Goal: Task Accomplishment & Management: Complete application form

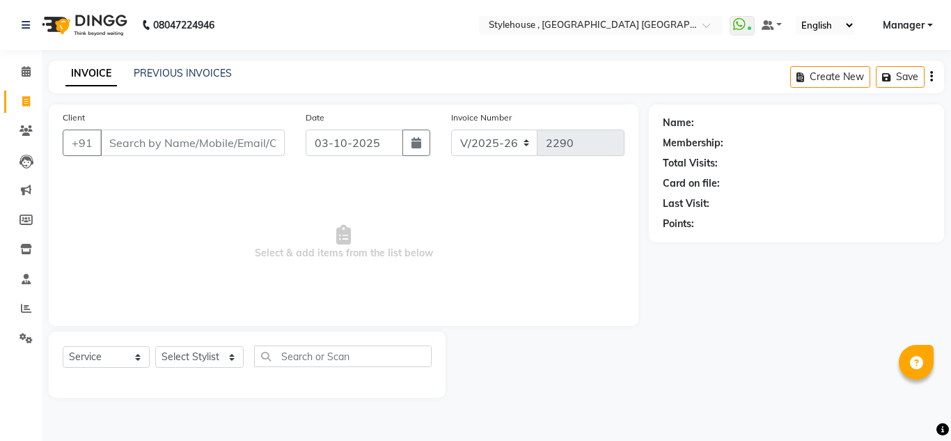
select select "7793"
select select "service"
click at [221, 74] on link "PREVIOUS INVOICES" at bounding box center [183, 73] width 98 height 13
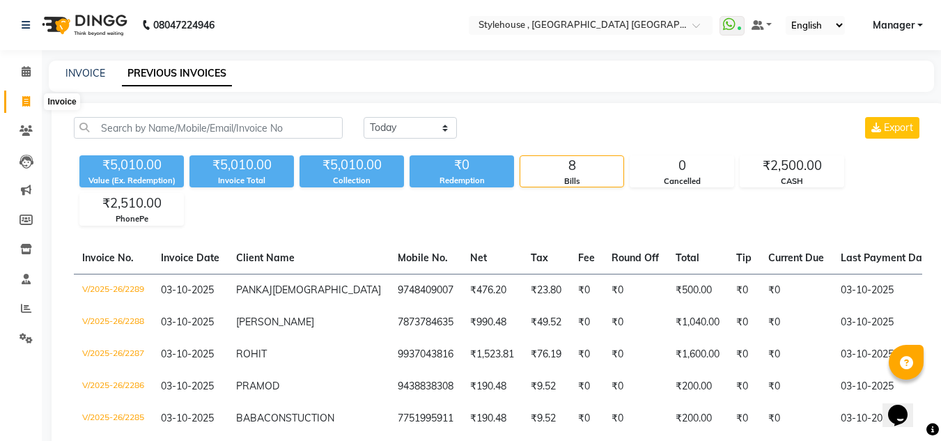
click at [26, 96] on icon at bounding box center [26, 101] width 8 height 10
select select "service"
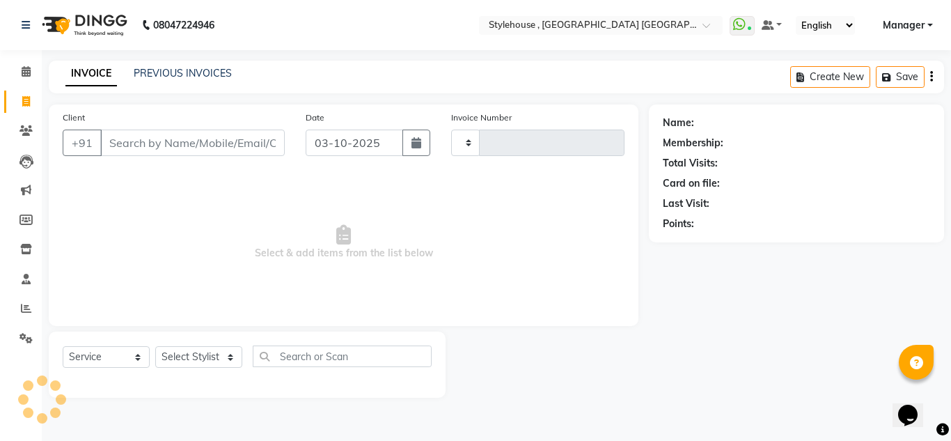
type input "2290"
select select "7793"
click at [229, 353] on select "Select Stylist" at bounding box center [198, 357] width 87 height 22
select select "69895"
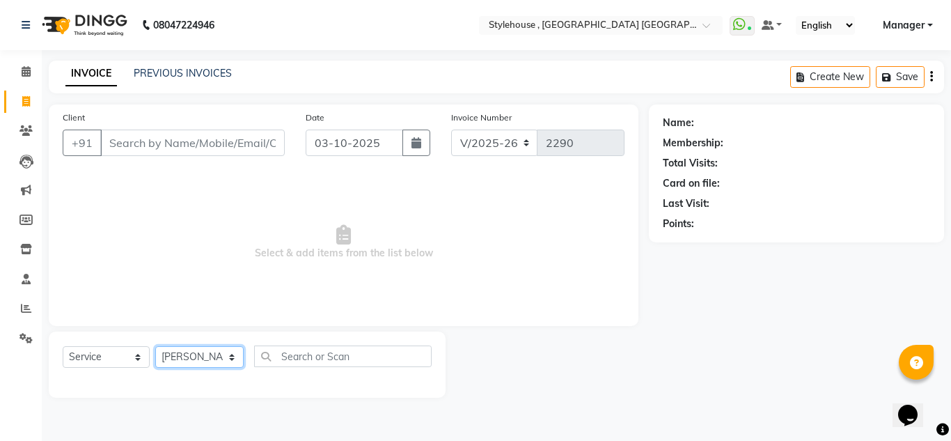
click at [155, 346] on select "Select Stylist ANIL BARIK JYOTIRANJAN BARIK KANHA KISALAY MAMMA Manager Manisha…" at bounding box center [199, 357] width 88 height 22
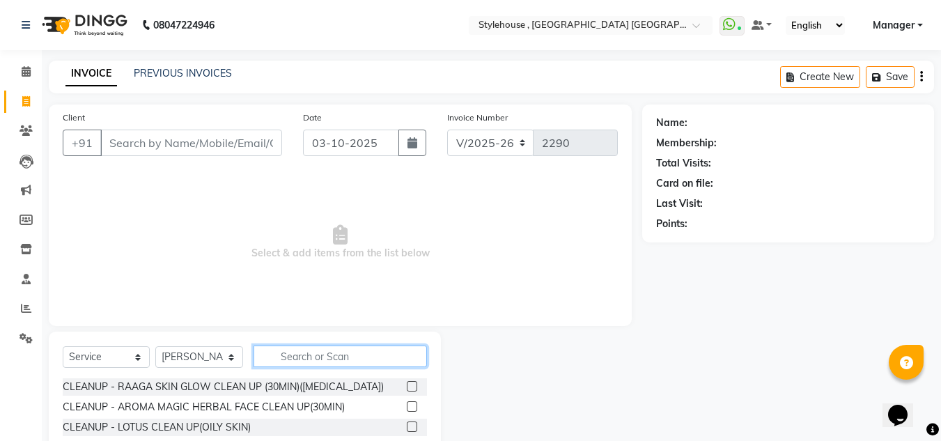
click at [313, 359] on input "text" at bounding box center [339, 356] width 173 height 22
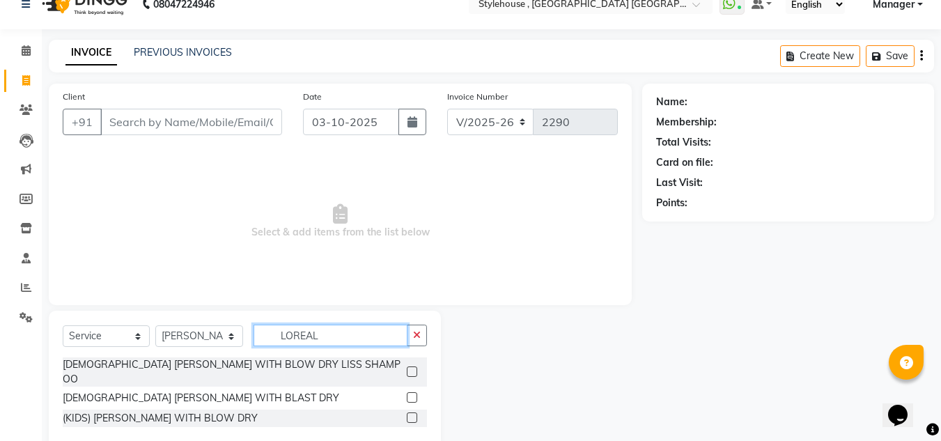
scroll to position [38, 0]
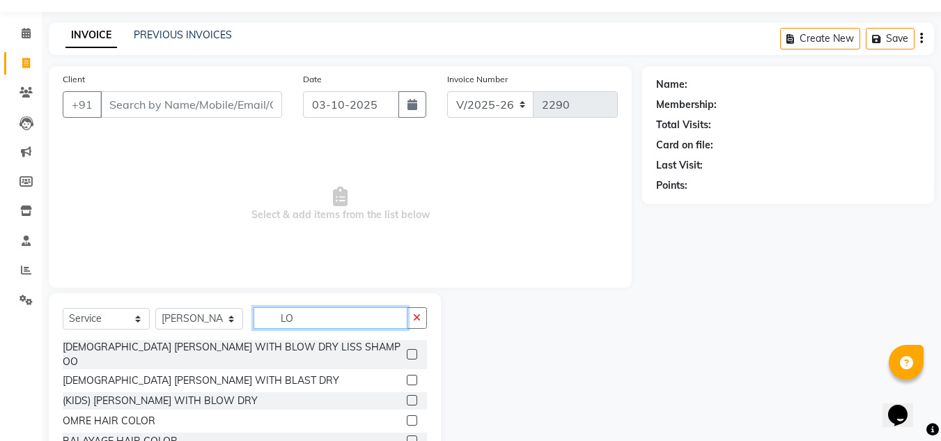
type input "L"
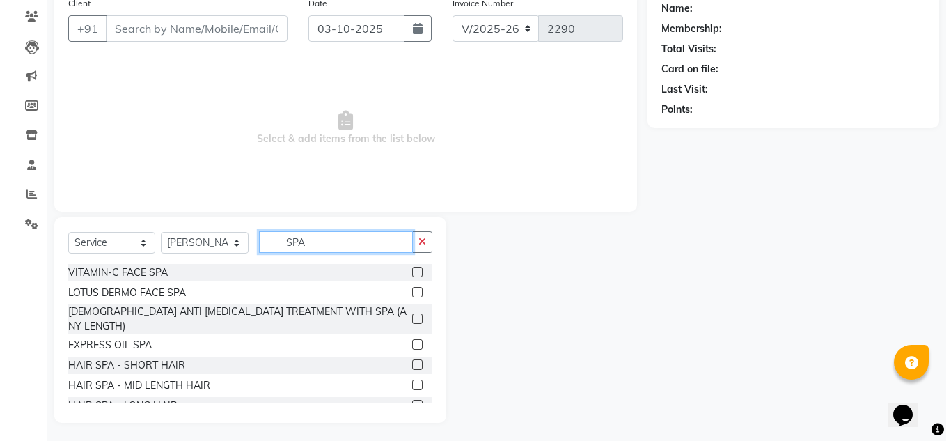
scroll to position [117, 0]
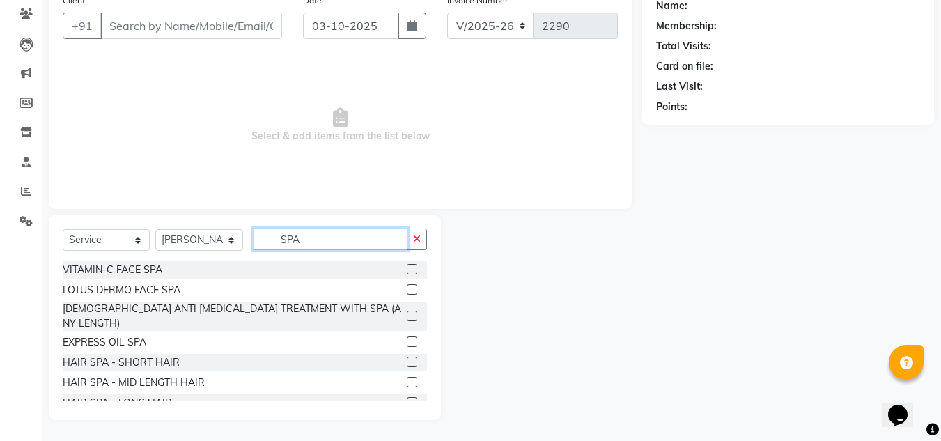
type input "SPA"
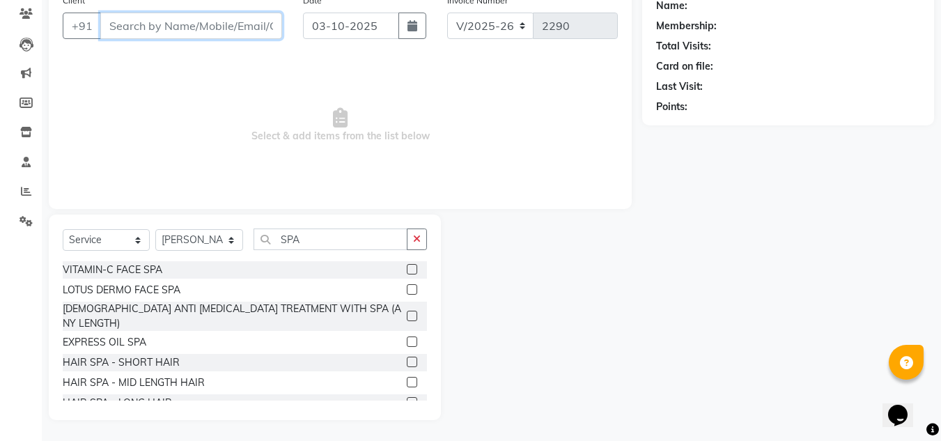
click at [184, 31] on input "Client" at bounding box center [191, 26] width 182 height 26
type input "9337612581"
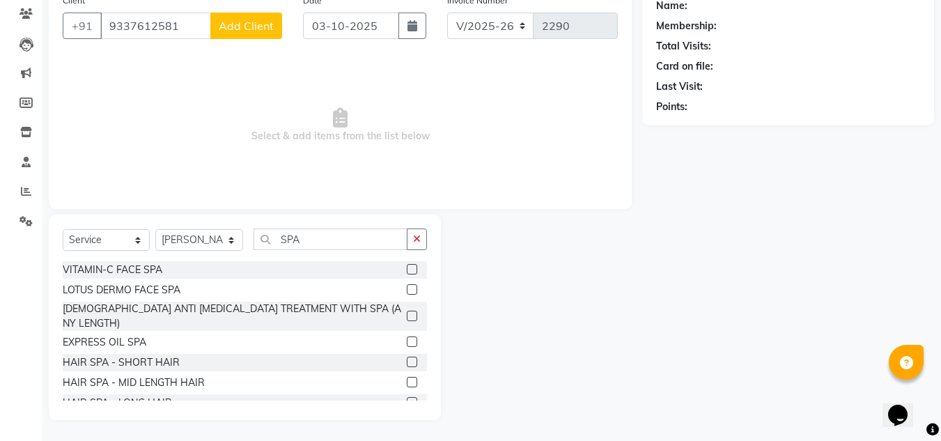
click at [246, 29] on span "Add Client" at bounding box center [246, 26] width 55 height 14
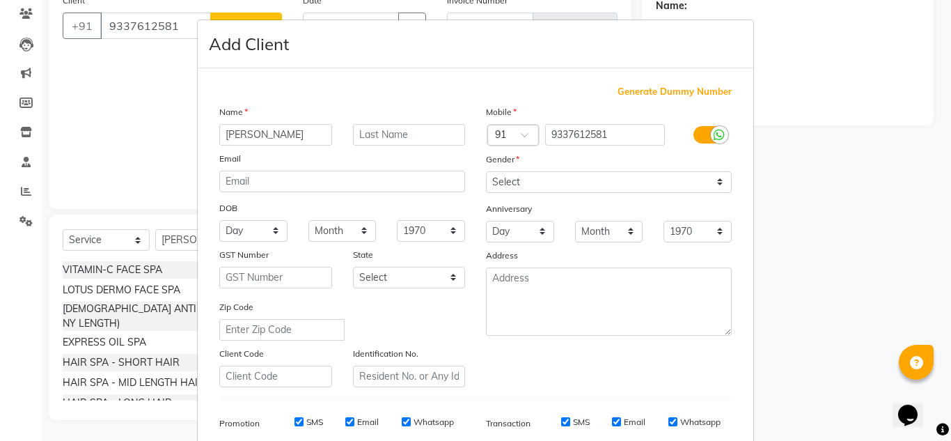
type input "SUCHISMITA"
click at [412, 130] on input "text" at bounding box center [409, 135] width 113 height 22
type input "PARIDA"
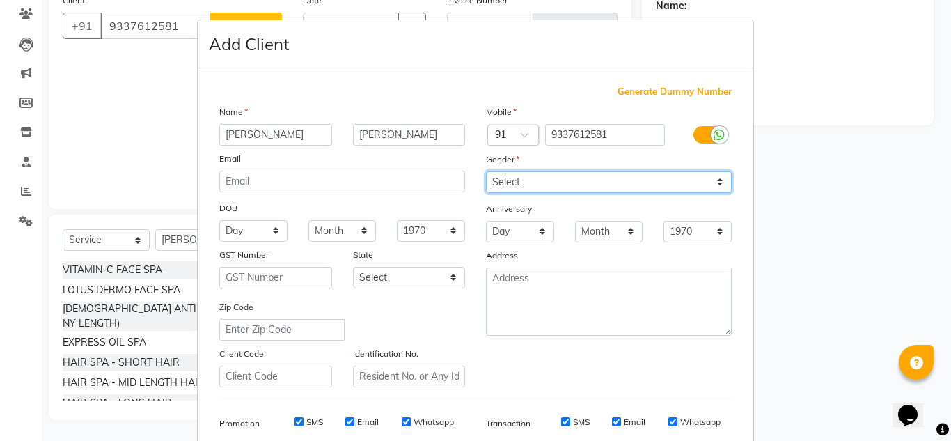
click at [716, 182] on select "Select Male Female Other Prefer Not To Say" at bounding box center [609, 182] width 246 height 22
select select "female"
click at [486, 171] on select "Select Male Female Other Prefer Not To Say" at bounding box center [609, 182] width 246 height 22
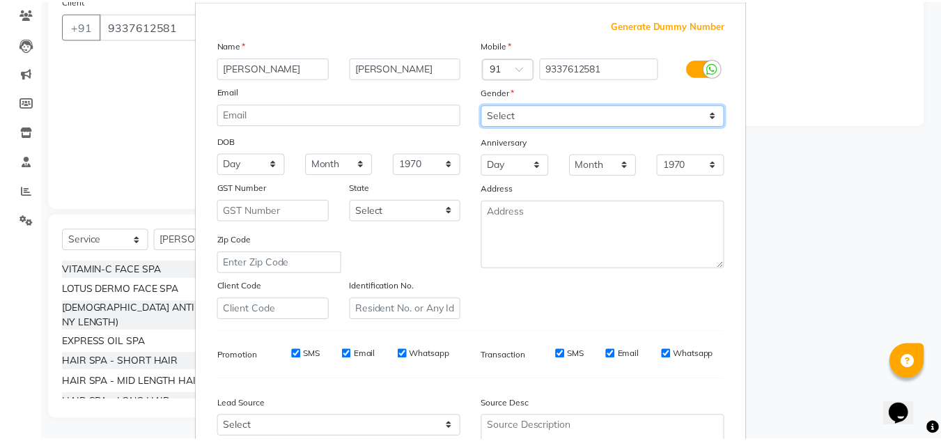
scroll to position [202, 0]
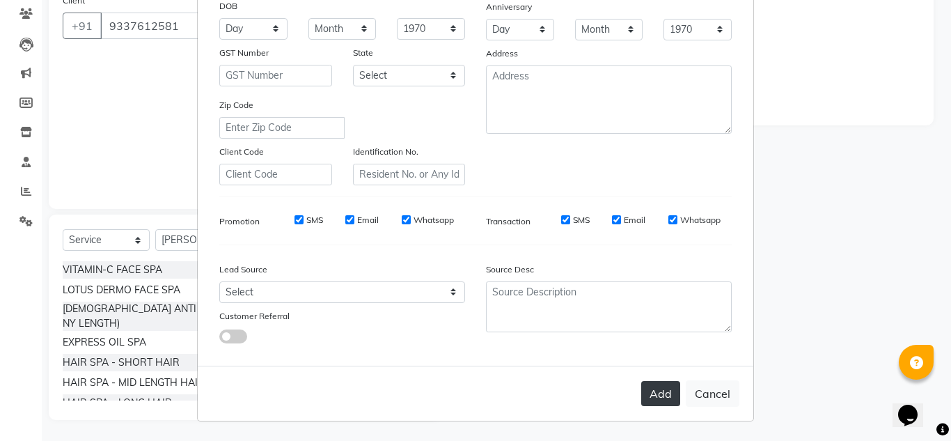
click at [650, 398] on button "Add" at bounding box center [660, 393] width 39 height 25
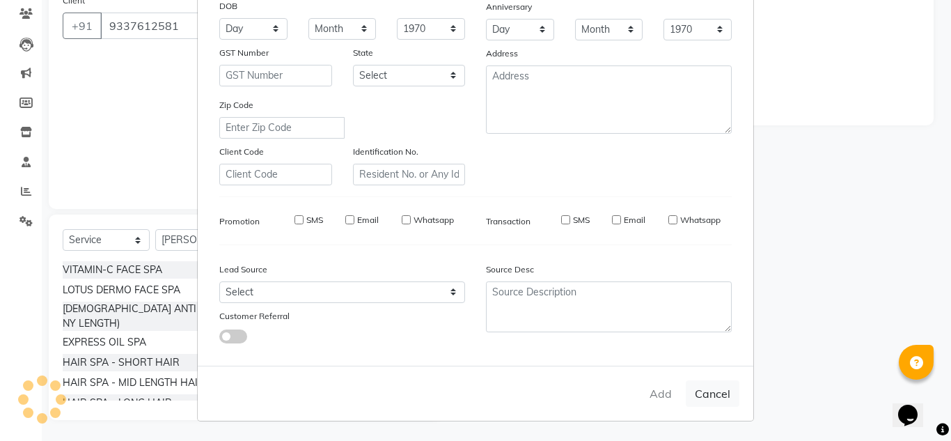
select select
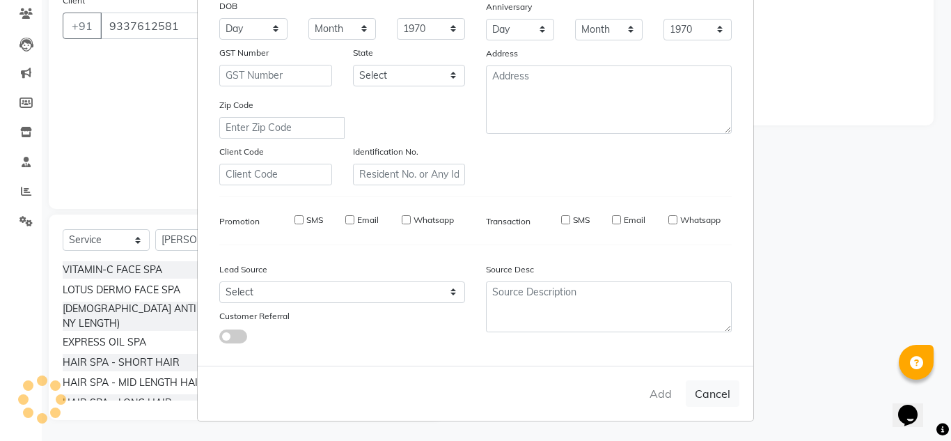
select select
checkbox input "false"
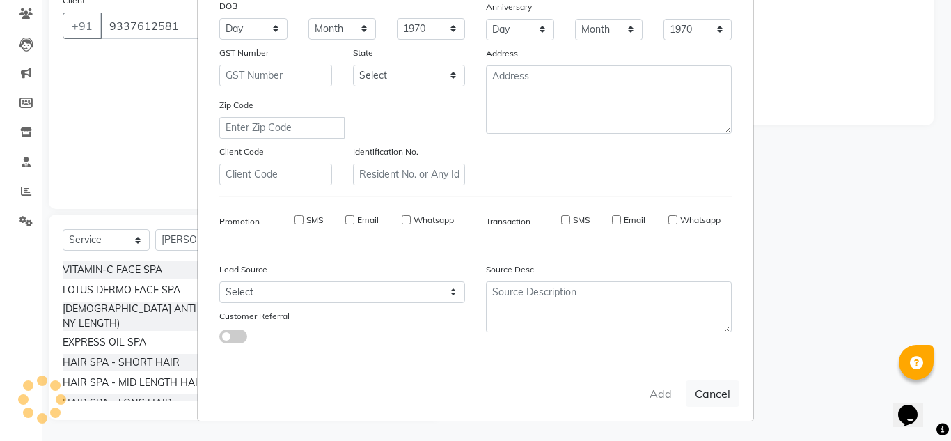
checkbox input "false"
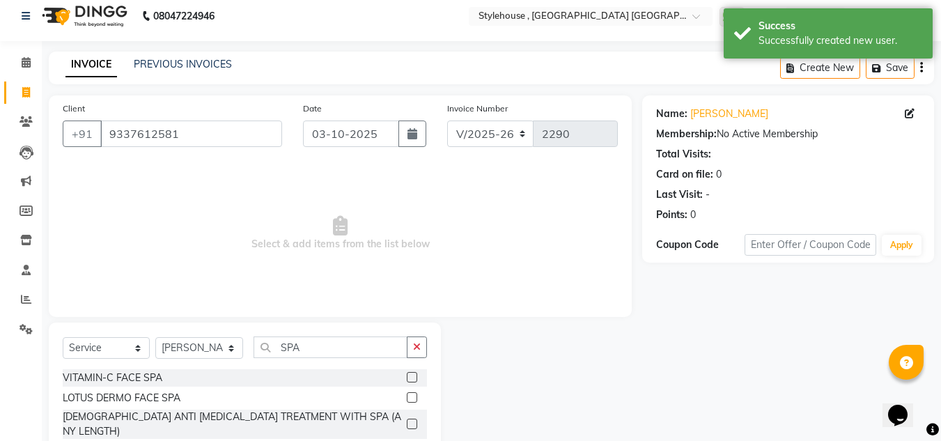
scroll to position [117, 0]
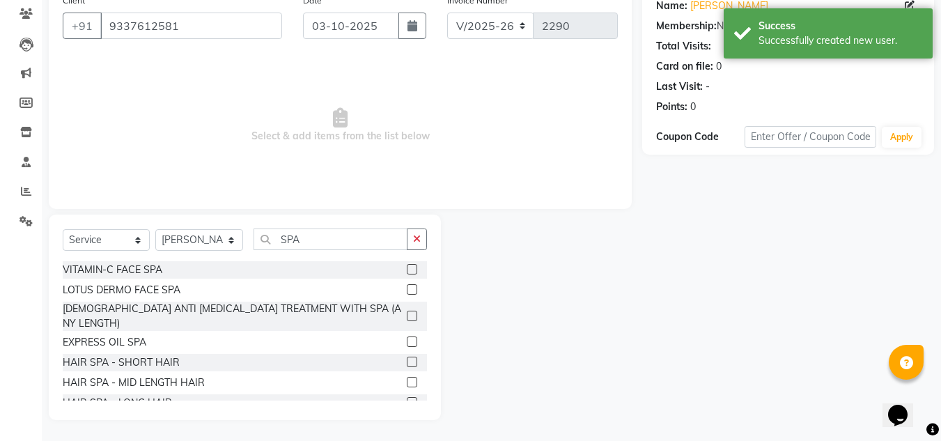
click at [407, 377] on label at bounding box center [412, 382] width 10 height 10
click at [407, 378] on input "checkbox" at bounding box center [411, 382] width 9 height 9
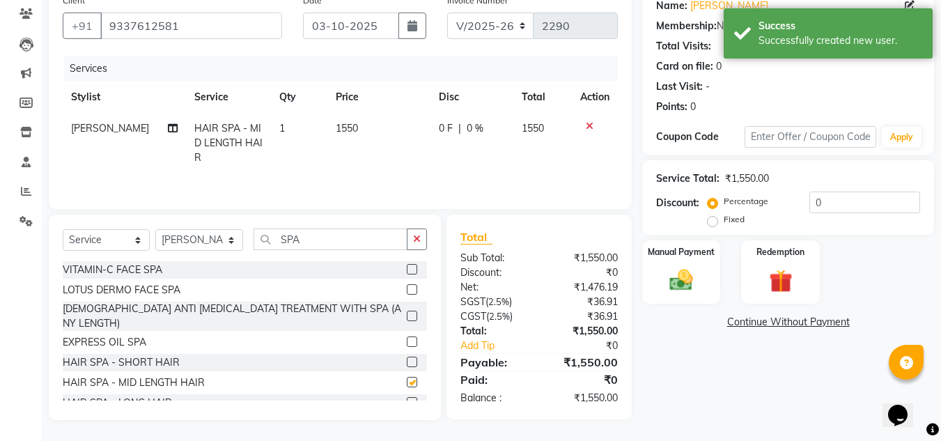
checkbox input "false"
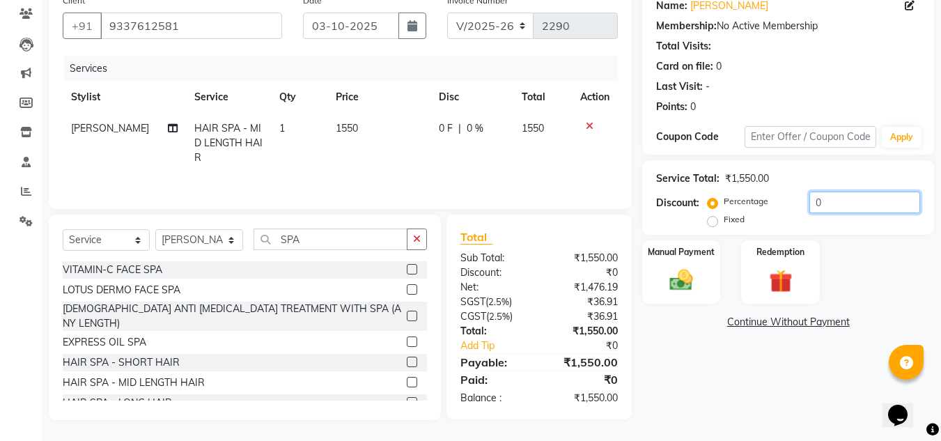
click at [831, 205] on input "0" at bounding box center [864, 202] width 111 height 22
type input "15"
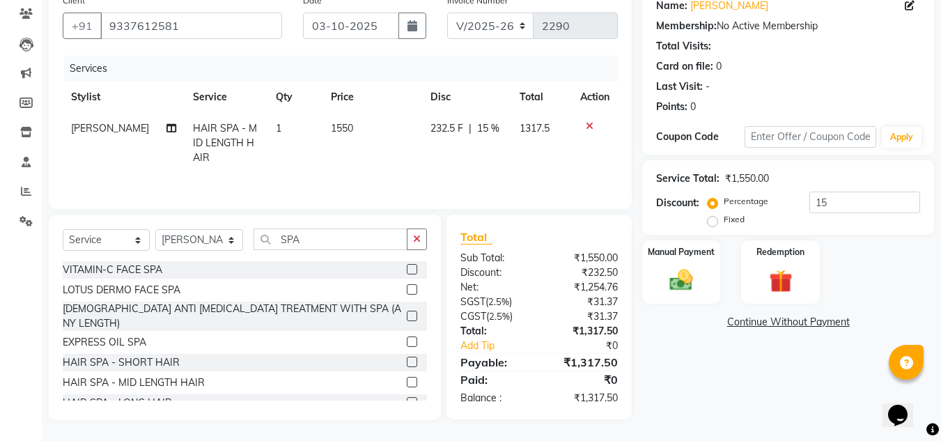
click at [723, 223] on label "Fixed" at bounding box center [733, 219] width 21 height 13
click at [713, 223] on input "Fixed" at bounding box center [715, 219] width 10 height 10
radio input "true"
click at [840, 201] on input "15" at bounding box center [864, 202] width 111 height 22
type input "1"
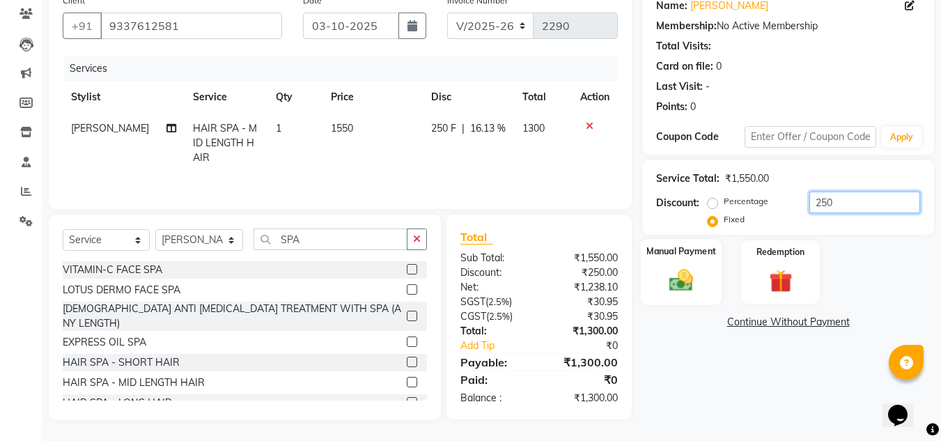
type input "250"
click at [682, 284] on img at bounding box center [680, 280] width 39 height 28
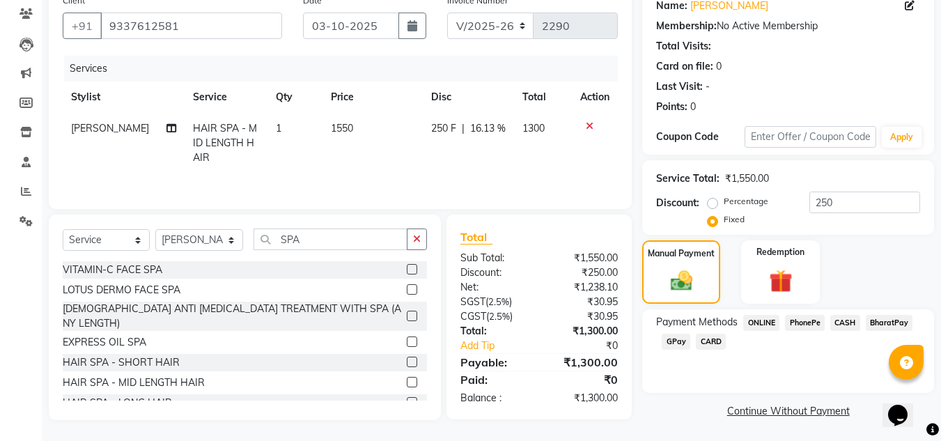
click at [810, 324] on span "PhonePe" at bounding box center [805, 323] width 40 height 16
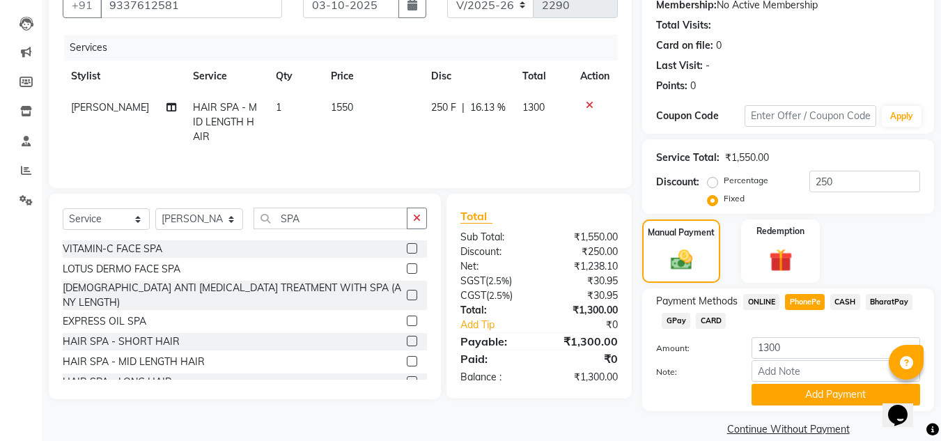
scroll to position [157, 0]
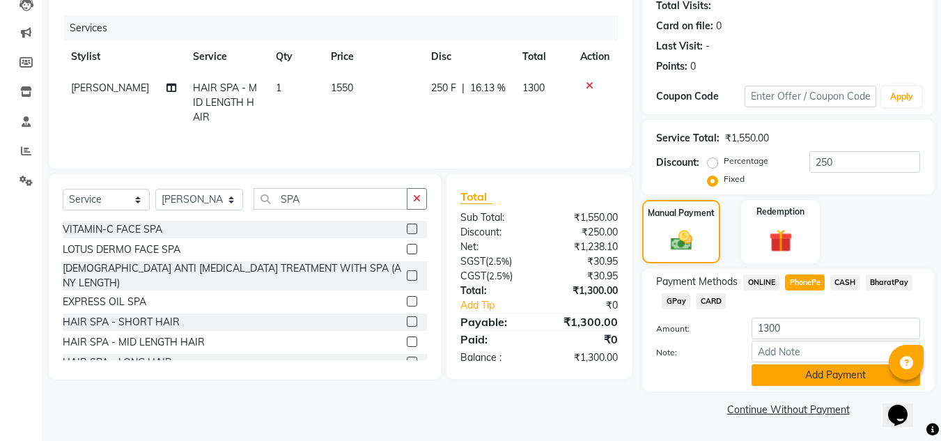
click at [844, 378] on button "Add Payment" at bounding box center [835, 375] width 168 height 22
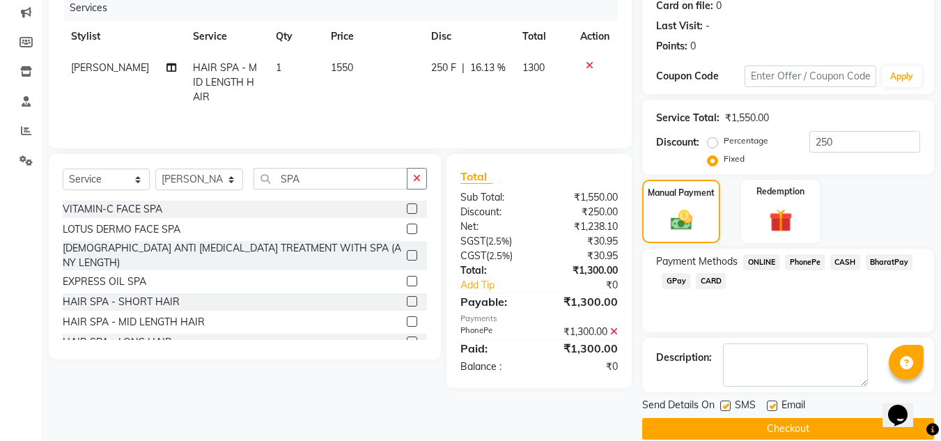
scroll to position [197, 0]
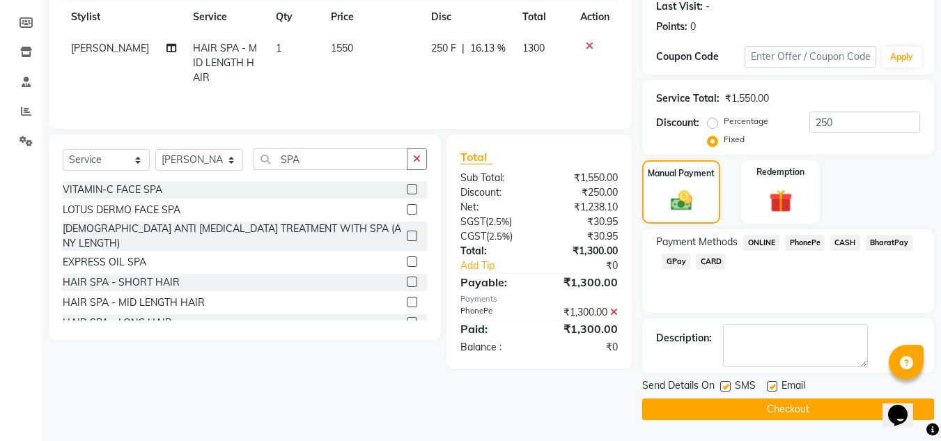
click at [793, 407] on button "Checkout" at bounding box center [788, 409] width 292 height 22
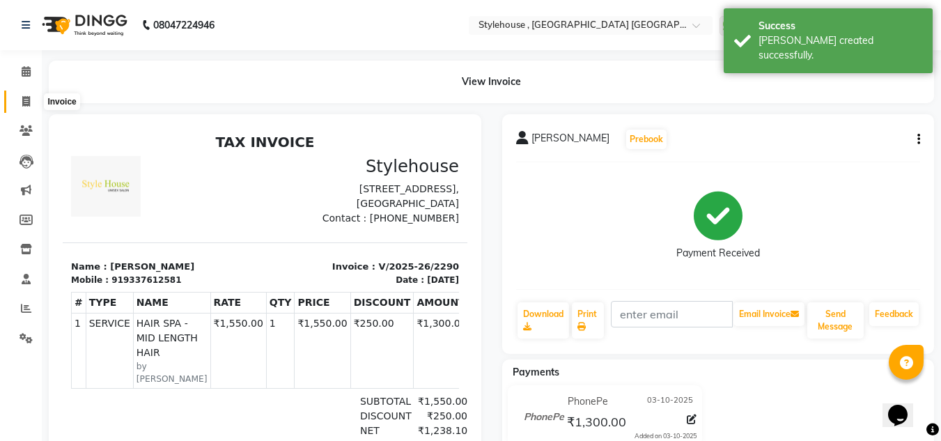
click at [24, 103] on icon at bounding box center [26, 101] width 8 height 10
select select "service"
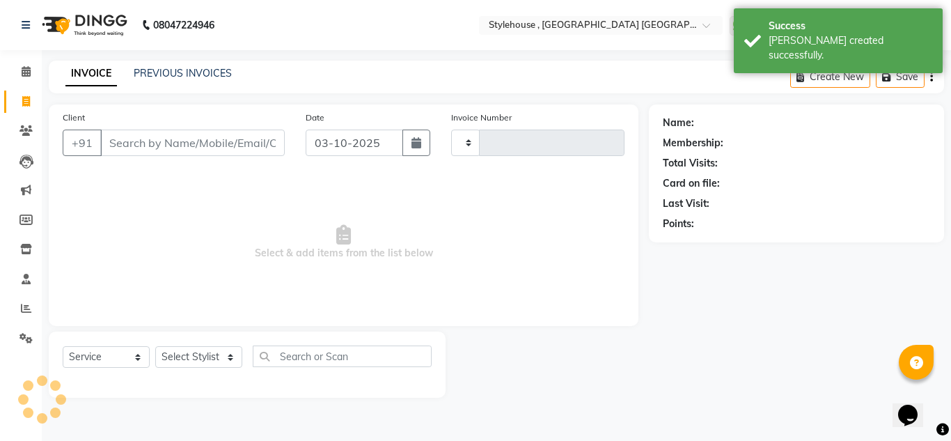
type input "2291"
select select "7793"
click at [205, 74] on link "PREVIOUS INVOICES" at bounding box center [183, 73] width 98 height 13
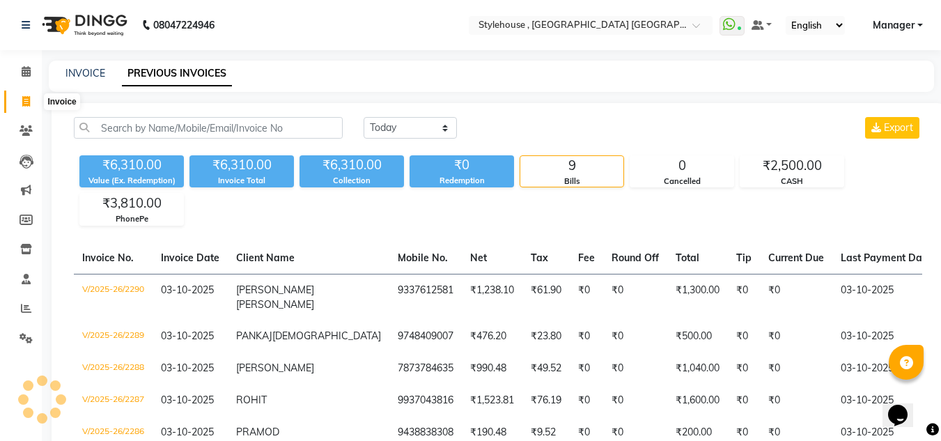
click at [27, 98] on icon at bounding box center [26, 101] width 8 height 10
select select "service"
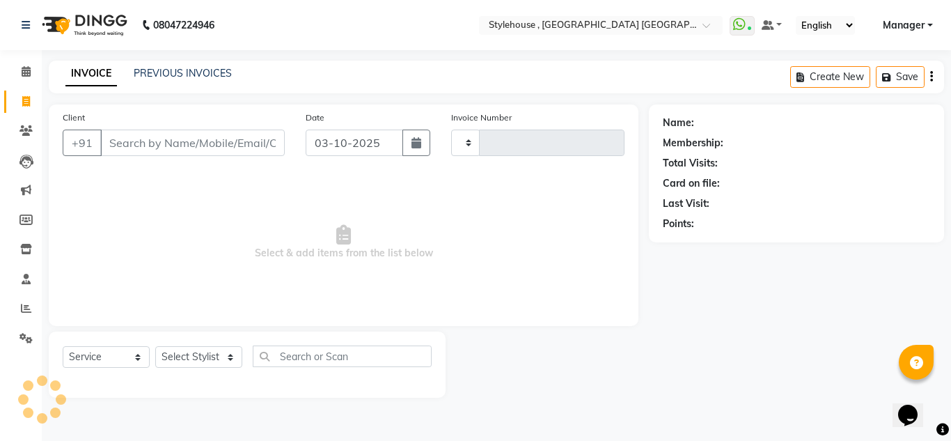
type input "2291"
select select "7793"
click at [233, 354] on select "Select Stylist ANIL BARIK JYOTIRANJAN BARIK KANHA KISALAY MAMMA Manager Manisha…" at bounding box center [199, 357] width 88 height 22
select select "69899"
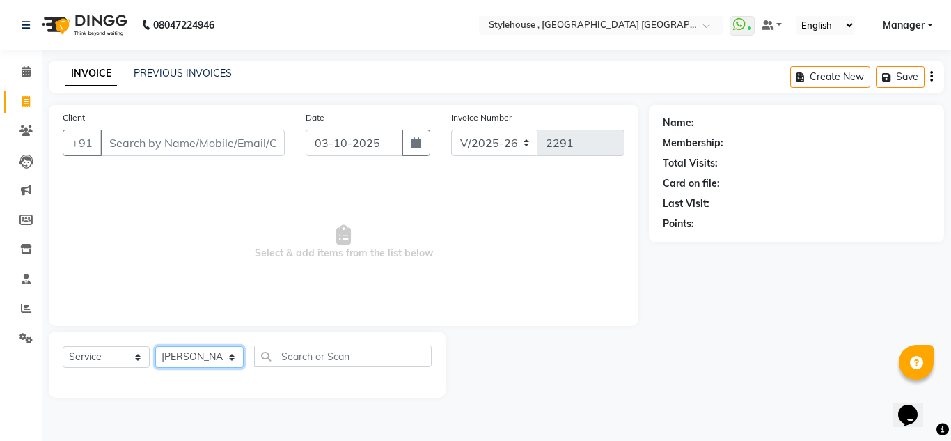
click at [155, 346] on select "Select Stylist ANIL BARIK JYOTIRANJAN BARIK KANHA KISALAY MAMMA Manager Manisha…" at bounding box center [199, 357] width 88 height 22
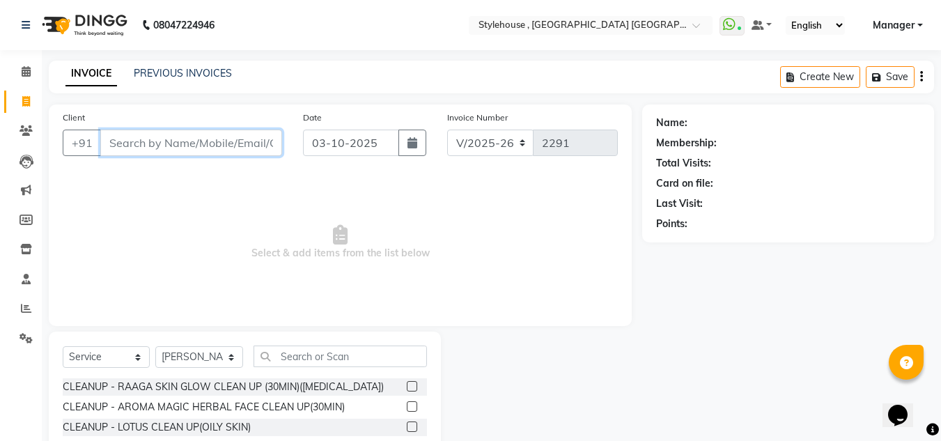
click at [217, 139] on input "Client" at bounding box center [191, 143] width 182 height 26
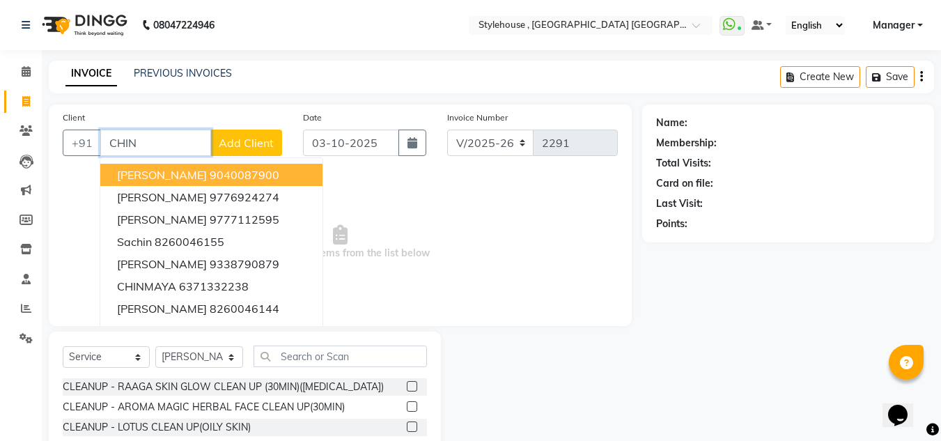
click at [226, 174] on ngb-highlight "9040087900" at bounding box center [245, 175] width 70 height 14
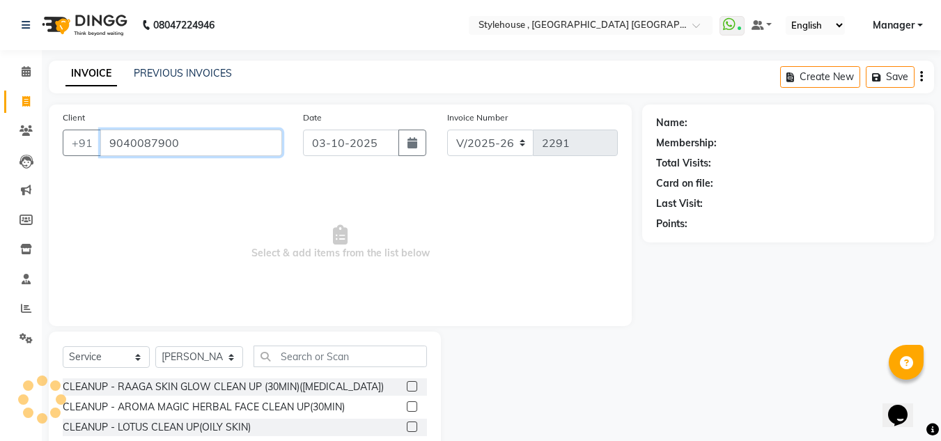
type input "9040087900"
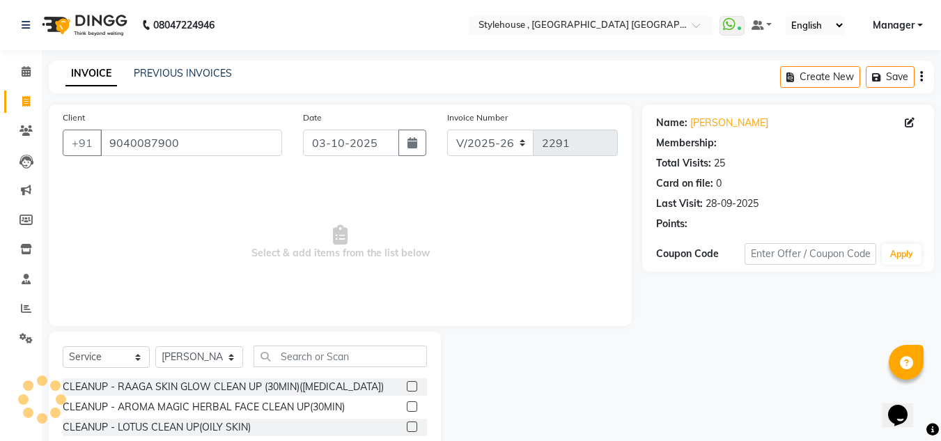
select select "1: Object"
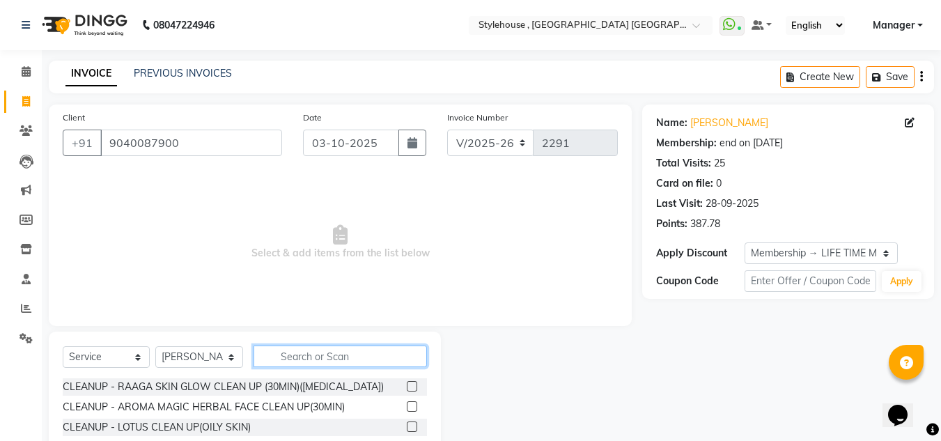
click at [330, 359] on input "text" at bounding box center [339, 356] width 173 height 22
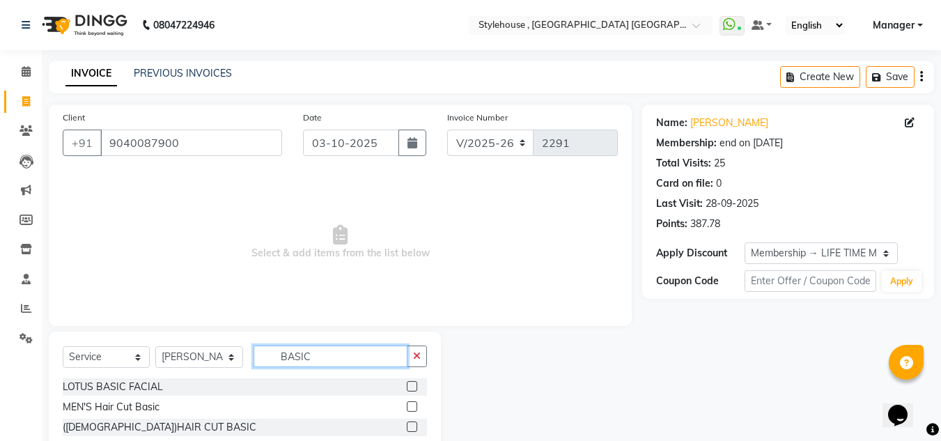
type input "BASIC"
click at [411, 407] on label at bounding box center [412, 406] width 10 height 10
click at [411, 407] on input "checkbox" at bounding box center [411, 406] width 9 height 9
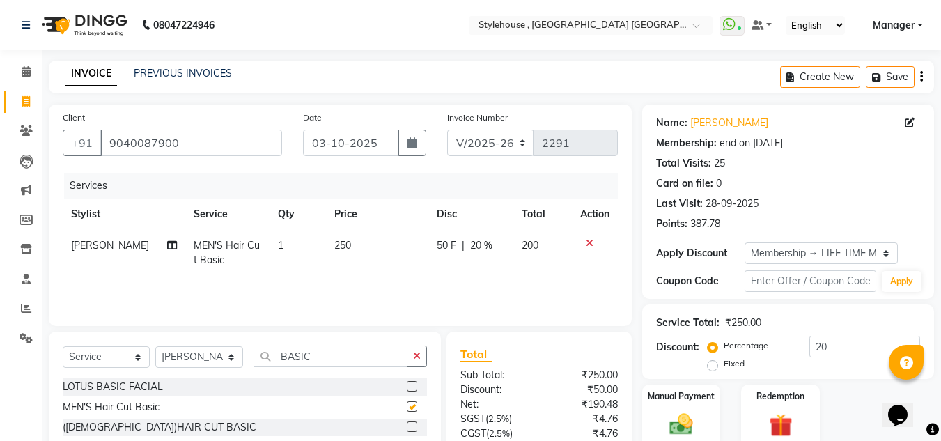
checkbox input "false"
click at [327, 360] on input "BASIC" at bounding box center [330, 356] width 154 height 22
type input "B"
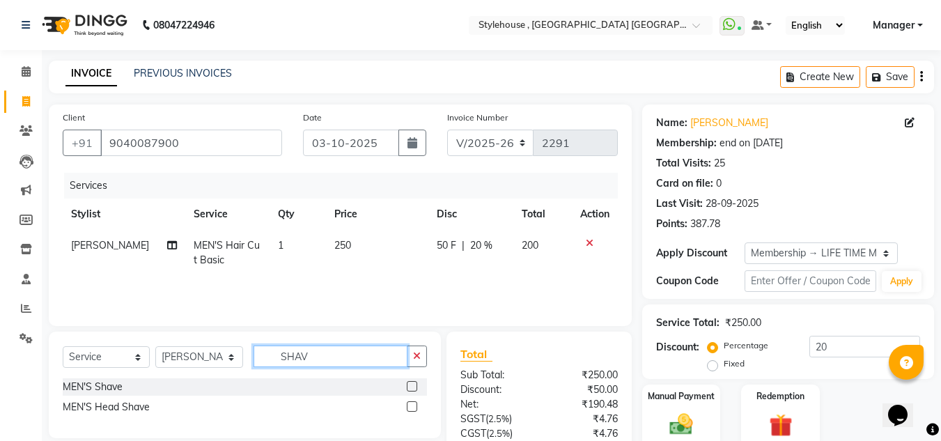
type input "SHAV"
click at [408, 386] on label at bounding box center [412, 386] width 10 height 10
click at [408, 386] on input "checkbox" at bounding box center [411, 386] width 9 height 9
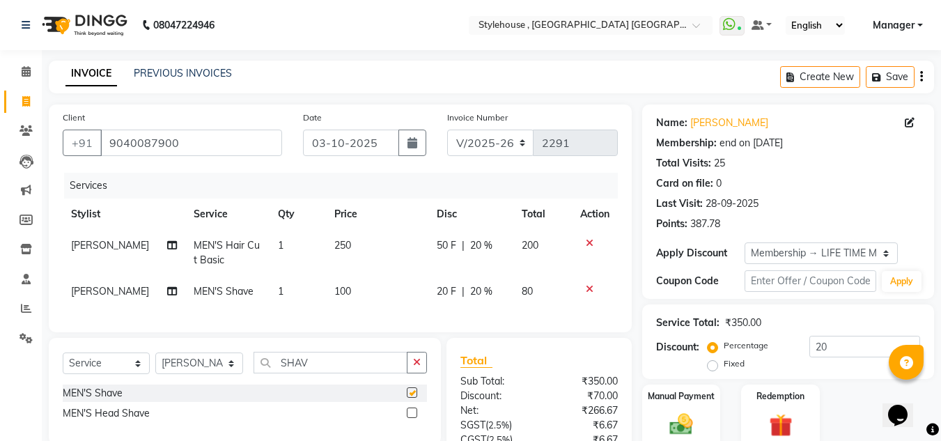
checkbox input "false"
click at [322, 372] on input "SHAV" at bounding box center [330, 363] width 154 height 22
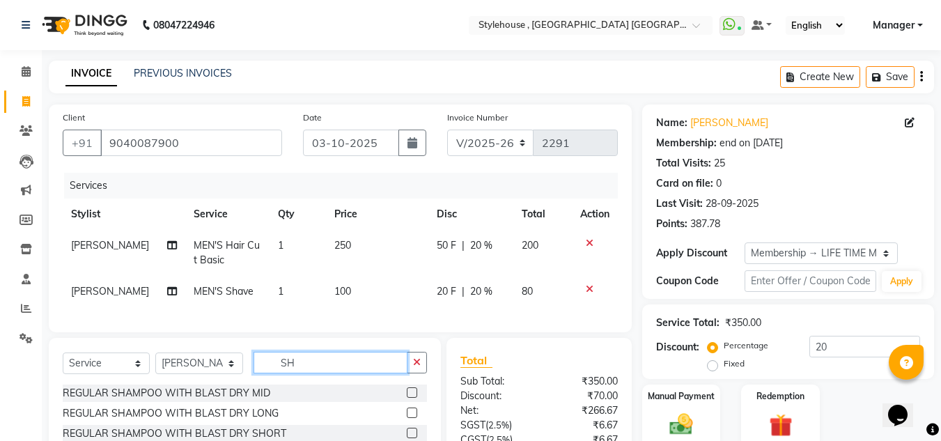
type input "S"
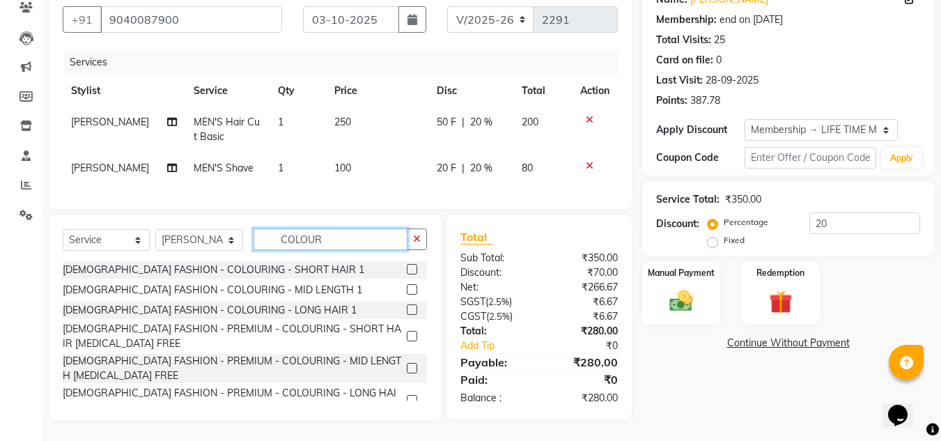
click at [350, 242] on input "COLOUR" at bounding box center [330, 239] width 154 height 22
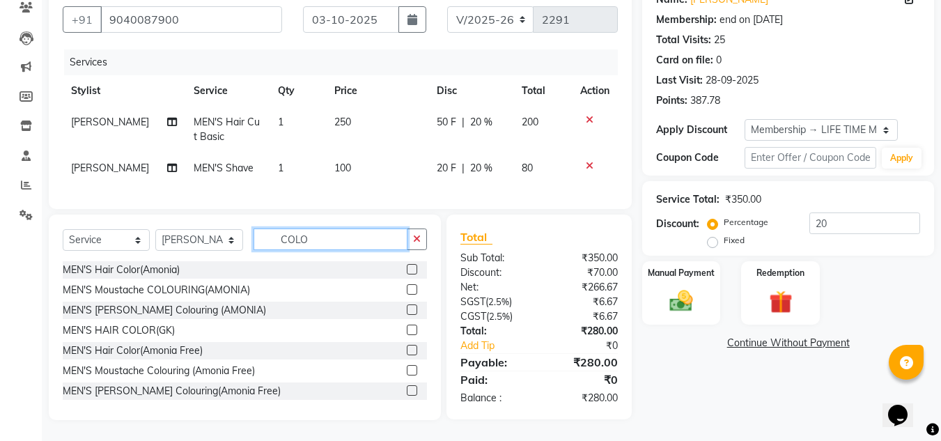
scroll to position [278, 0]
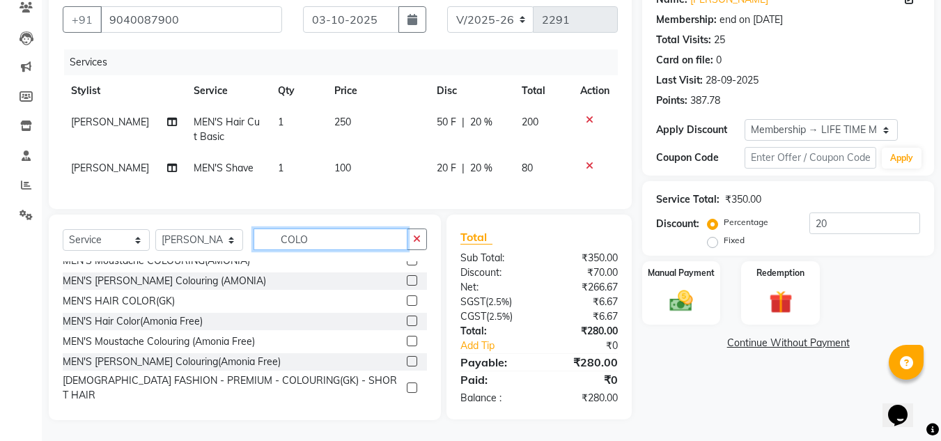
type input "COLO"
click at [407, 315] on label at bounding box center [412, 320] width 10 height 10
click at [407, 317] on input "checkbox" at bounding box center [411, 321] width 9 height 9
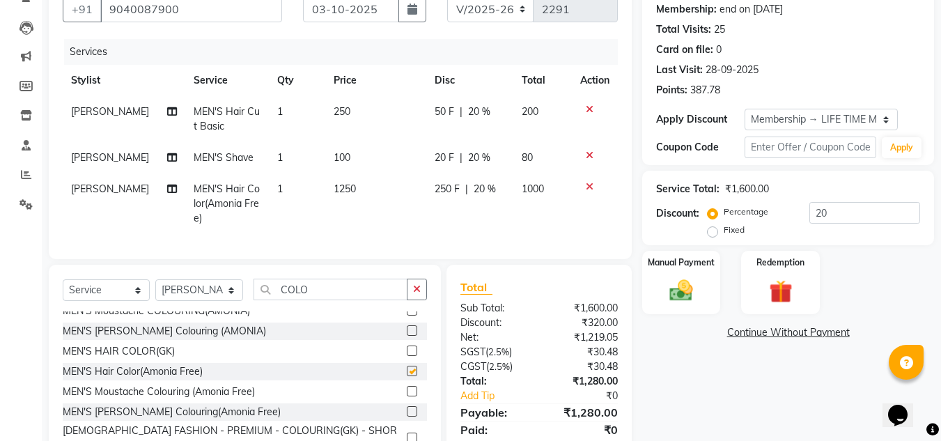
checkbox input "false"
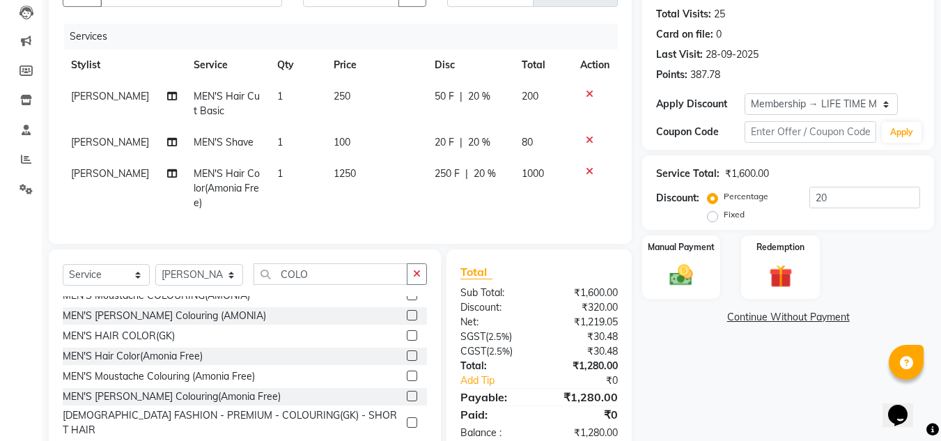
scroll to position [125, 0]
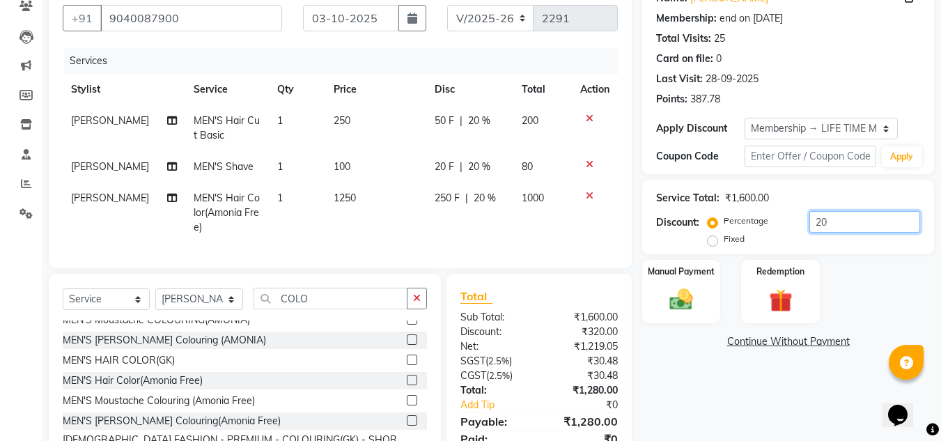
click at [852, 223] on input "20" at bounding box center [864, 222] width 111 height 22
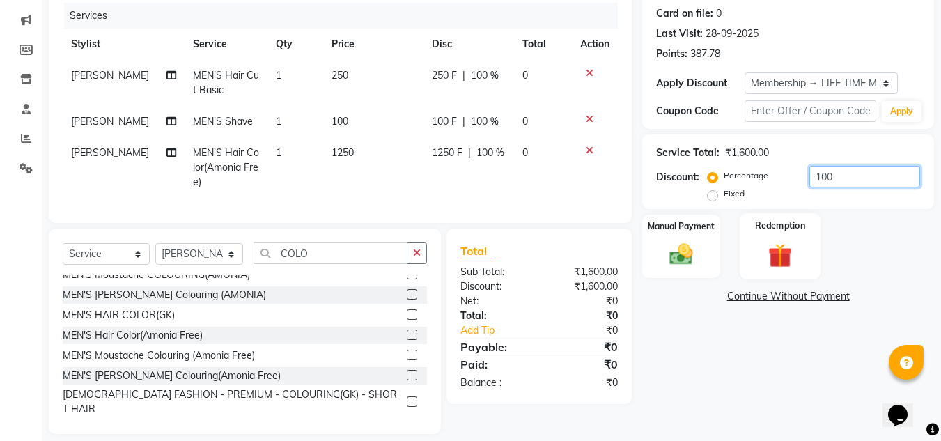
scroll to position [194, 0]
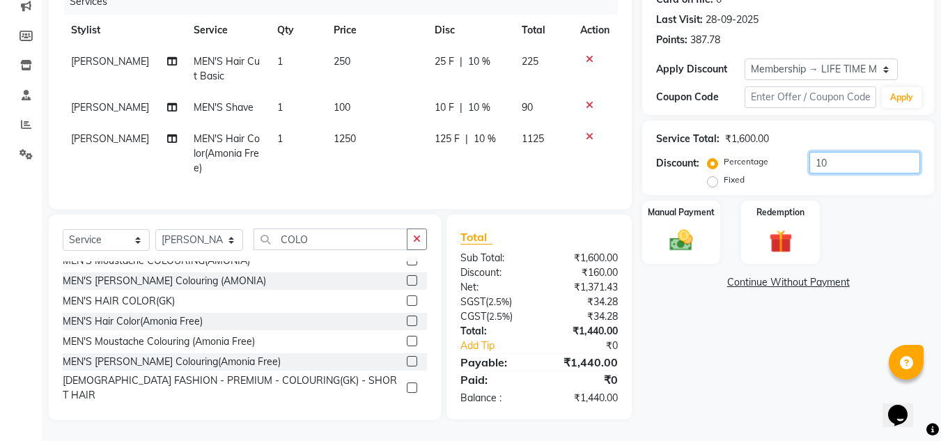
type input "1"
type input "2"
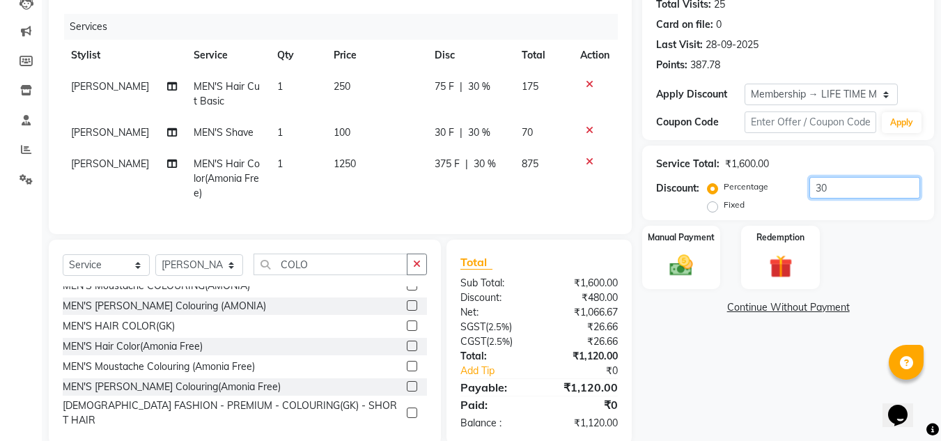
scroll to position [125, 0]
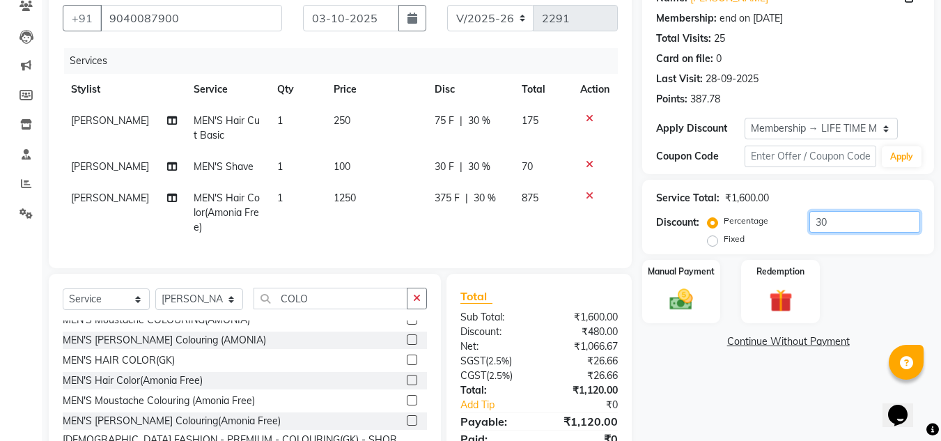
type input "30"
click at [441, 165] on span "30 F" at bounding box center [443, 166] width 19 height 15
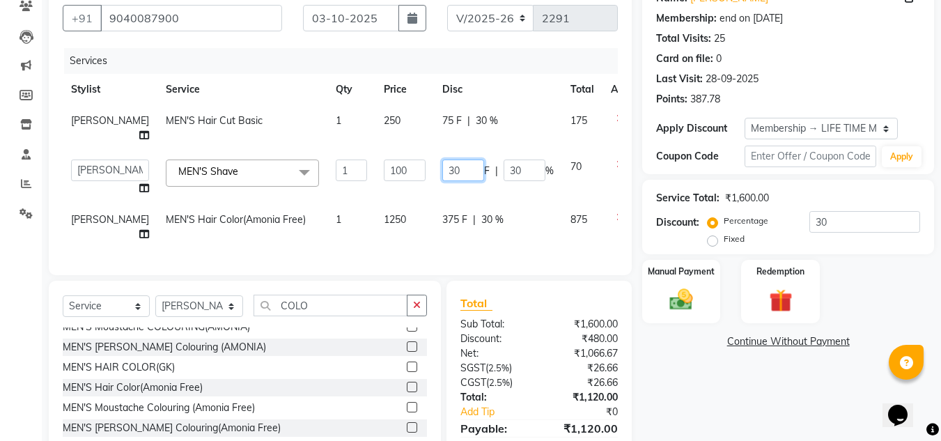
click at [442, 178] on input "30" at bounding box center [463, 170] width 42 height 22
type input "3"
type input "40"
click at [472, 261] on div "Services Stylist Service Qty Price Disc Total Action ANIL BARIK MEN'S Hair Cut …" at bounding box center [340, 154] width 555 height 213
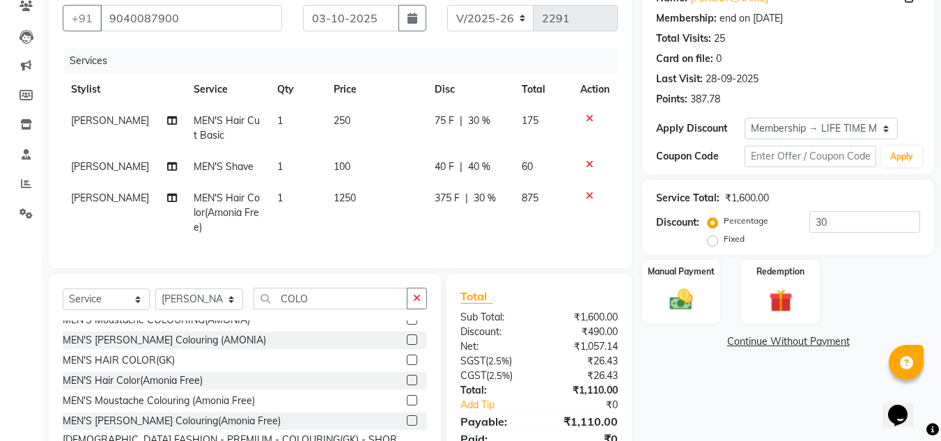
click at [443, 119] on span "75 F" at bounding box center [443, 120] width 19 height 15
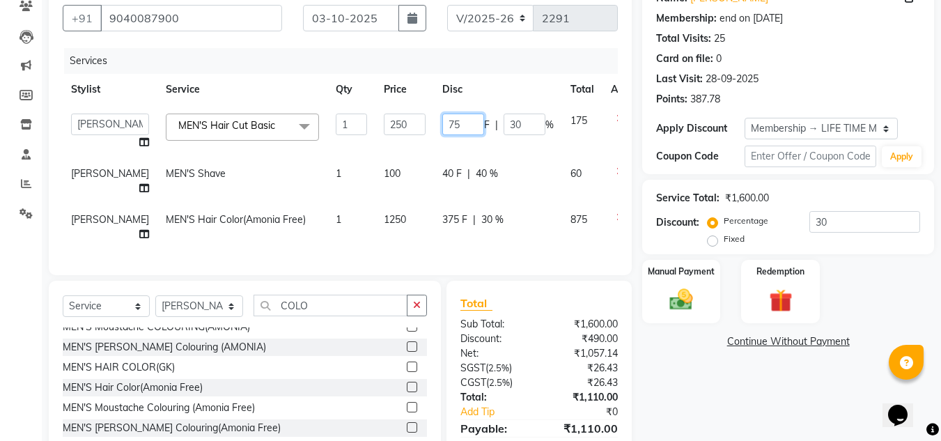
click at [442, 125] on input "75" at bounding box center [463, 124] width 42 height 22
type input "7"
type input "65"
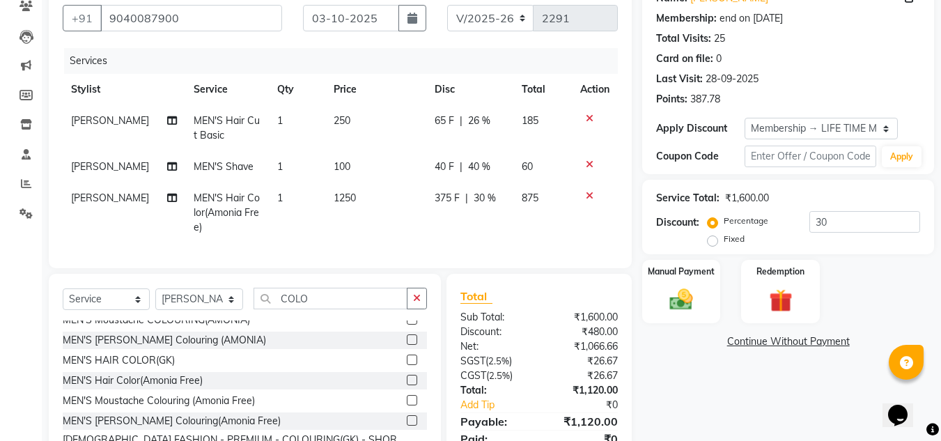
click at [697, 386] on div "Name: Chinmayee Membership: end on 27-04-2125 Total Visits: 25 Card on file: 0 …" at bounding box center [793, 229] width 302 height 499
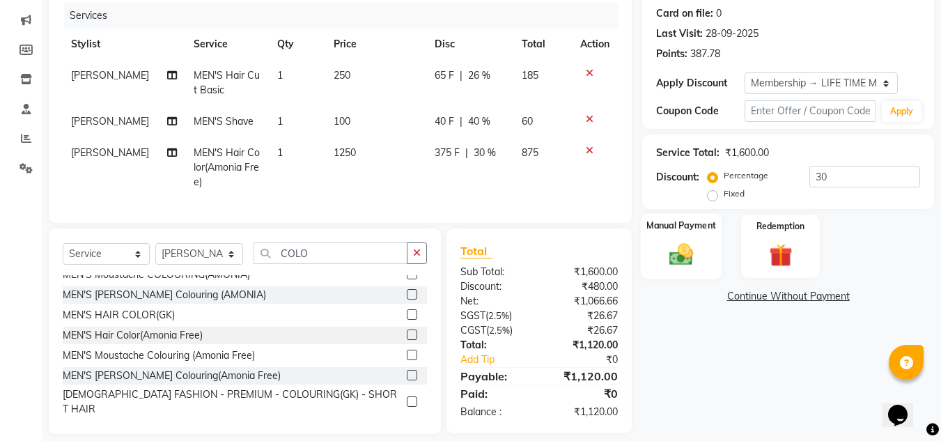
scroll to position [194, 0]
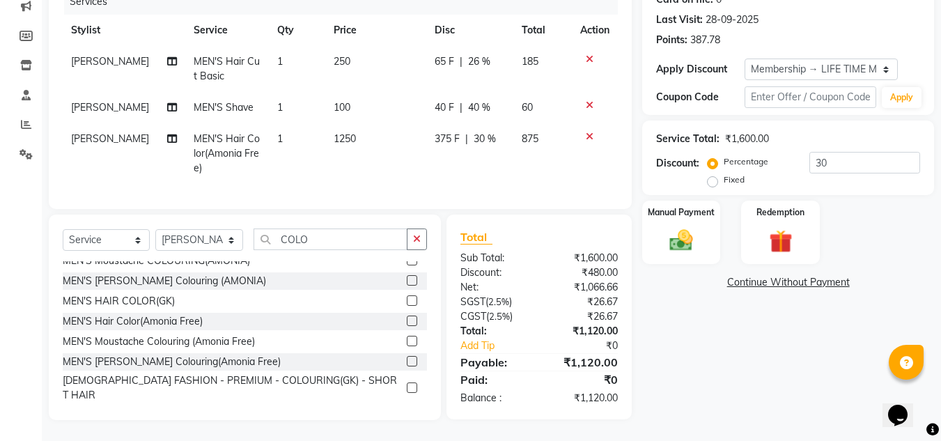
click at [441, 54] on span "65 F" at bounding box center [443, 61] width 19 height 15
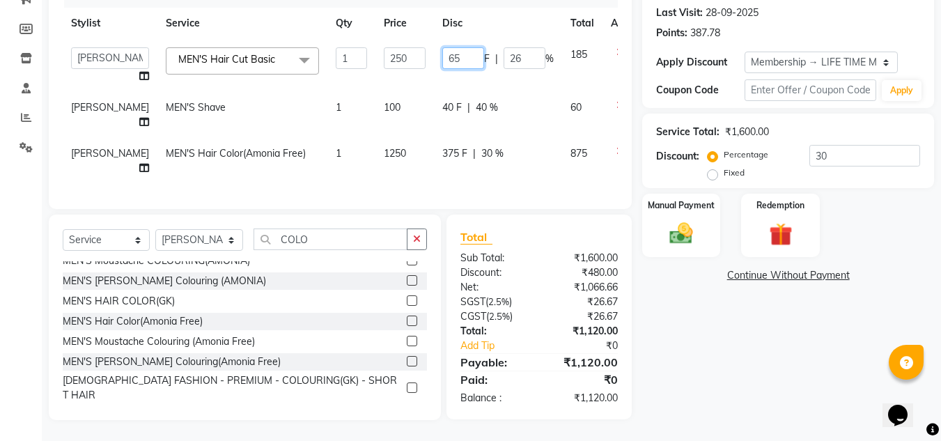
click at [442, 51] on input "65" at bounding box center [463, 58] width 42 height 22
type input "6"
type input "85"
click at [734, 391] on div "Name: Chinmayee Membership: end on 27-04-2125 Total Visits: 25 Card on file: 0 …" at bounding box center [793, 167] width 302 height 506
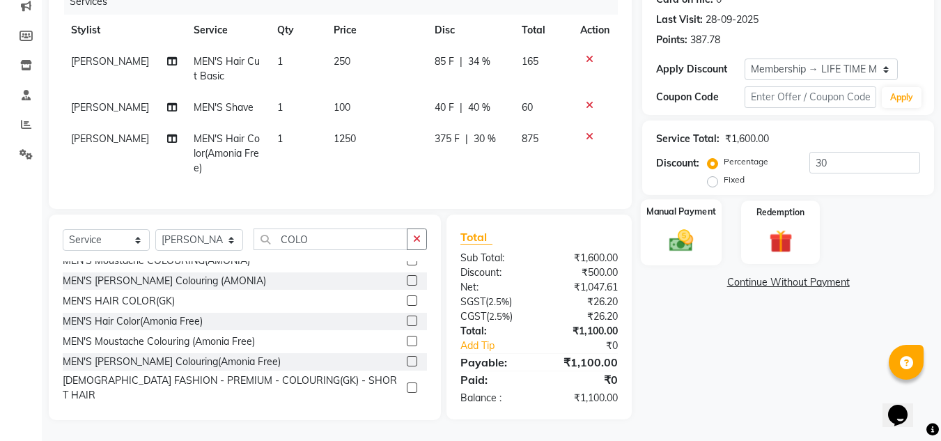
click at [689, 234] on img at bounding box center [680, 240] width 39 height 28
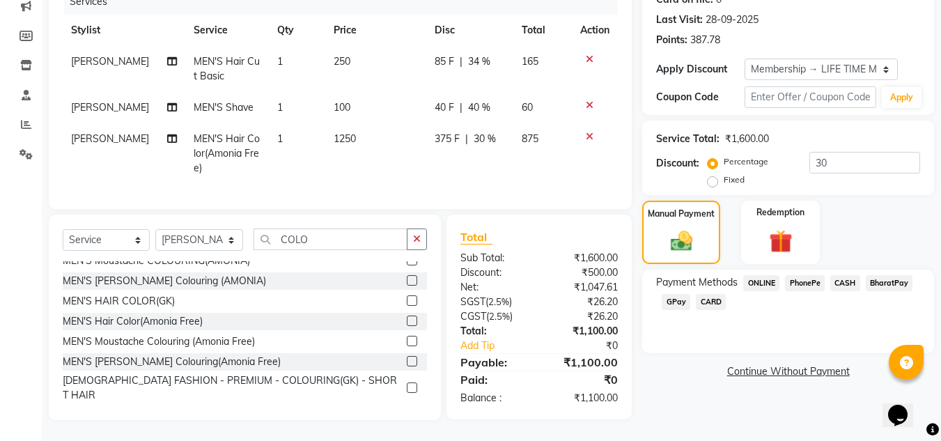
click at [802, 275] on span "PhonePe" at bounding box center [805, 283] width 40 height 16
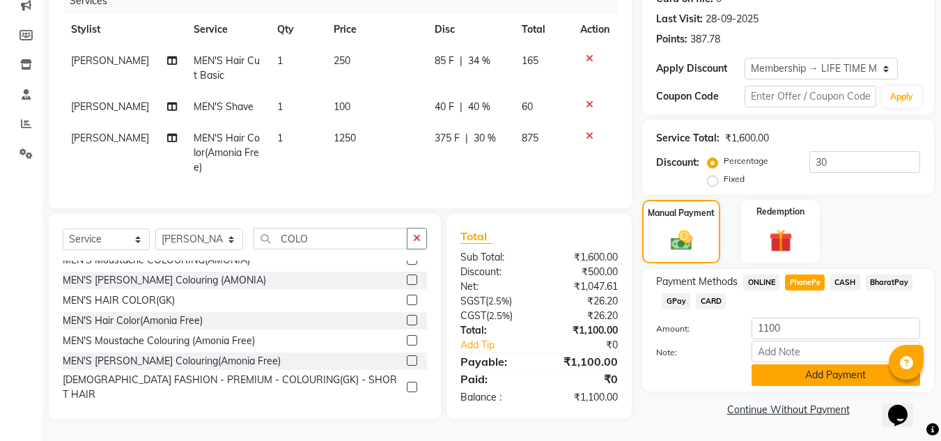
click at [848, 372] on button "Add Payment" at bounding box center [835, 375] width 168 height 22
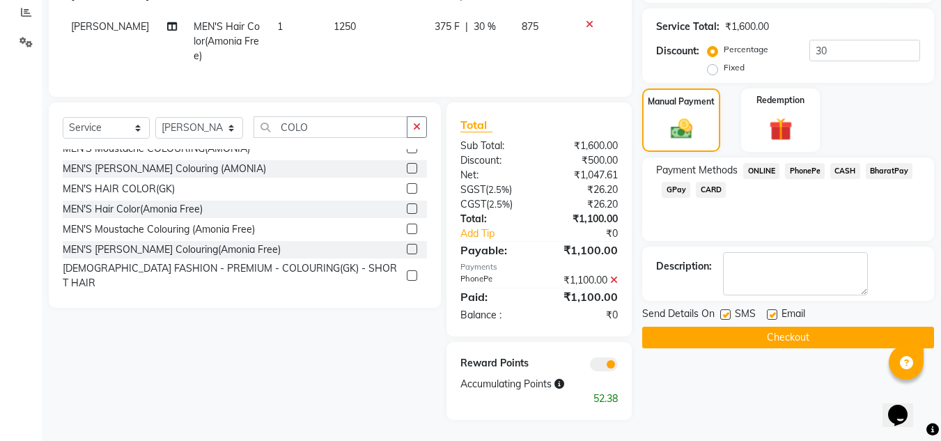
scroll to position [306, 0]
click at [793, 327] on button "Checkout" at bounding box center [788, 338] width 292 height 22
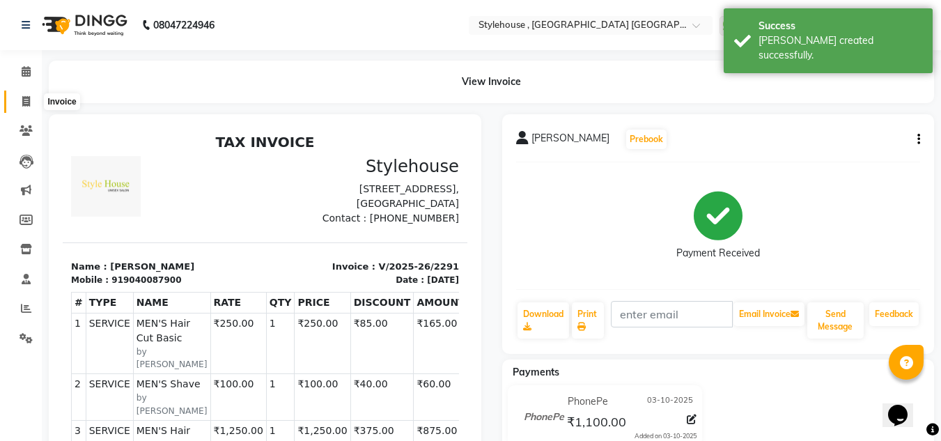
click at [25, 105] on icon at bounding box center [26, 101] width 8 height 10
select select "service"
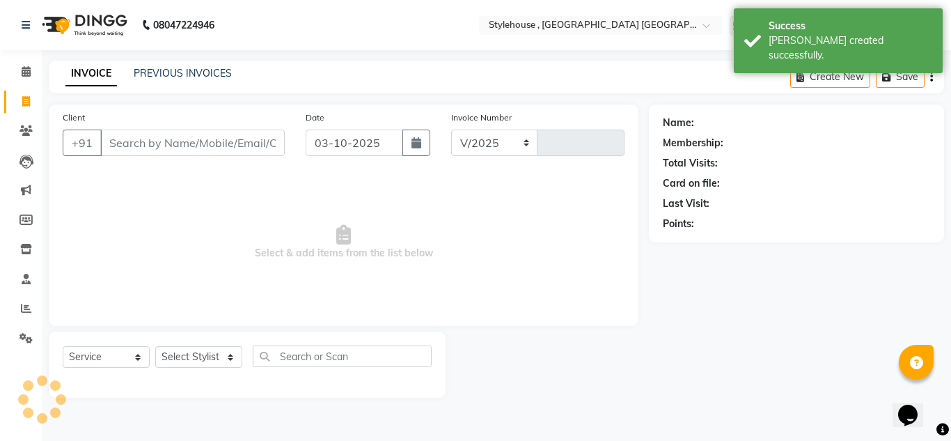
select select "7793"
type input "2292"
click at [203, 71] on link "PREVIOUS INVOICES" at bounding box center [183, 73] width 98 height 13
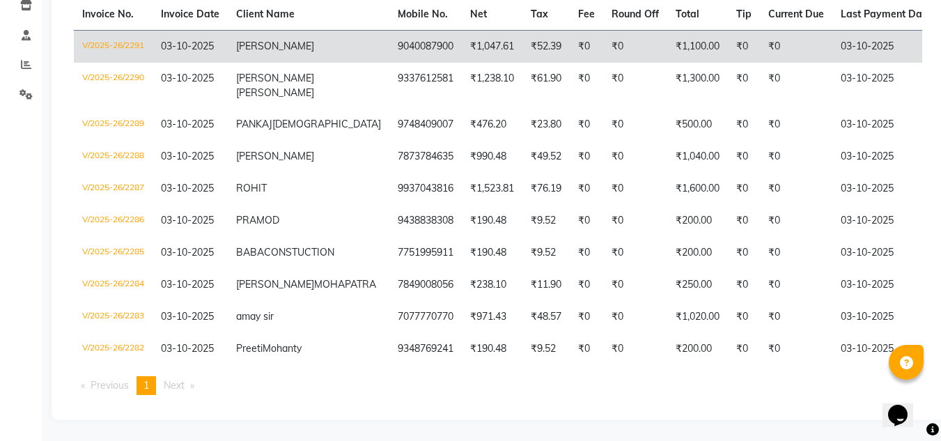
scroll to position [282, 0]
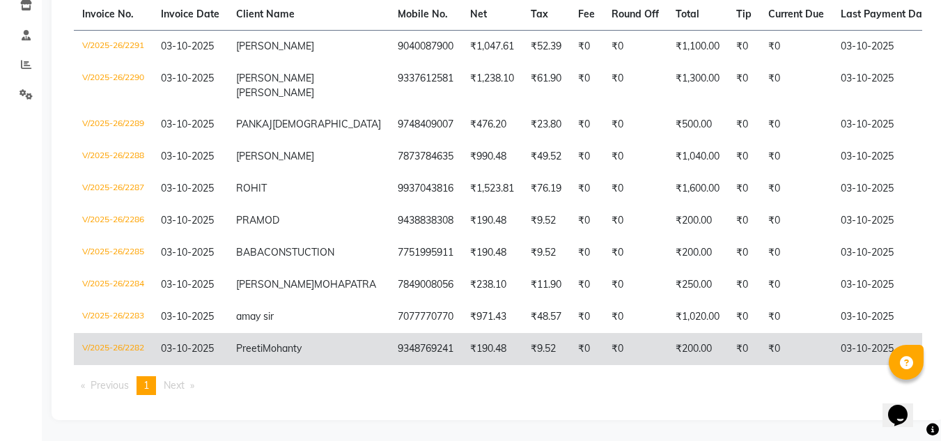
click at [389, 339] on td "9348769241" at bounding box center [425, 349] width 72 height 32
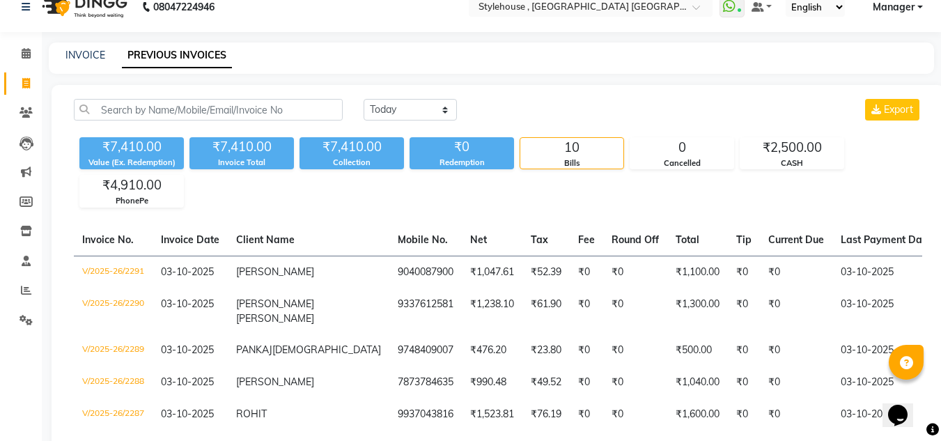
scroll to position [0, 0]
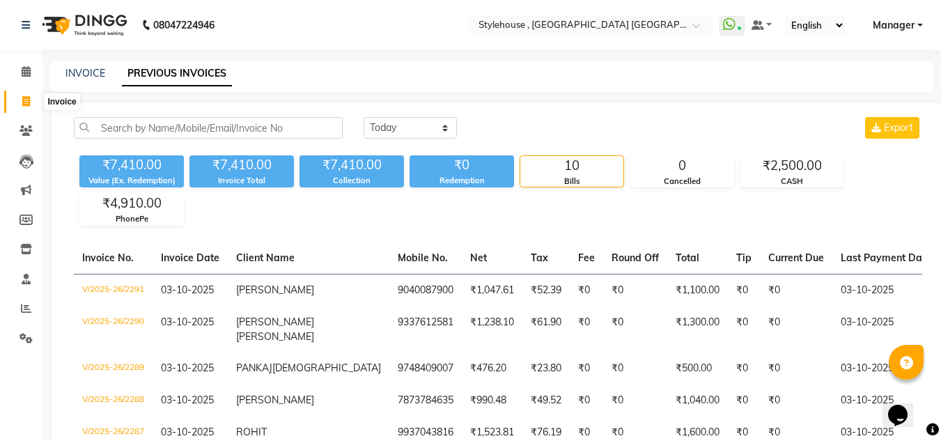
click at [24, 104] on icon at bounding box center [26, 101] width 8 height 10
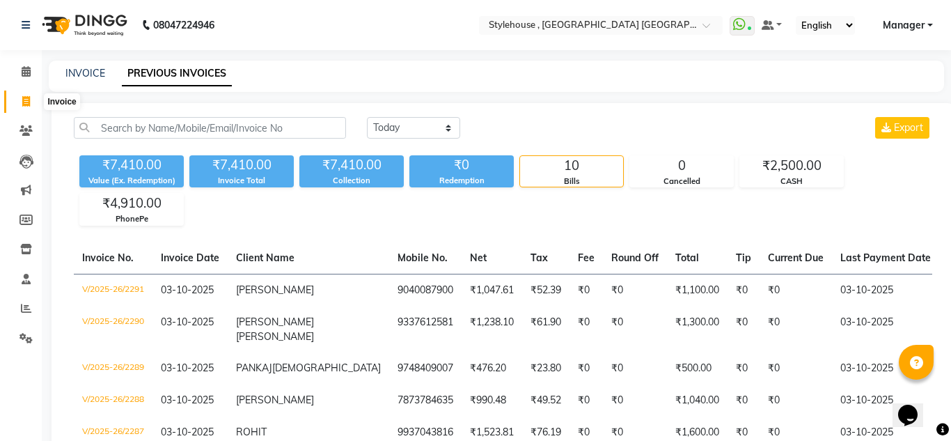
select select "service"
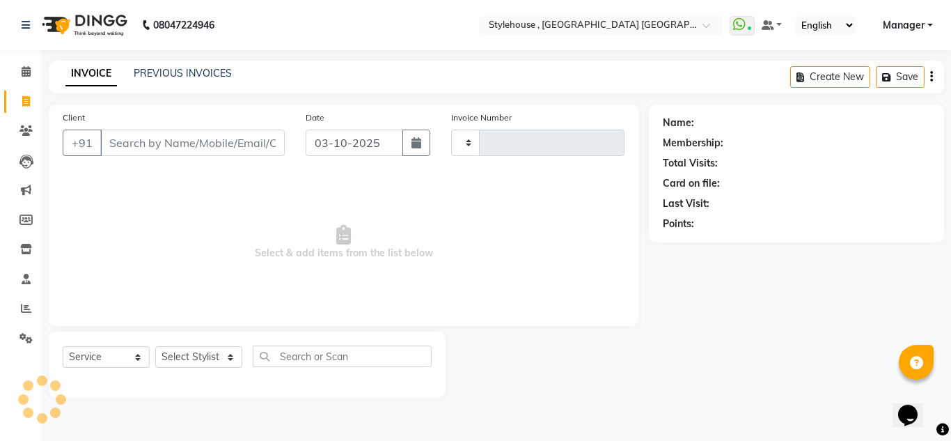
type input "2292"
select select "7793"
click at [229, 359] on select "Select Stylist ANIL BARIK JYOTIRANJAN BARIK KANHA KISALAY MAMMA Manager Manisha…" at bounding box center [199, 357] width 88 height 22
select select "69893"
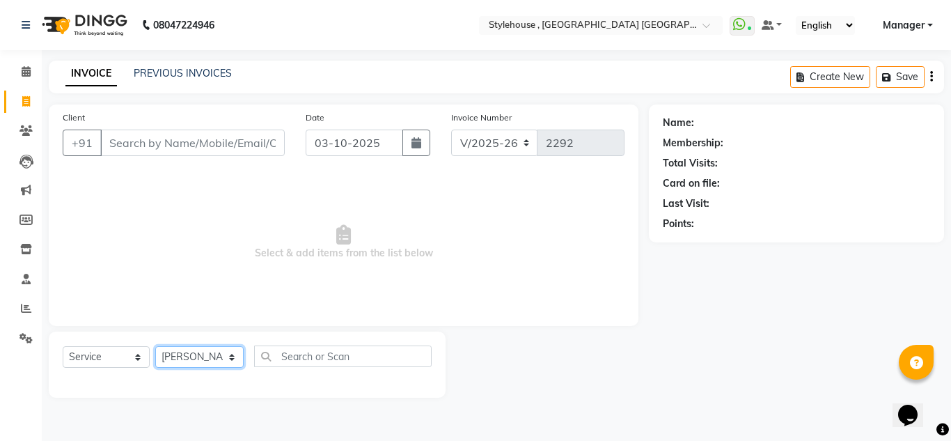
click at [155, 346] on select "Select Stylist ANIL BARIK JYOTIRANJAN BARIK KANHA KISALAY MAMMA Manager Manisha…" at bounding box center [199, 357] width 88 height 22
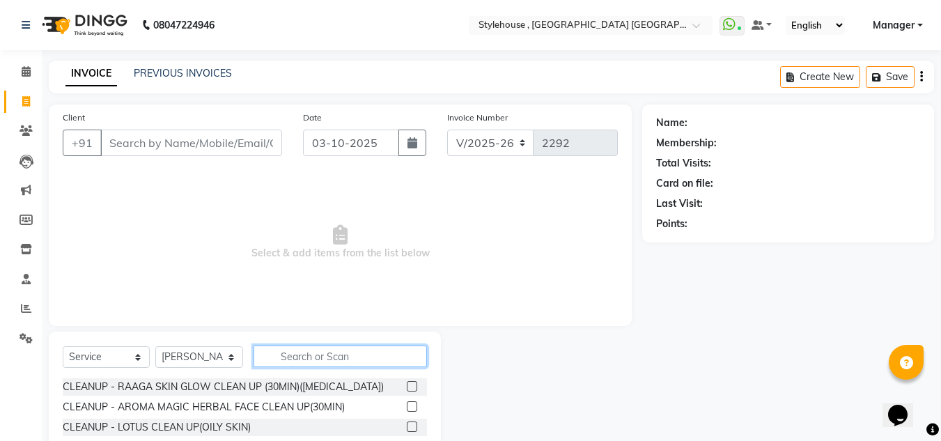
click at [308, 354] on input "text" at bounding box center [339, 356] width 173 height 22
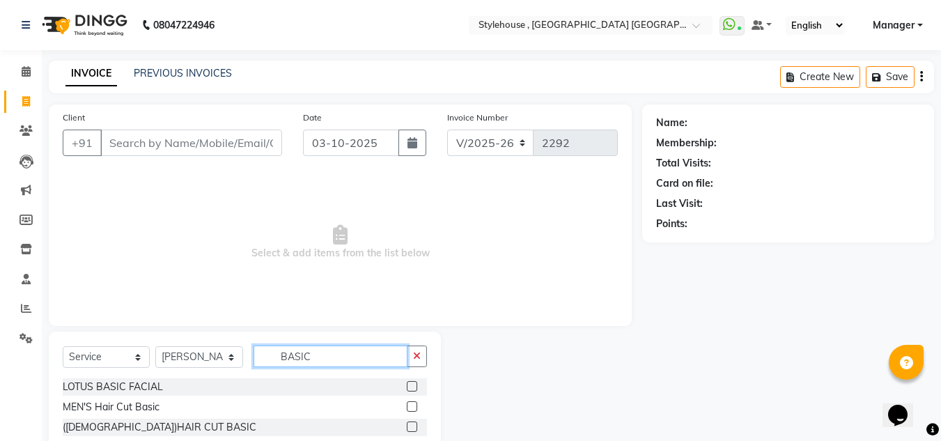
type input "BASIC"
click at [413, 406] on label at bounding box center [412, 406] width 10 height 10
click at [413, 406] on input "checkbox" at bounding box center [411, 406] width 9 height 9
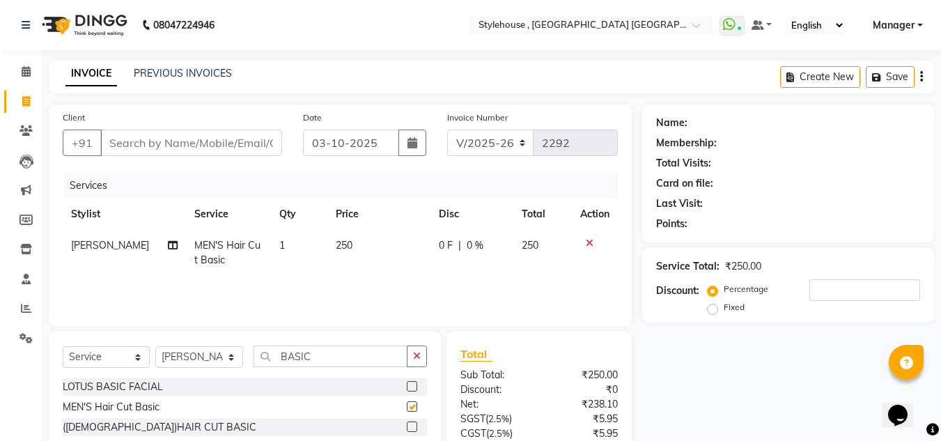
checkbox input "false"
click at [330, 360] on input "BASIC" at bounding box center [330, 356] width 154 height 22
type input "B"
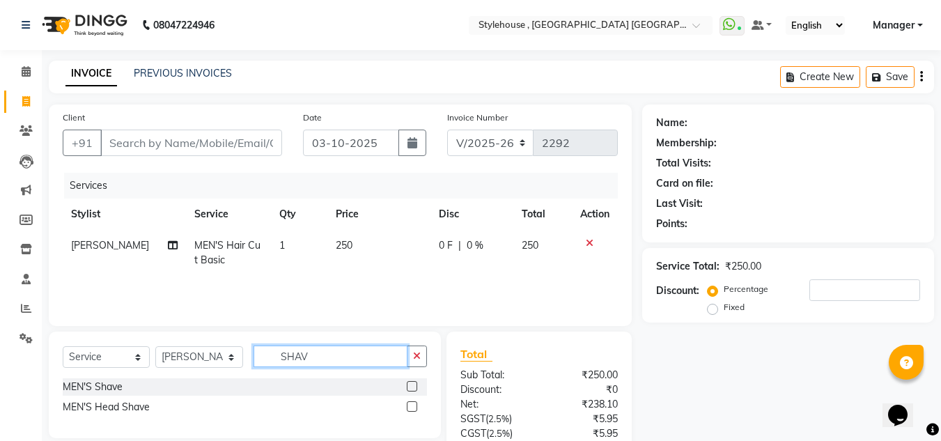
type input "SHAV"
click at [409, 386] on label at bounding box center [412, 386] width 10 height 10
click at [409, 386] on input "checkbox" at bounding box center [411, 386] width 9 height 9
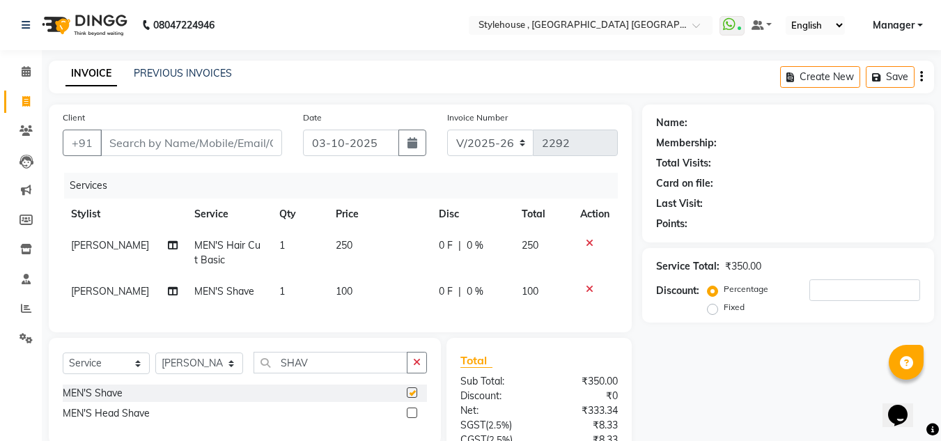
checkbox input "false"
click at [343, 373] on input "SHAV" at bounding box center [330, 363] width 154 height 22
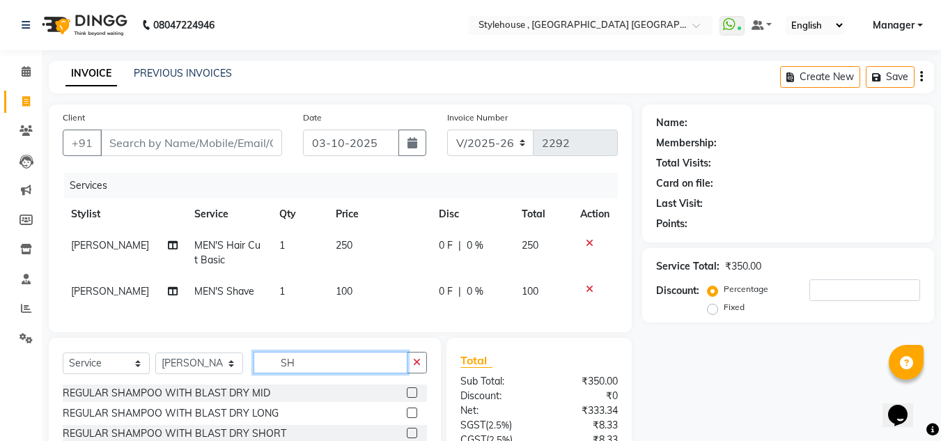
type input "S"
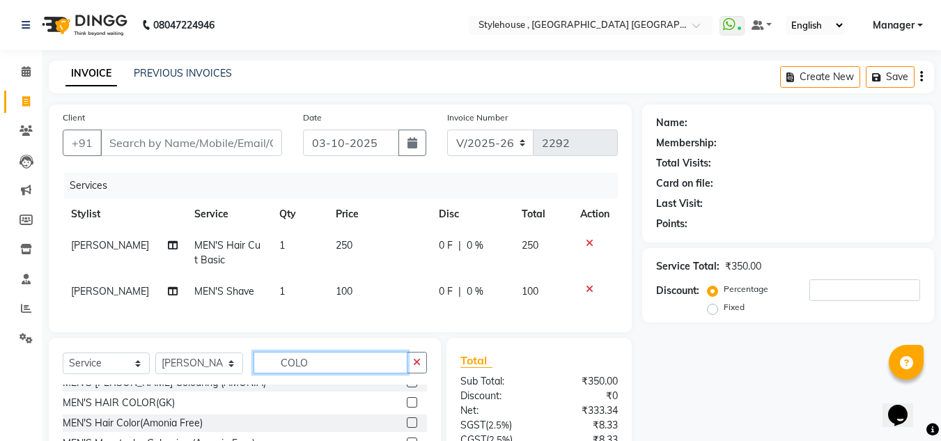
type input "COLO"
click at [407, 418] on label at bounding box center [412, 422] width 10 height 10
click at [407, 418] on input "checkbox" at bounding box center [411, 422] width 9 height 9
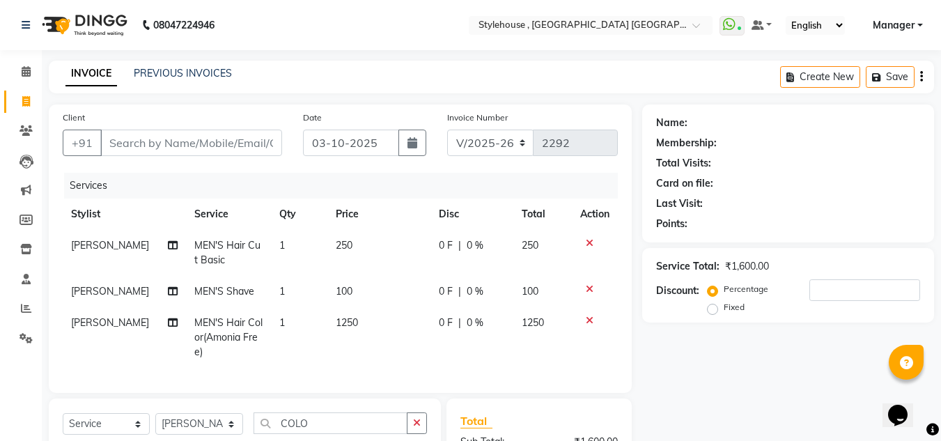
checkbox input "false"
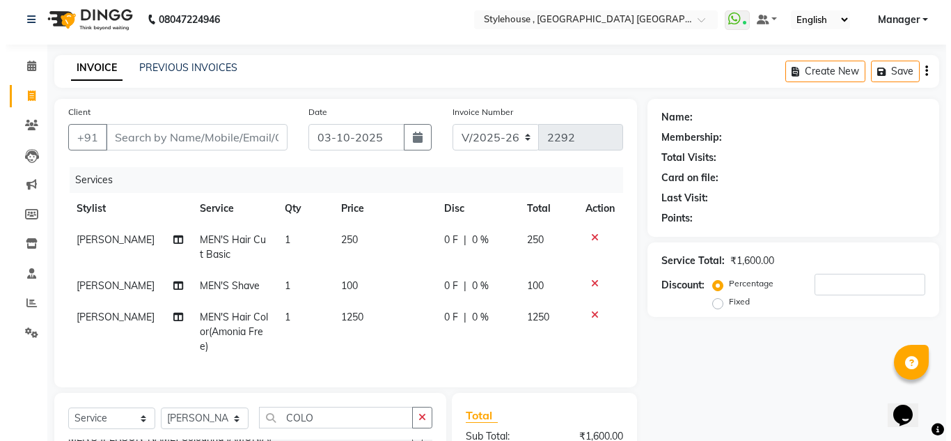
scroll to position [0, 0]
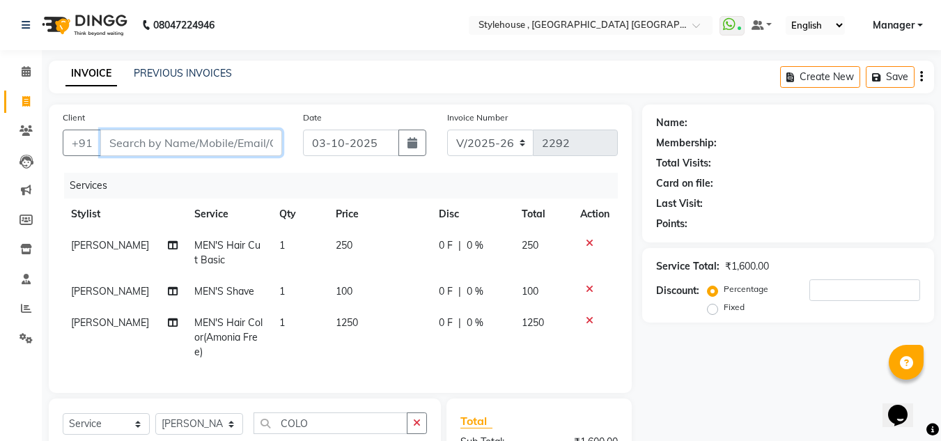
click at [203, 141] on input "Client" at bounding box center [191, 143] width 182 height 26
type input "9"
type input "0"
type input "9178970884"
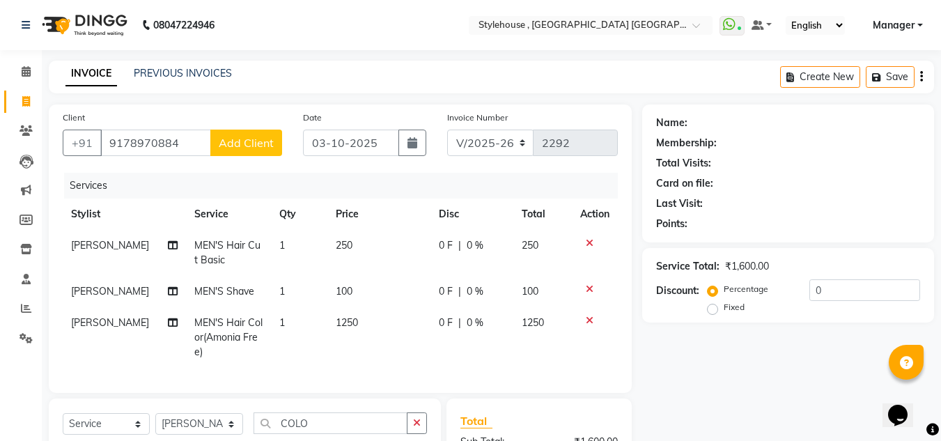
click at [267, 146] on span "Add Client" at bounding box center [246, 143] width 55 height 14
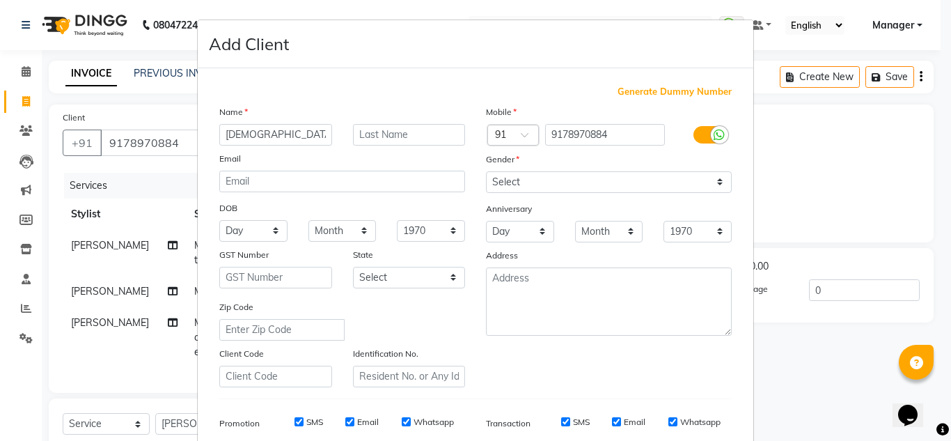
click at [314, 130] on input "VINAYA" at bounding box center [275, 135] width 113 height 22
type input "[PERSON_NAME]"
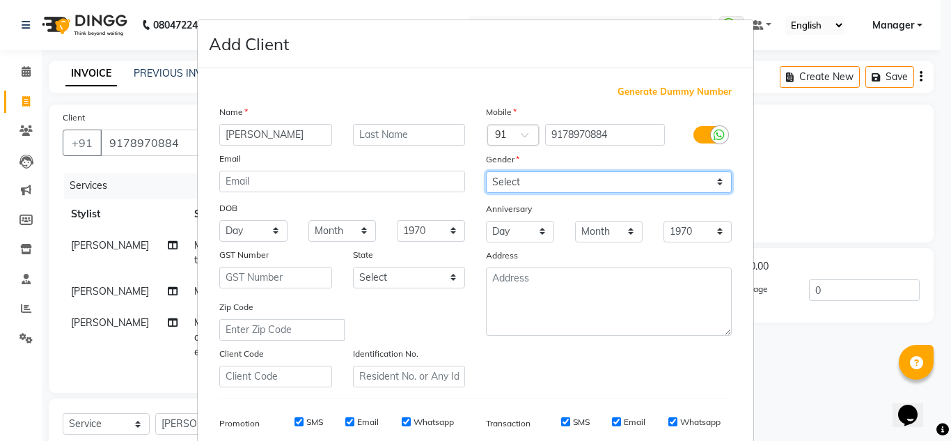
click at [715, 182] on select "Select Male Female Other Prefer Not To Say" at bounding box center [609, 182] width 246 height 22
select select "male"
click at [486, 171] on select "Select Male Female Other Prefer Not To Say" at bounding box center [609, 182] width 246 height 22
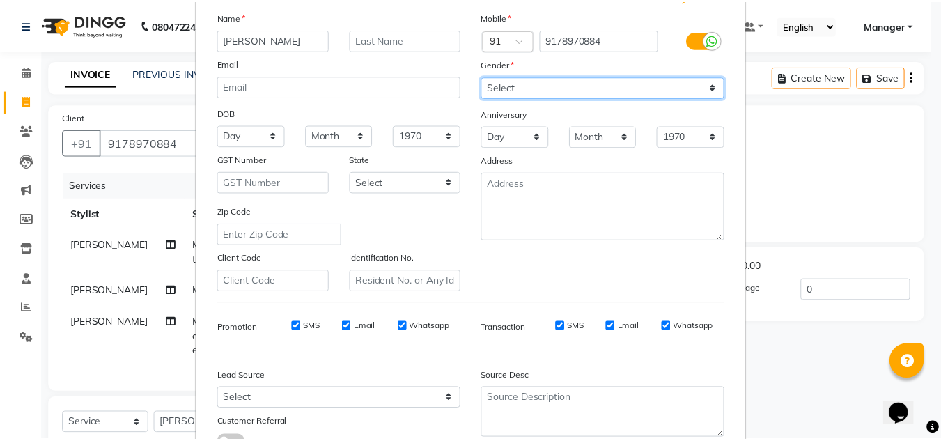
scroll to position [202, 0]
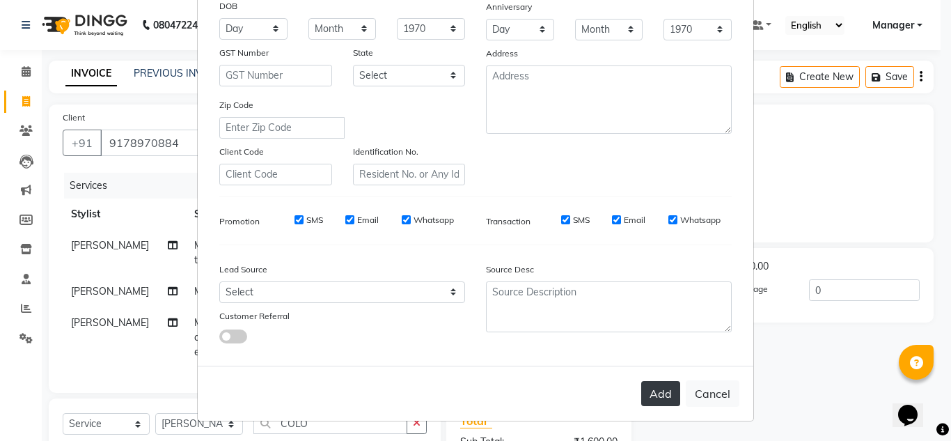
click at [654, 396] on button "Add" at bounding box center [660, 393] width 39 height 25
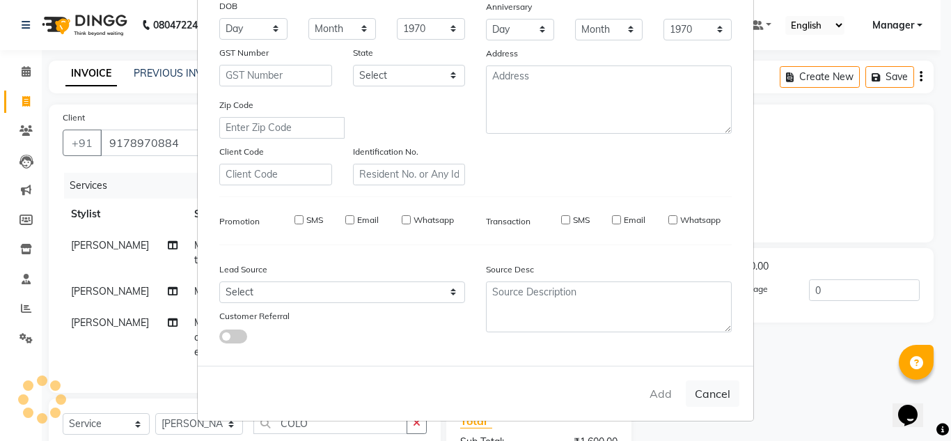
select select
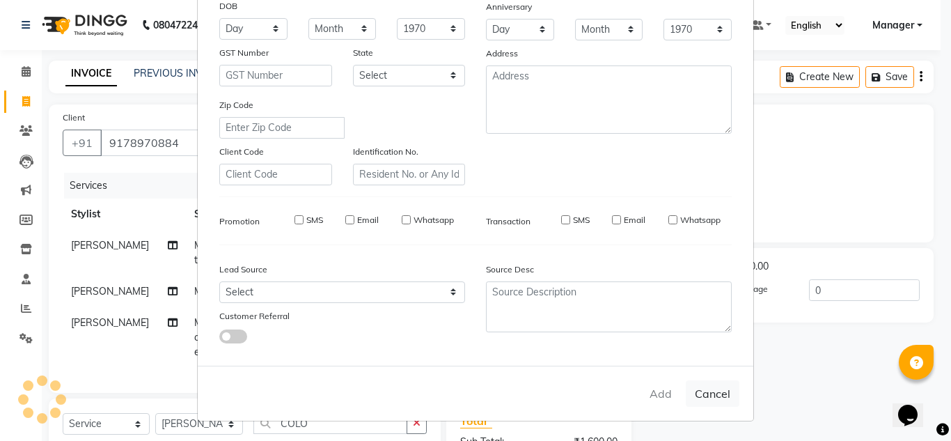
select select
checkbox input "false"
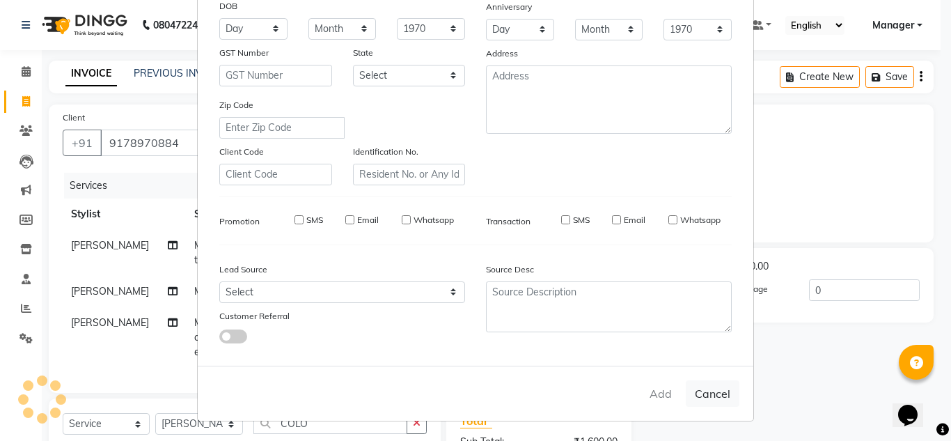
checkbox input "false"
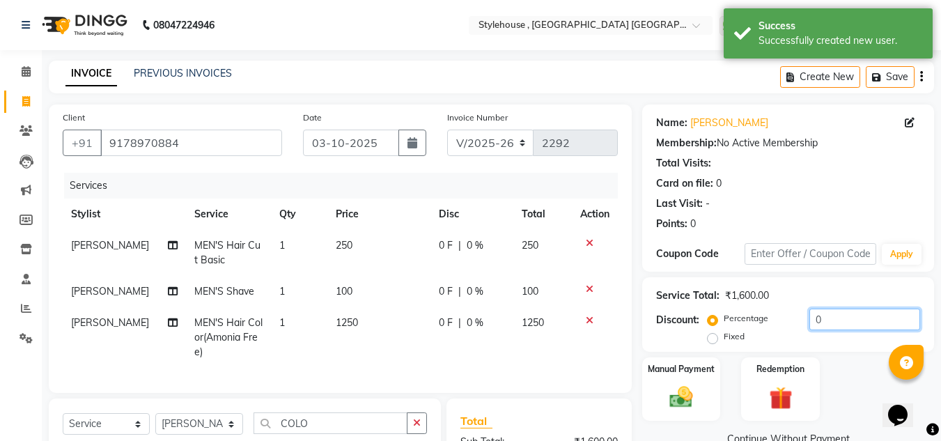
click at [844, 322] on input "0" at bounding box center [864, 319] width 111 height 22
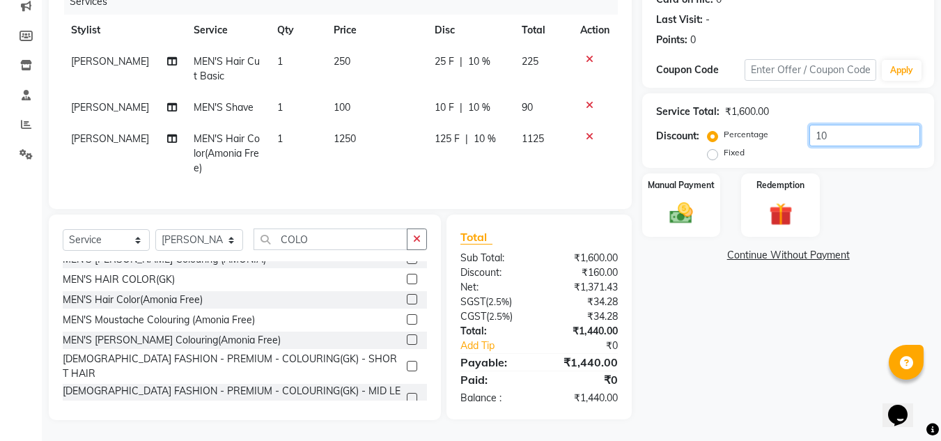
scroll to position [125, 0]
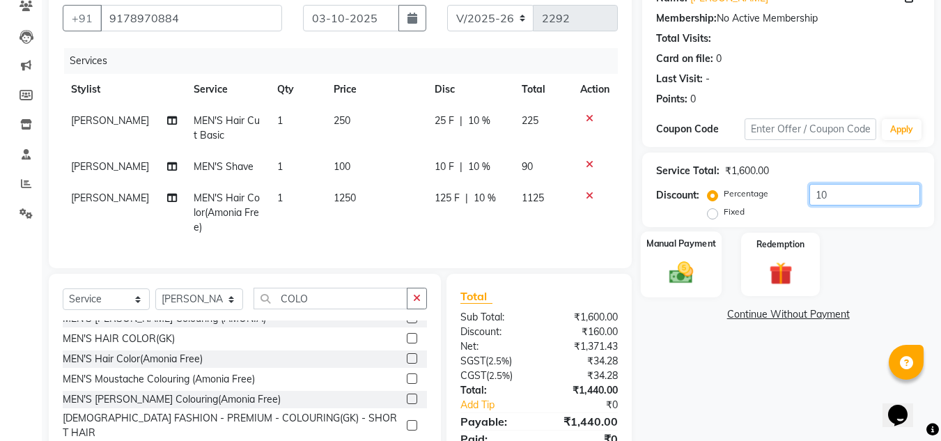
type input "10"
click at [686, 281] on img at bounding box center [680, 272] width 39 height 28
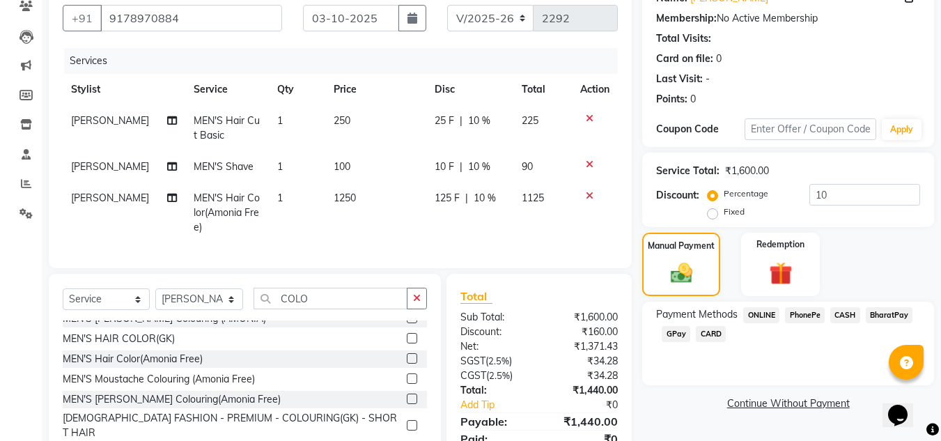
click at [847, 316] on span "CASH" at bounding box center [845, 315] width 30 height 16
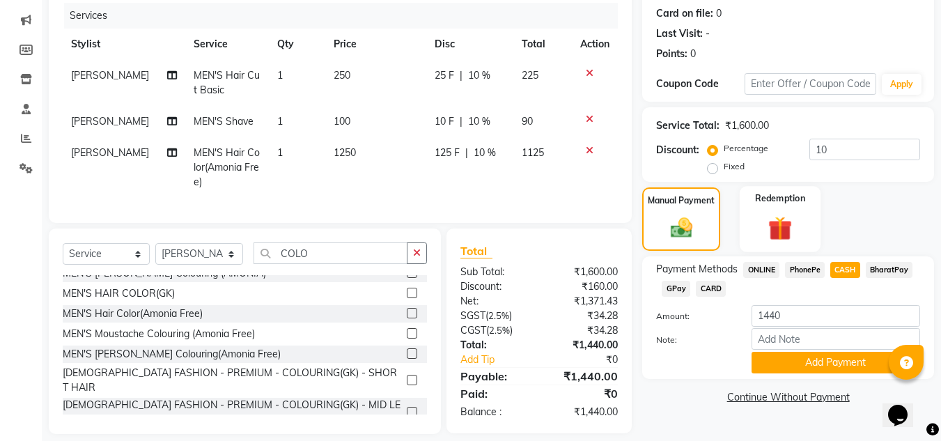
scroll to position [194, 0]
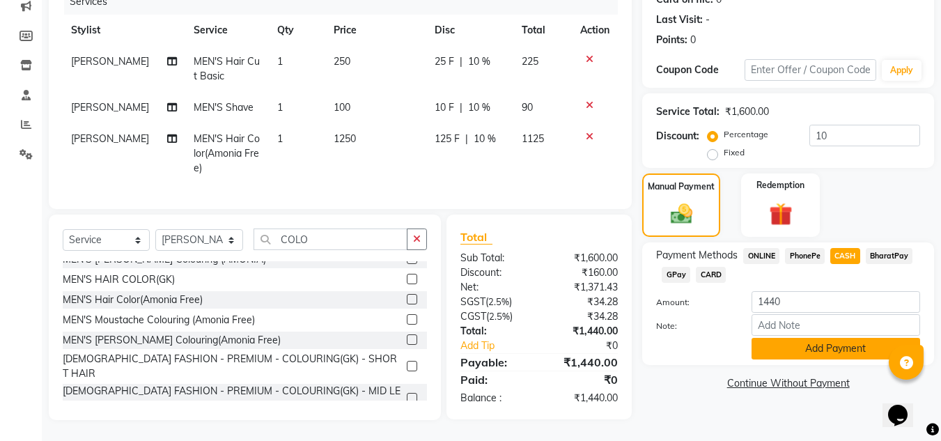
click at [833, 340] on button "Add Payment" at bounding box center [835, 349] width 168 height 22
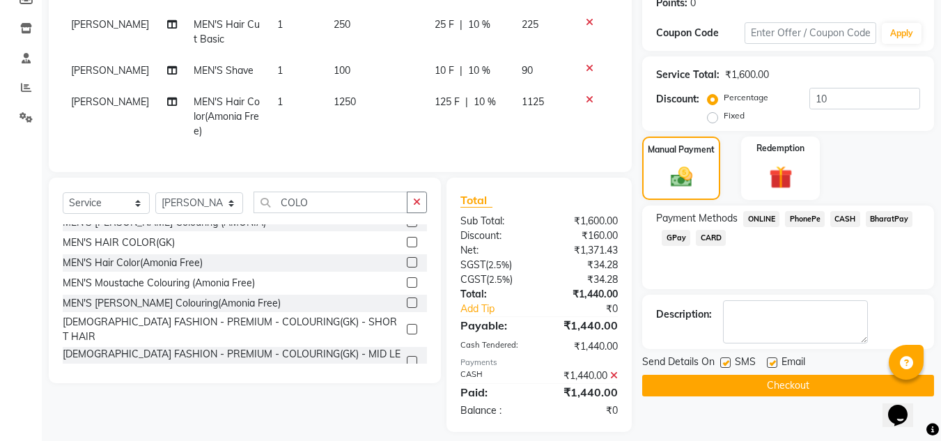
scroll to position [243, 0]
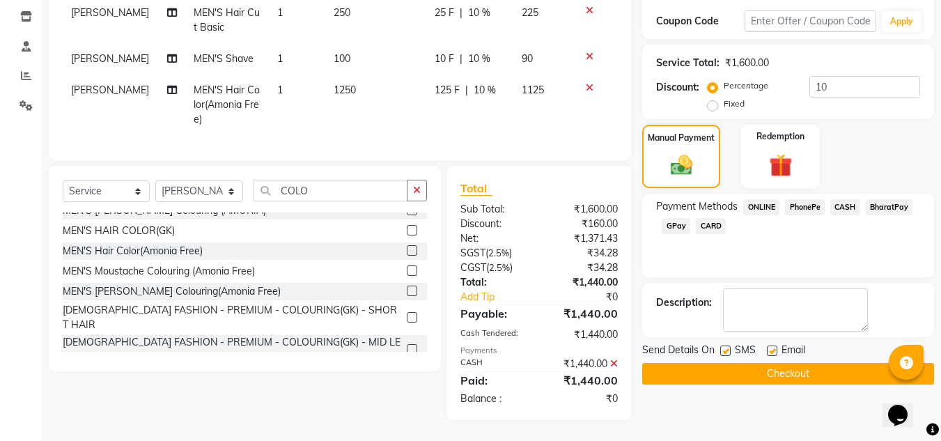
click at [785, 365] on button "Checkout" at bounding box center [788, 374] width 292 height 22
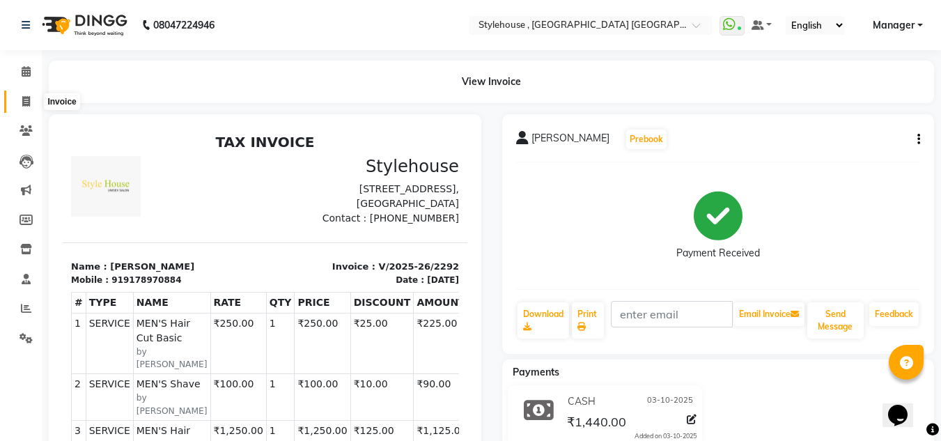
click at [25, 102] on icon at bounding box center [26, 101] width 8 height 10
select select "service"
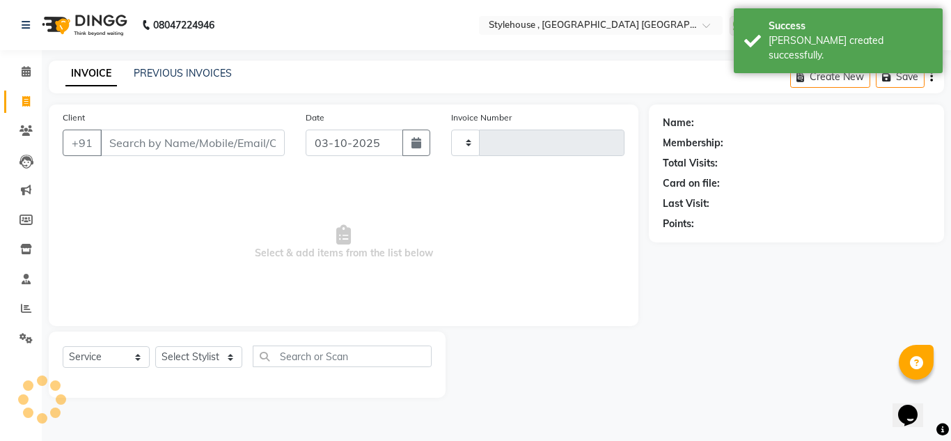
type input "2293"
select select "7793"
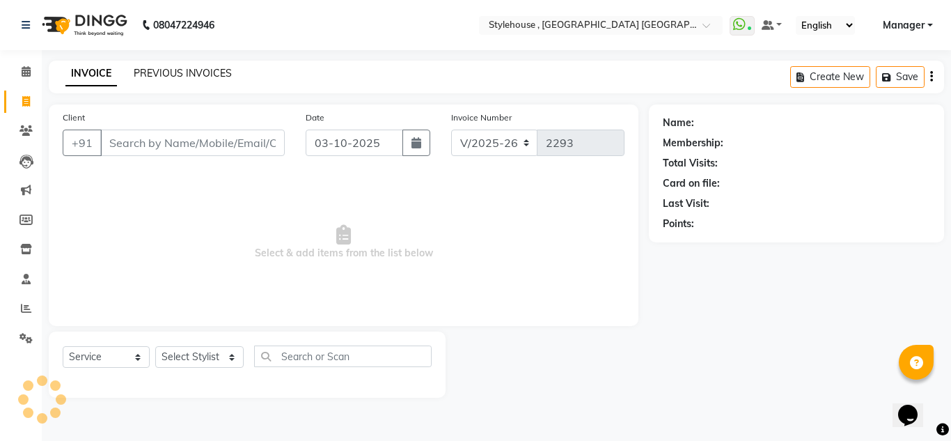
click at [170, 73] on link "PREVIOUS INVOICES" at bounding box center [183, 73] width 98 height 13
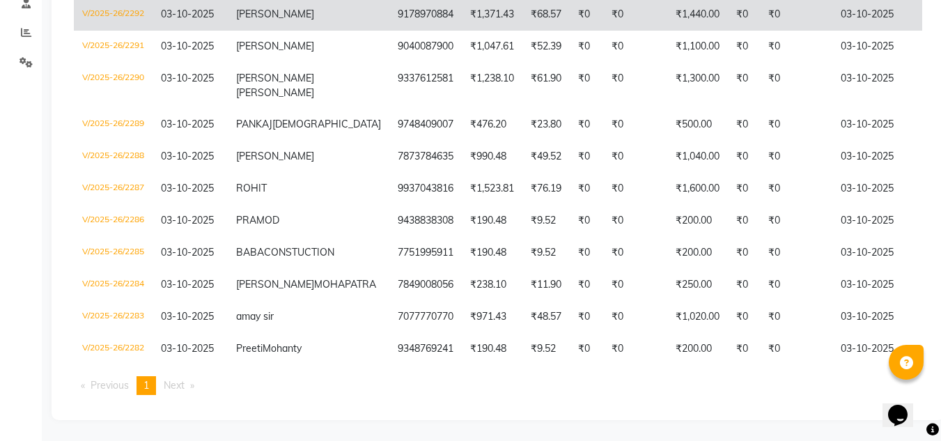
scroll to position [328, 0]
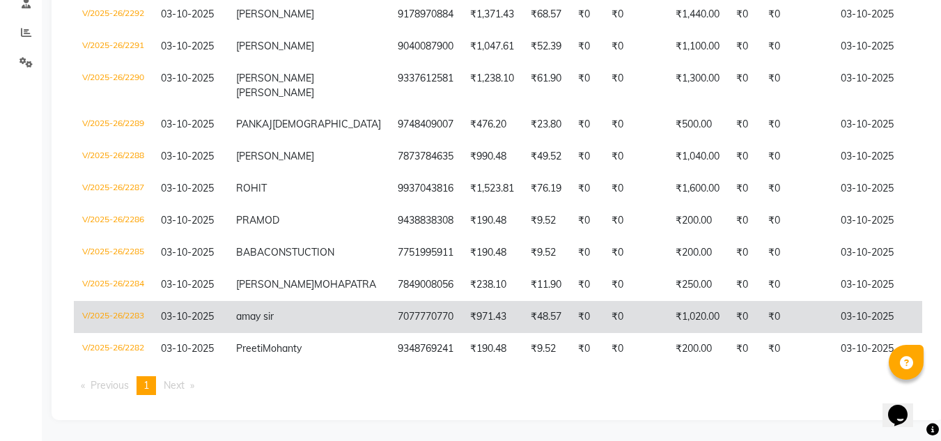
click at [281, 307] on td "amay sir" at bounding box center [309, 317] width 162 height 32
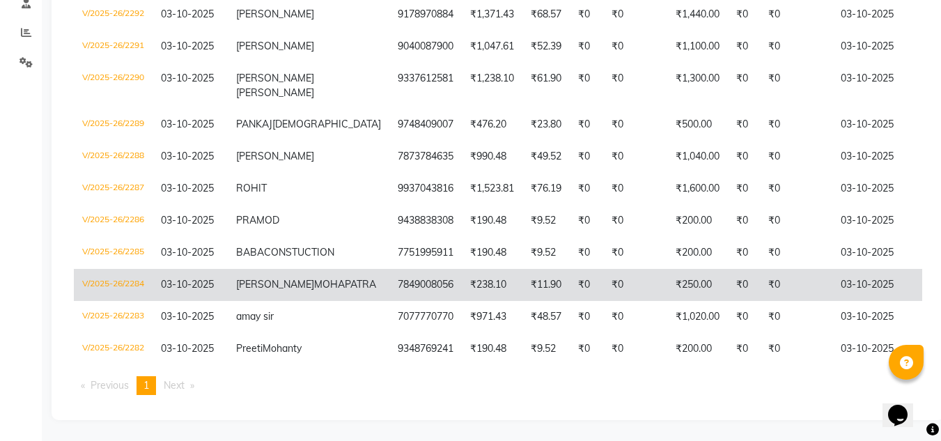
click at [301, 269] on td "DEBASHIS MOHAPATRA" at bounding box center [309, 285] width 162 height 32
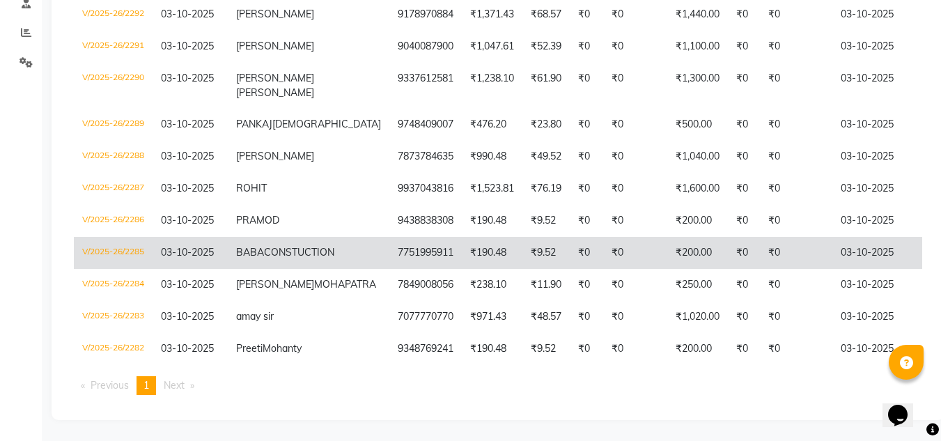
click at [264, 246] on span "BABA" at bounding box center [250, 252] width 28 height 13
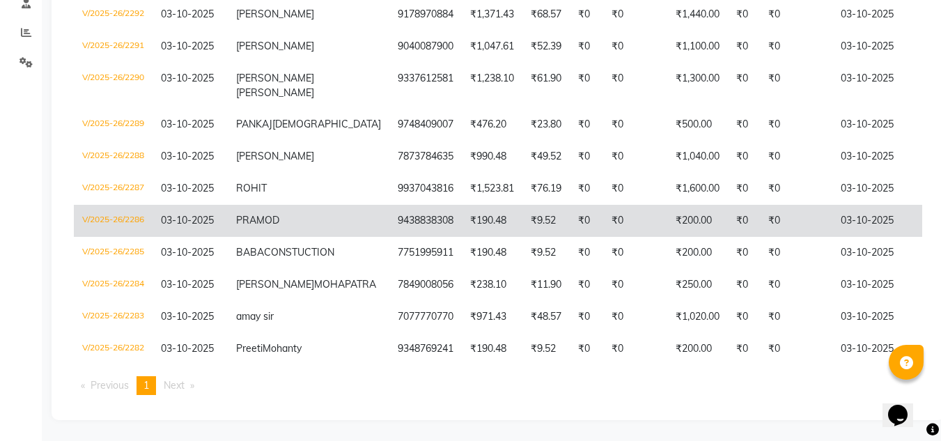
click at [268, 214] on span "PRAMOD" at bounding box center [257, 220] width 43 height 13
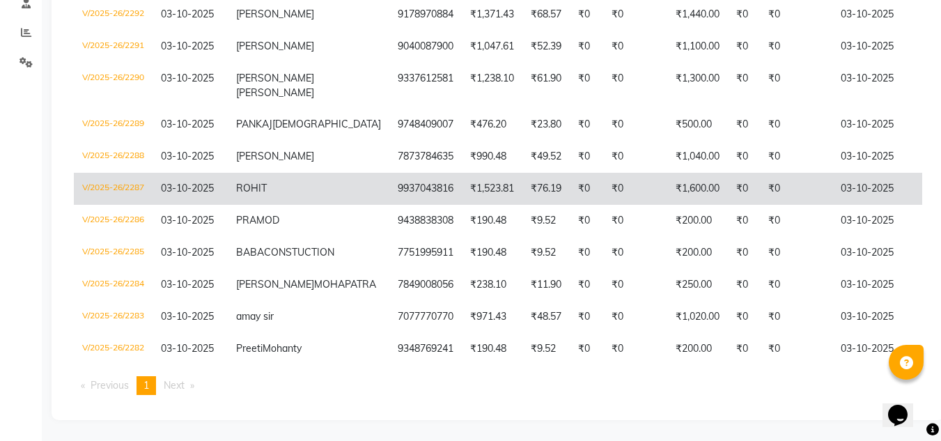
click at [268, 173] on td "ROHIT" at bounding box center [309, 189] width 162 height 32
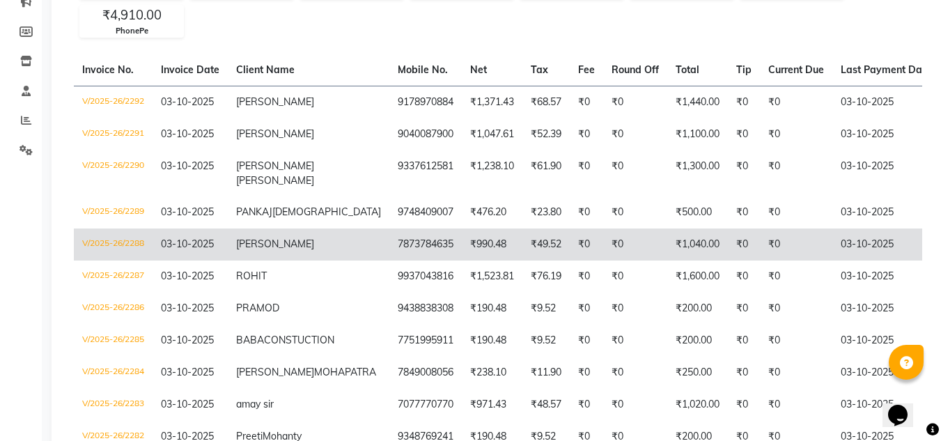
scroll to position [189, 0]
click at [389, 258] on td "7873784635" at bounding box center [425, 244] width 72 height 32
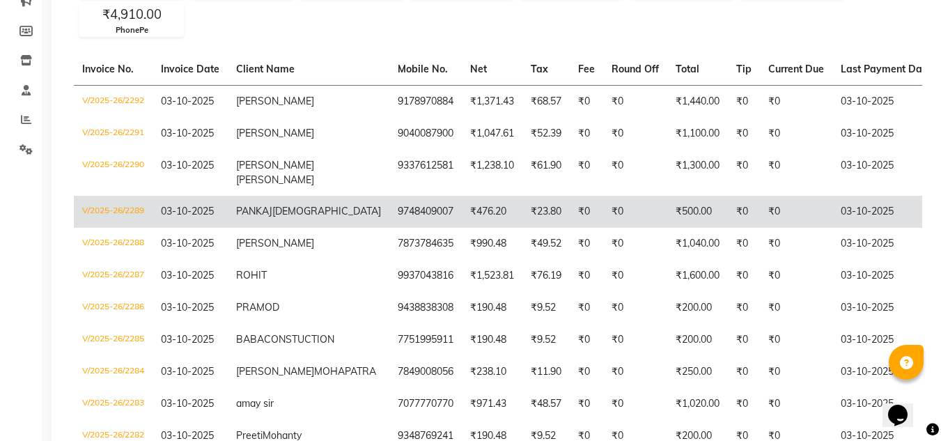
click at [291, 217] on span "JAIN" at bounding box center [326, 211] width 109 height 13
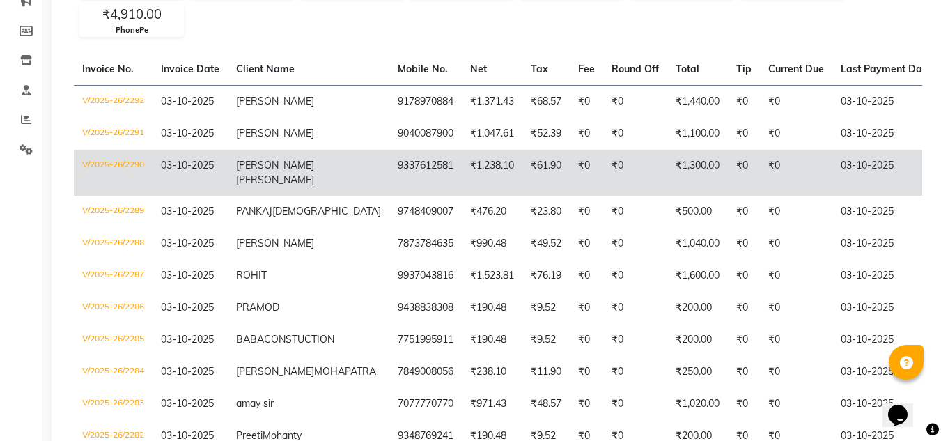
click at [271, 171] on span "SUCHISMITA" at bounding box center [275, 165] width 78 height 13
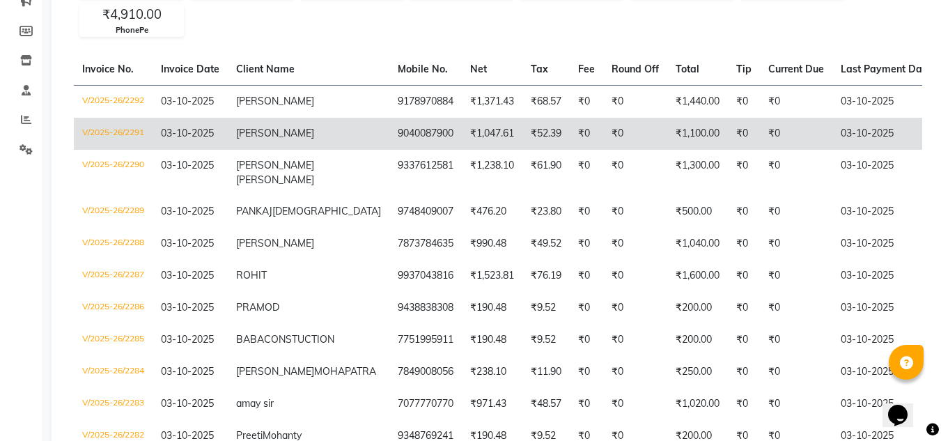
click at [267, 139] on span "CHINMAYEE" at bounding box center [275, 133] width 78 height 13
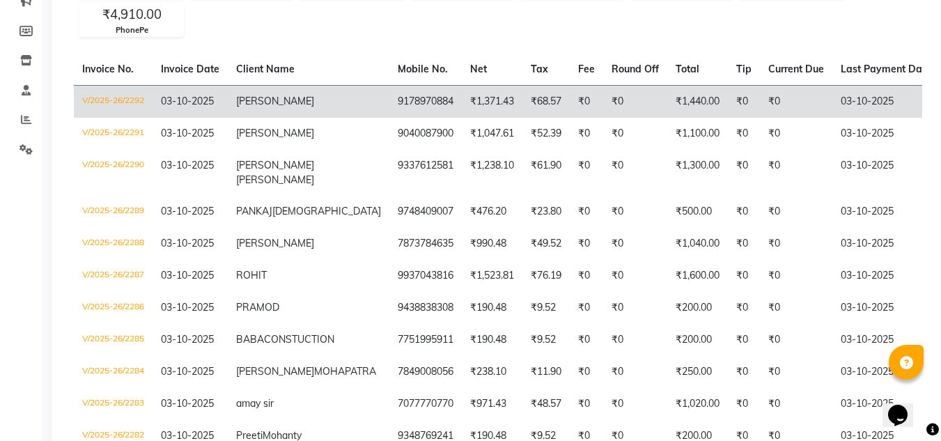
click at [269, 107] on span "[PERSON_NAME]" at bounding box center [275, 101] width 78 height 13
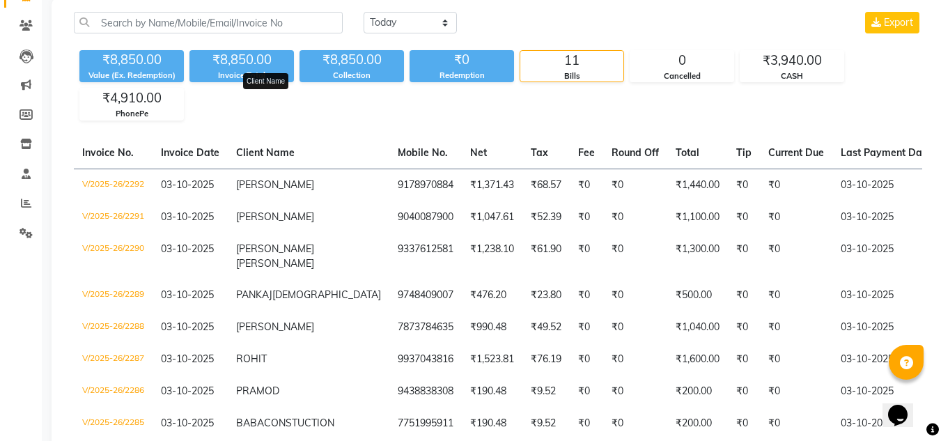
scroll to position [0, 0]
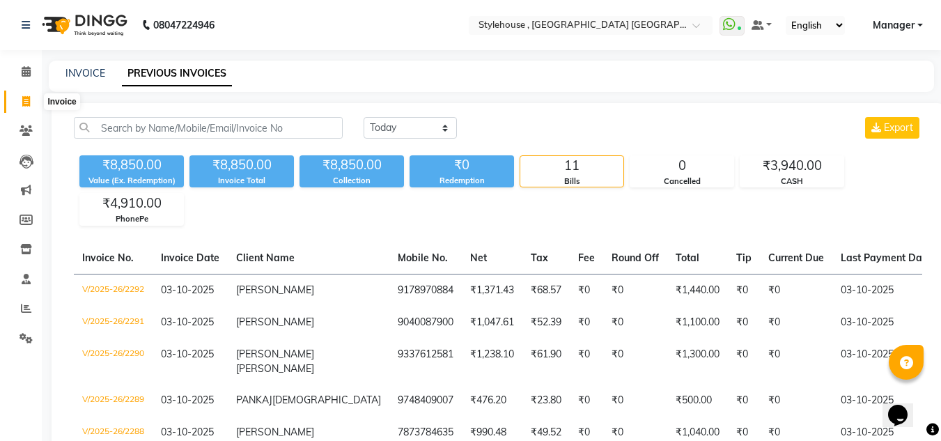
click at [26, 102] on icon at bounding box center [26, 101] width 8 height 10
select select "service"
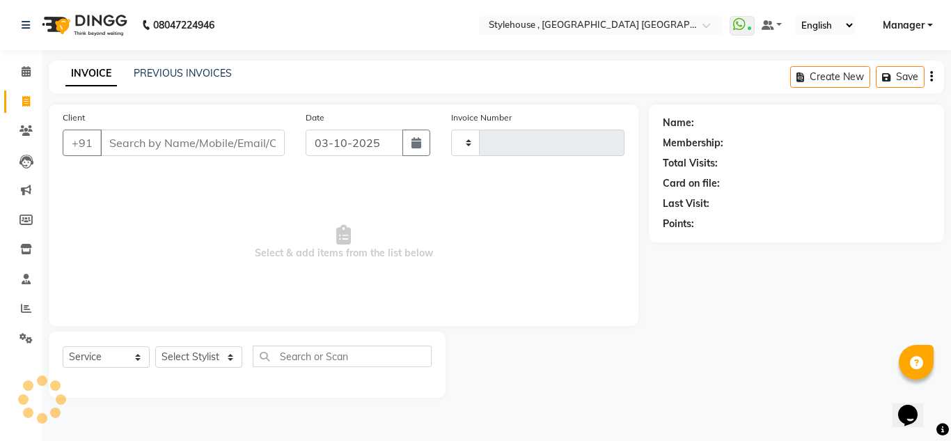
type input "2293"
select select "7793"
click at [233, 359] on select "Select Stylist ANIL BARIK JYOTIRANJAN BARIK KANHA KISALAY MAMMA Manager Manisha…" at bounding box center [199, 357] width 88 height 22
select select "88660"
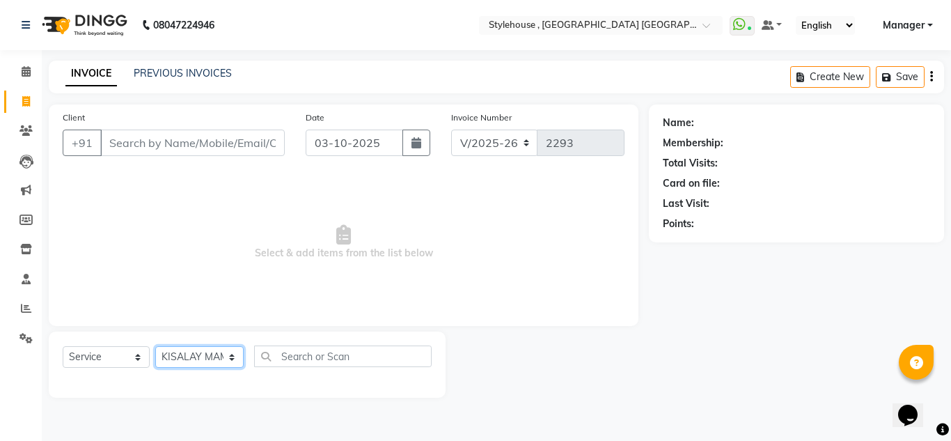
click at [155, 346] on select "Select Stylist ANIL BARIK JYOTIRANJAN BARIK KANHA KISALAY MAMMA Manager Manisha…" at bounding box center [199, 357] width 88 height 22
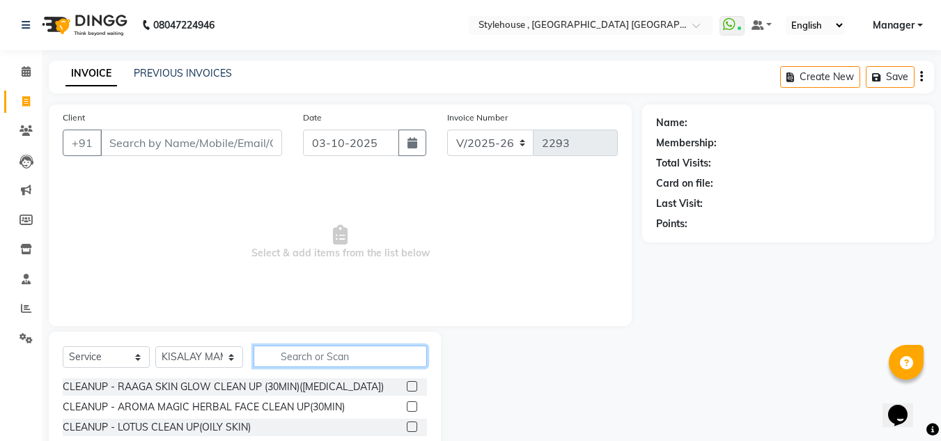
click at [325, 354] on input "text" at bounding box center [339, 356] width 173 height 22
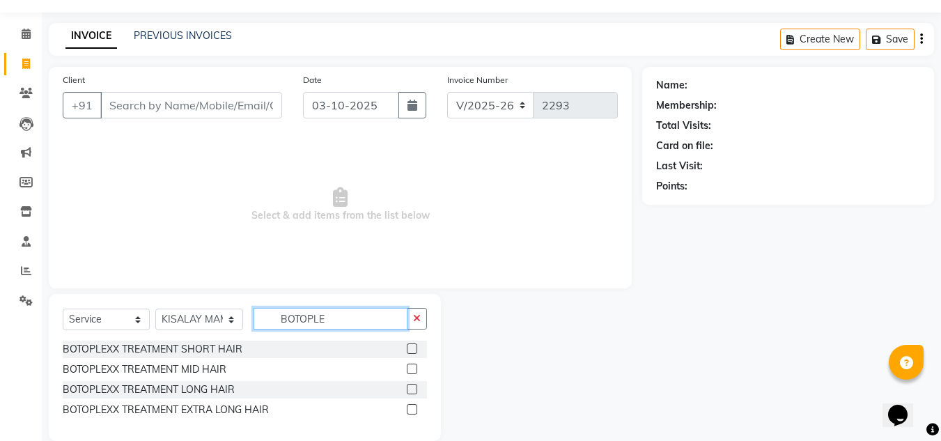
scroll to position [58, 0]
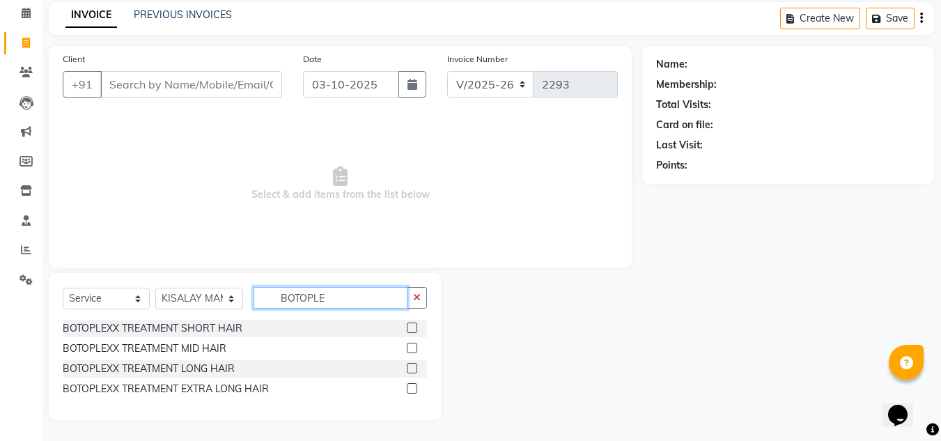
click at [346, 299] on input "BOTOPLE" at bounding box center [330, 298] width 154 height 22
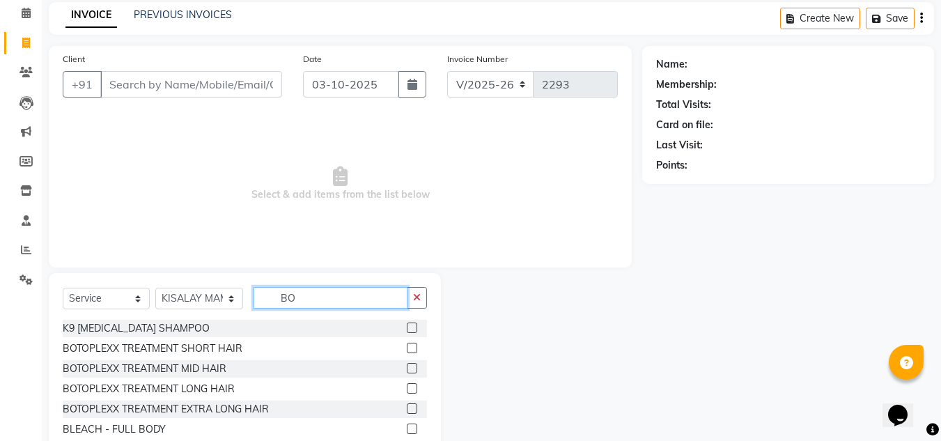
type input "B"
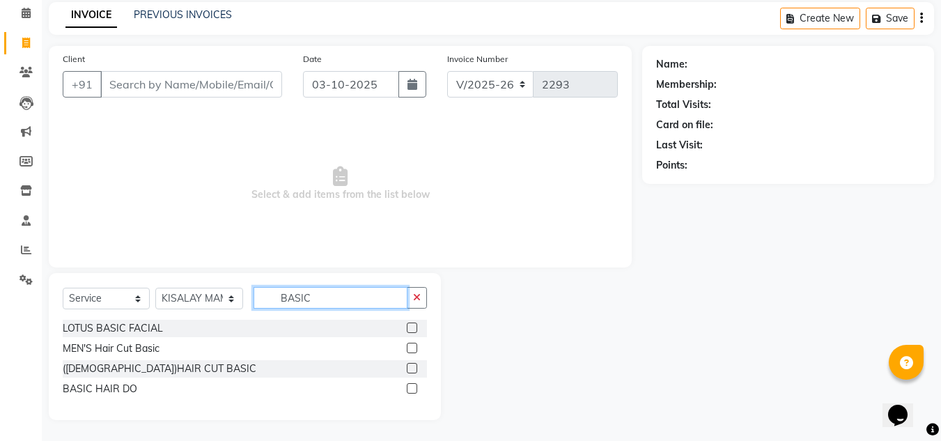
type input "BASIC"
click at [411, 351] on label at bounding box center [412, 348] width 10 height 10
click at [411, 351] on input "checkbox" at bounding box center [411, 348] width 9 height 9
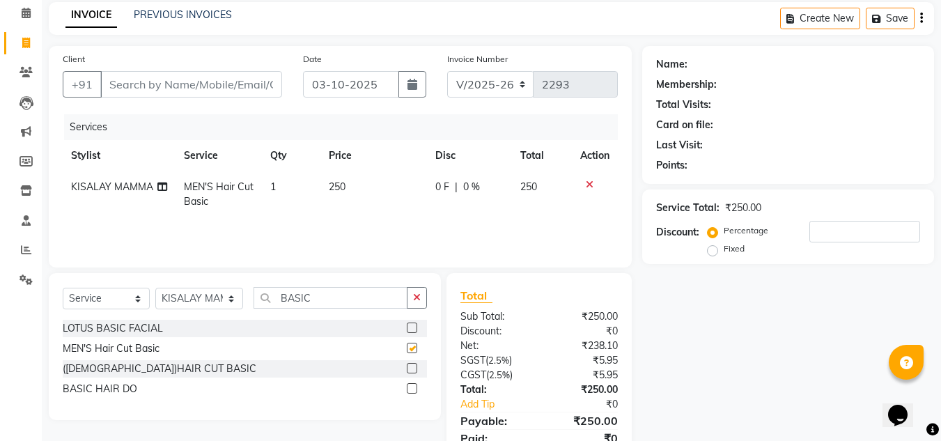
checkbox input "false"
click at [324, 301] on input "BASIC" at bounding box center [330, 298] width 154 height 22
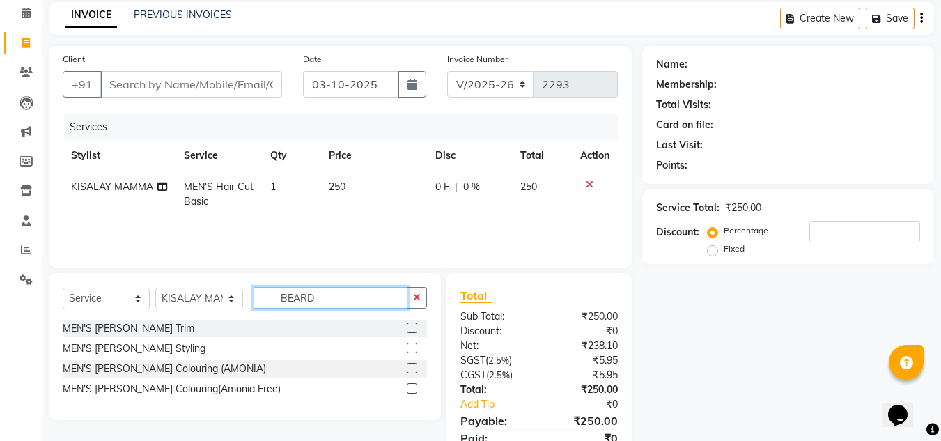
type input "BEARD"
click at [408, 326] on label at bounding box center [412, 327] width 10 height 10
click at [408, 326] on input "checkbox" at bounding box center [411, 328] width 9 height 9
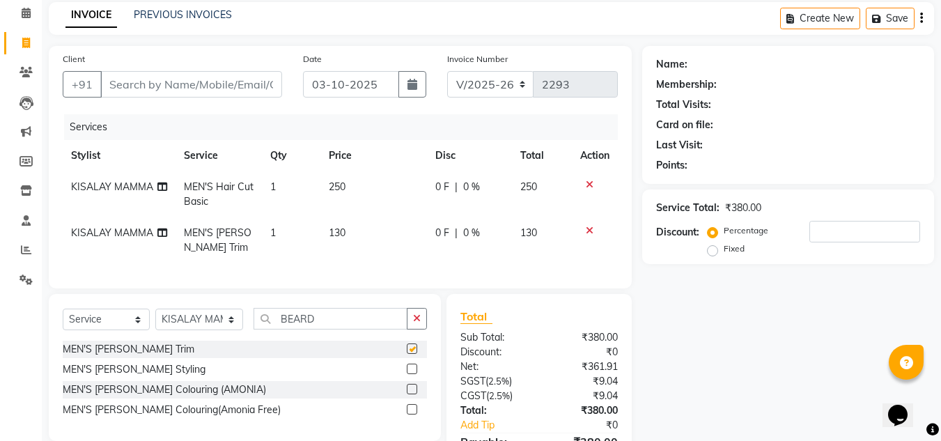
checkbox input "false"
click at [341, 329] on input "BEARD" at bounding box center [330, 319] width 154 height 22
type input "B"
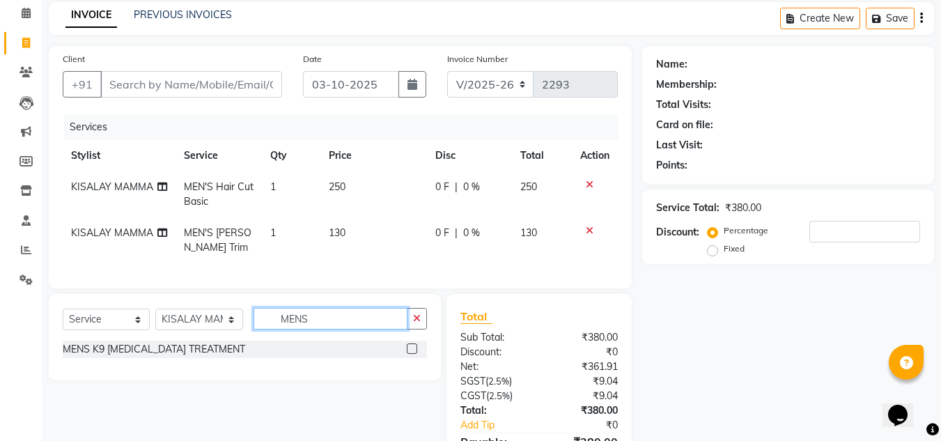
type input "MENS"
click at [414, 354] on label at bounding box center [412, 348] width 10 height 10
click at [414, 354] on input "checkbox" at bounding box center [411, 349] width 9 height 9
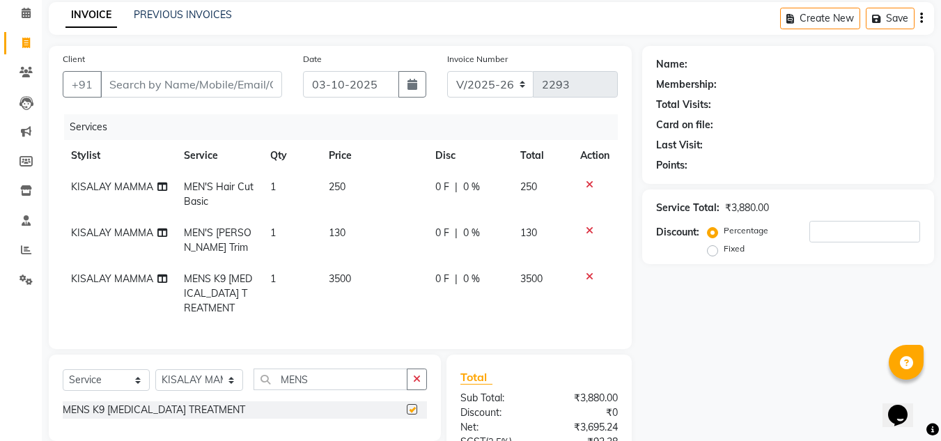
checkbox input "false"
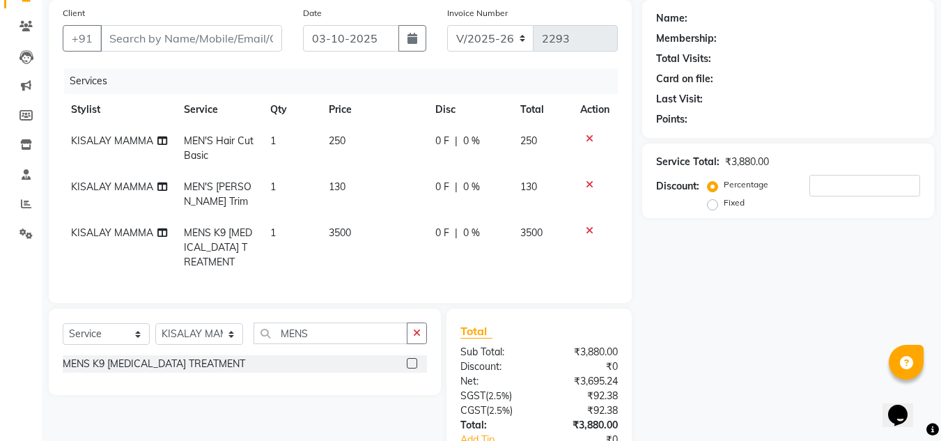
scroll to position [128, 0]
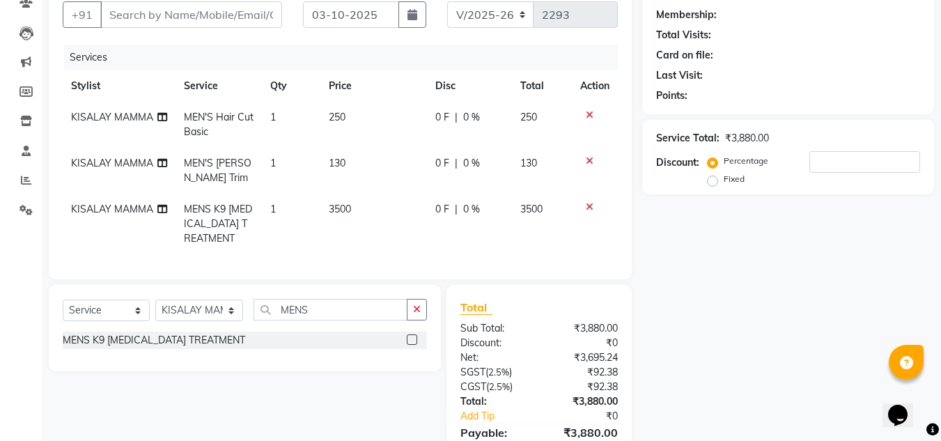
click at [468, 206] on span "0 %" at bounding box center [471, 209] width 17 height 15
select select "88660"
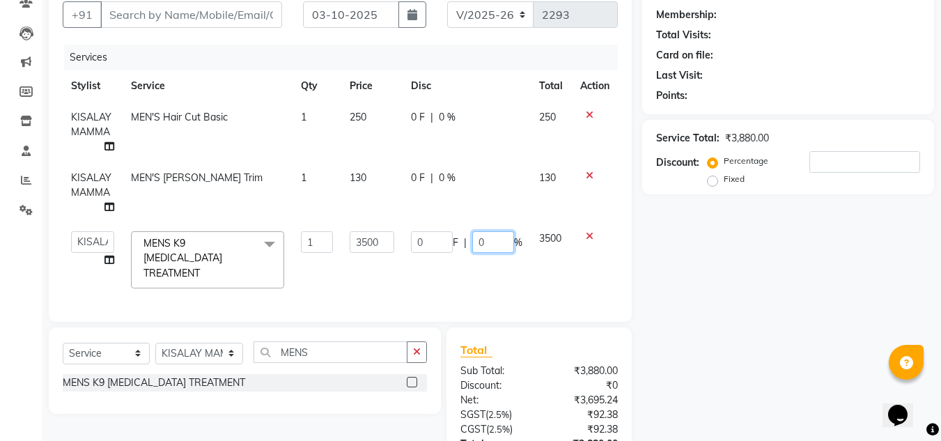
click at [490, 244] on input "0" at bounding box center [493, 242] width 42 height 22
type input "40"
click at [783, 311] on div "Name: Membership: Total Visits: Card on file: Last Visit: Points: Service Total…" at bounding box center [793, 254] width 302 height 556
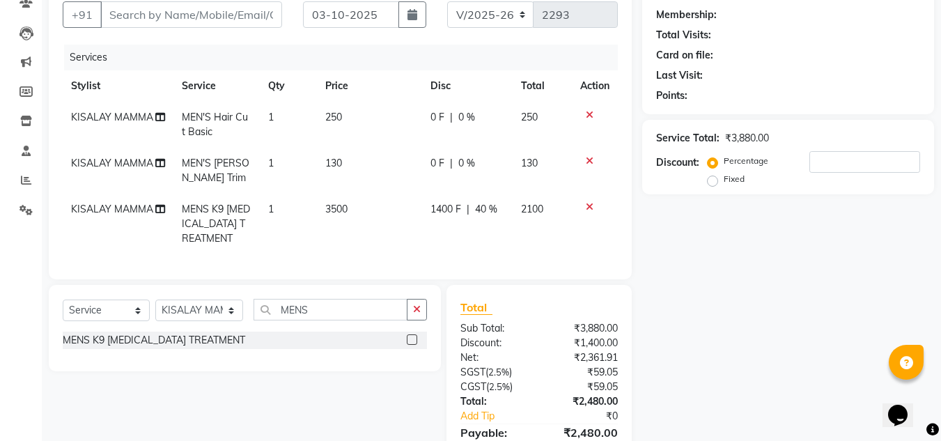
click at [490, 210] on span "40 %" at bounding box center [486, 209] width 22 height 15
select select "88660"
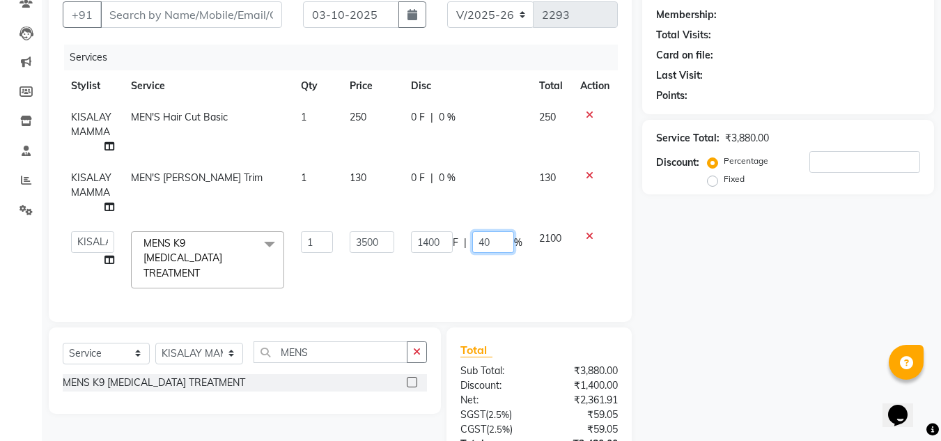
click at [503, 244] on input "40" at bounding box center [493, 242] width 42 height 22
type input "45"
click at [751, 316] on div "Name: Membership: Total Visits: Card on file: Last Visit: Points: Service Total…" at bounding box center [793, 254] width 302 height 556
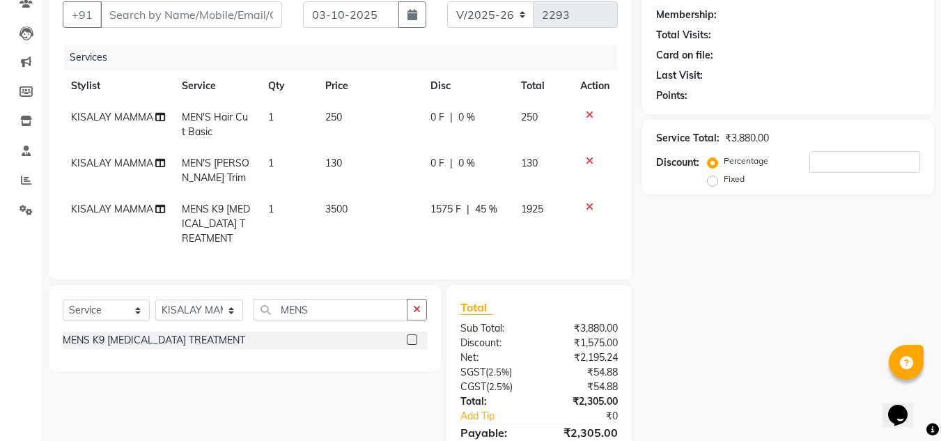
click at [486, 209] on span "45 %" at bounding box center [486, 209] width 22 height 15
select select "88660"
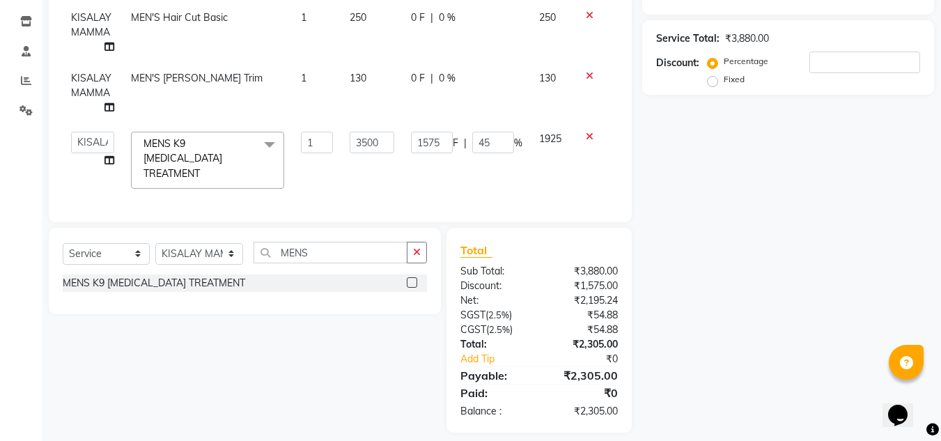
scroll to position [236, 0]
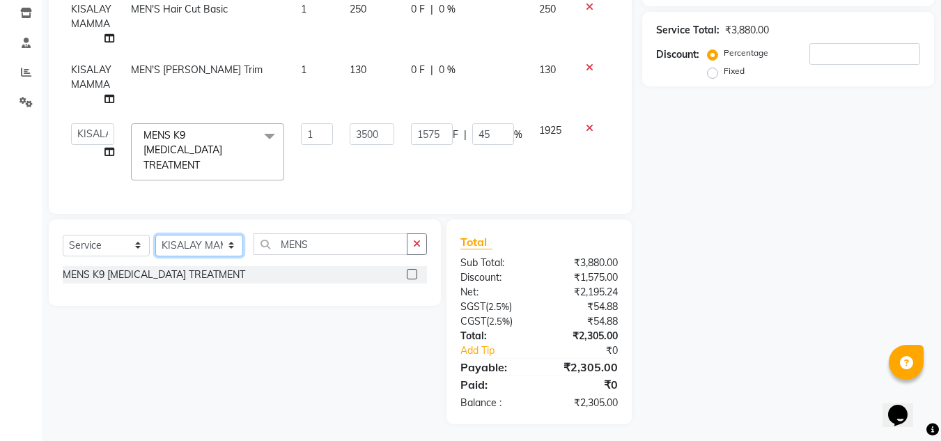
click at [233, 242] on select "Select Stylist ANIL BARIK JYOTIRANJAN BARIK KANHA KISALAY MAMMA Manager Manisha…" at bounding box center [199, 246] width 88 height 22
select select "78233"
click at [155, 235] on select "Select Stylist ANIL BARIK JYOTIRANJAN BARIK KANHA KISALAY MAMMA Manager Manisha…" at bounding box center [199, 246] width 88 height 22
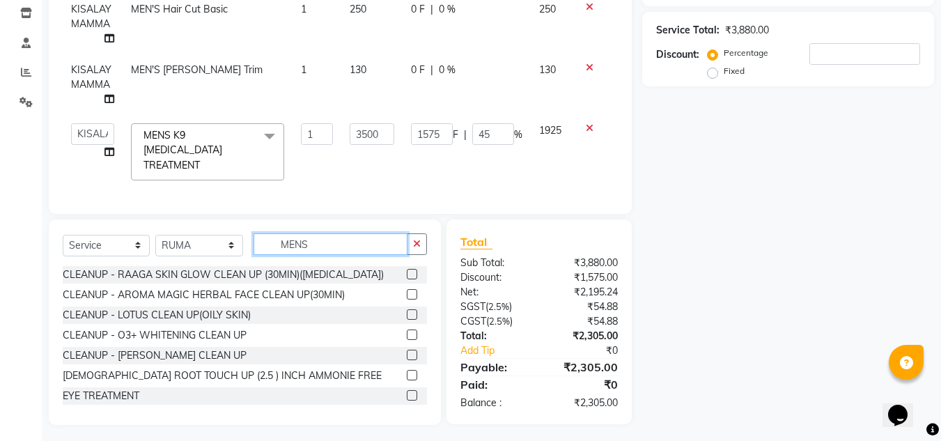
click at [362, 242] on input "MENS" at bounding box center [330, 244] width 154 height 22
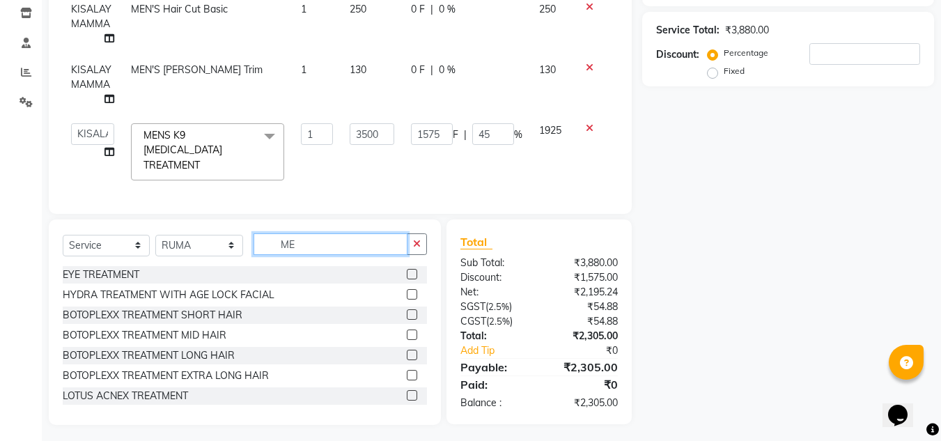
type input "M"
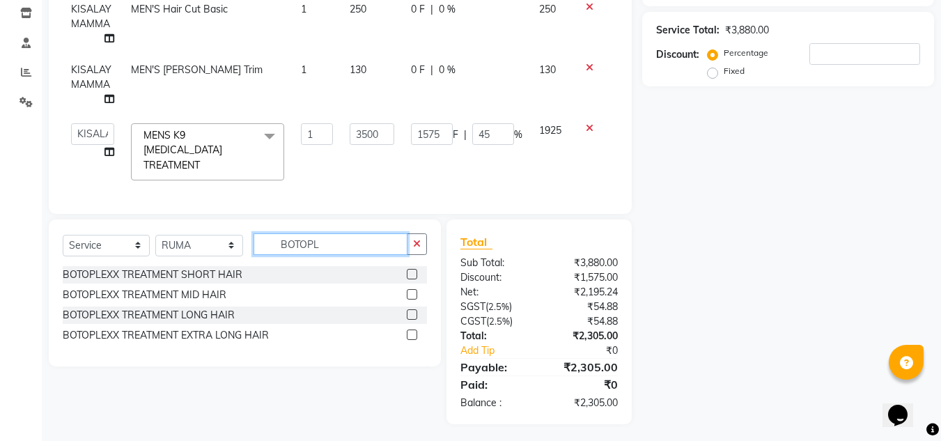
type input "BOTOPL"
click at [414, 289] on label at bounding box center [412, 294] width 10 height 10
click at [414, 290] on input "checkbox" at bounding box center [411, 294] width 9 height 9
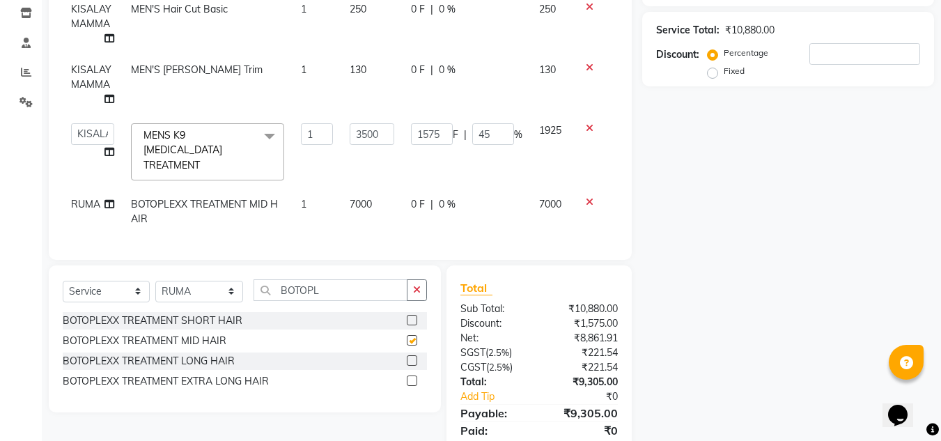
checkbox input "false"
click at [445, 197] on span "0 %" at bounding box center [447, 204] width 17 height 15
select select "78233"
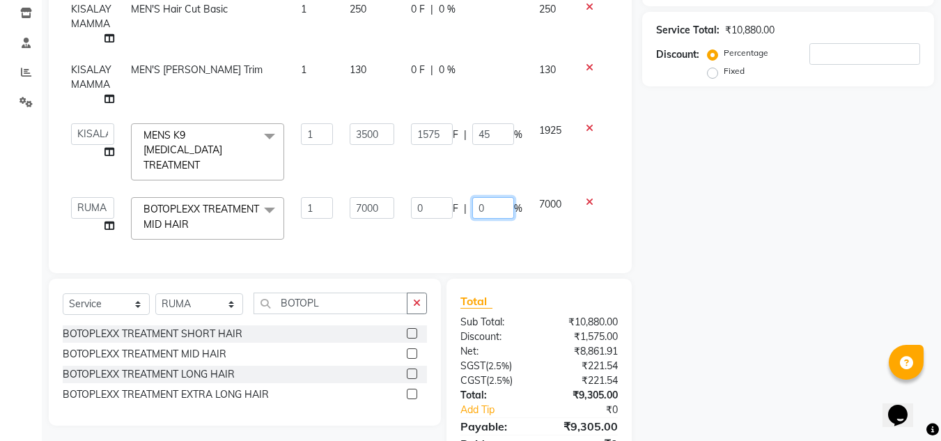
click at [486, 197] on input "0" at bounding box center [493, 208] width 42 height 22
type input "30"
click at [728, 277] on div "Name: Membership: Total Visits: Card on file: Last Visit: Points: Service Total…" at bounding box center [793, 175] width 302 height 615
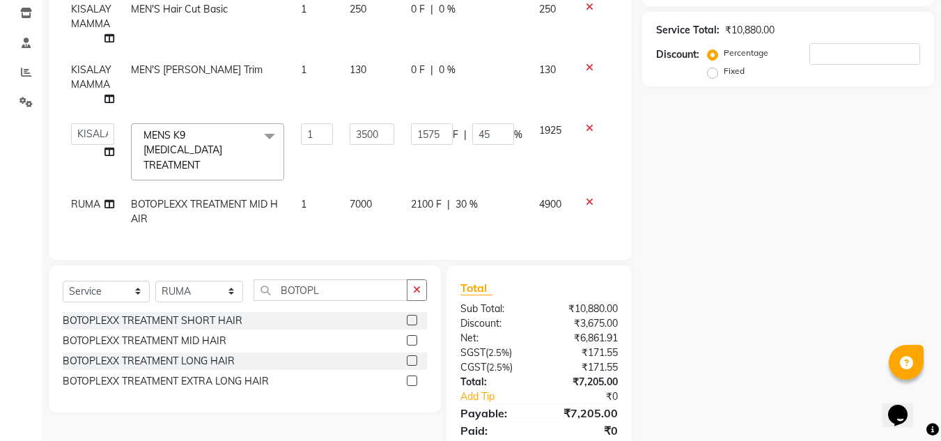
click at [434, 197] on span "2100 F" at bounding box center [426, 204] width 31 height 15
select select "78233"
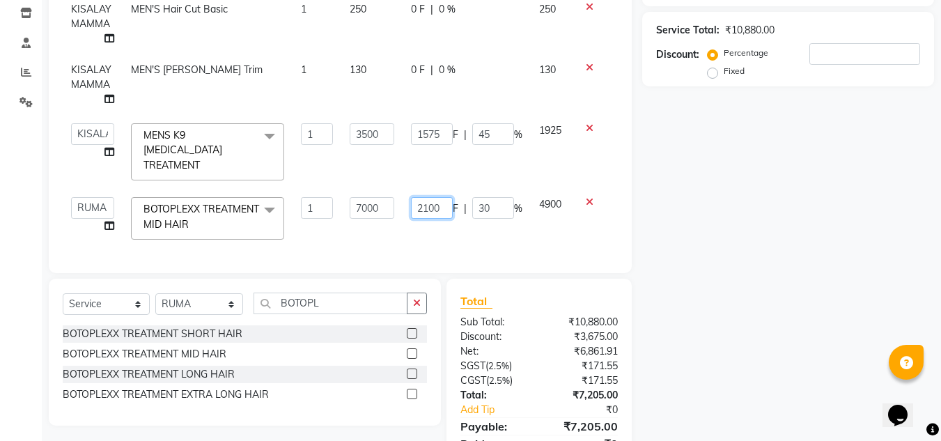
click at [446, 197] on input "2100" at bounding box center [432, 208] width 42 height 22
type input "2000"
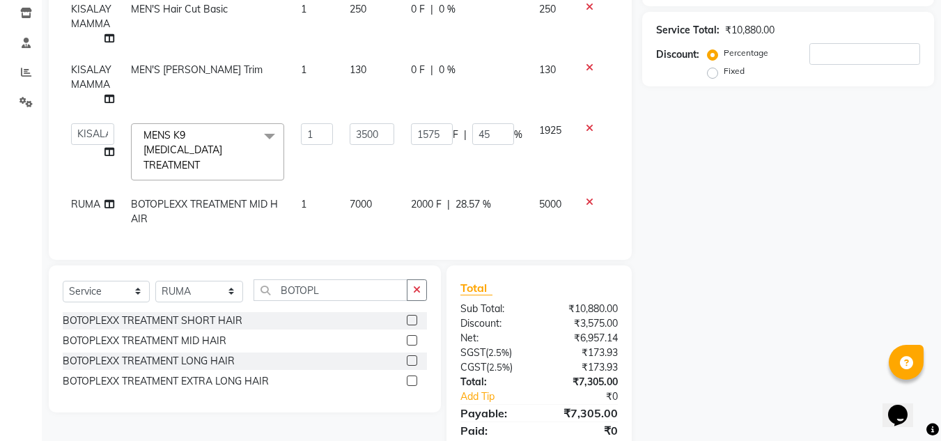
click at [725, 230] on div "Name: Membership: Total Visits: Card on file: Last Visit: Points: Service Total…" at bounding box center [793, 169] width 302 height 602
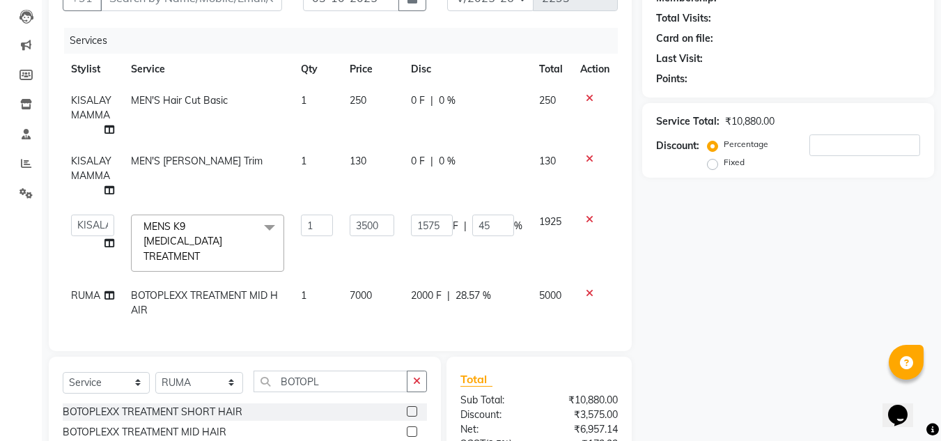
scroll to position [73, 0]
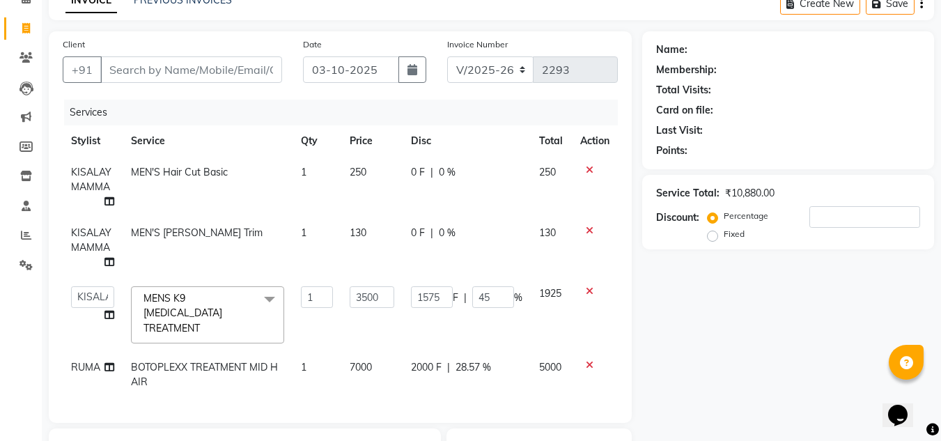
click at [810, 323] on div "Name: Membership: Total Visits: Card on file: Last Visit: Points: Service Total…" at bounding box center [793, 332] width 302 height 602
click at [387, 299] on input "3500" at bounding box center [372, 297] width 45 height 22
type input "3"
type input "3000"
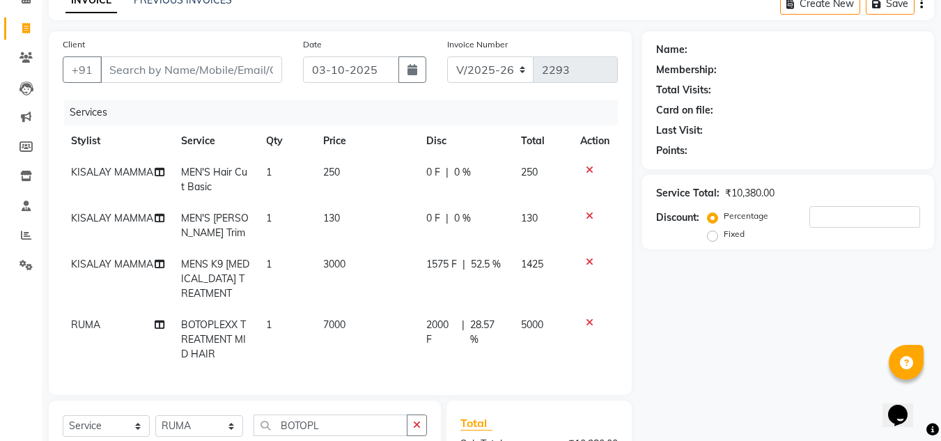
click at [774, 309] on div "Name: Membership: Total Visits: Card on file: Last Visit: Points: Service Total…" at bounding box center [793, 318] width 302 height 574
click at [491, 263] on span "52.5 %" at bounding box center [486, 264] width 30 height 15
select select "88660"
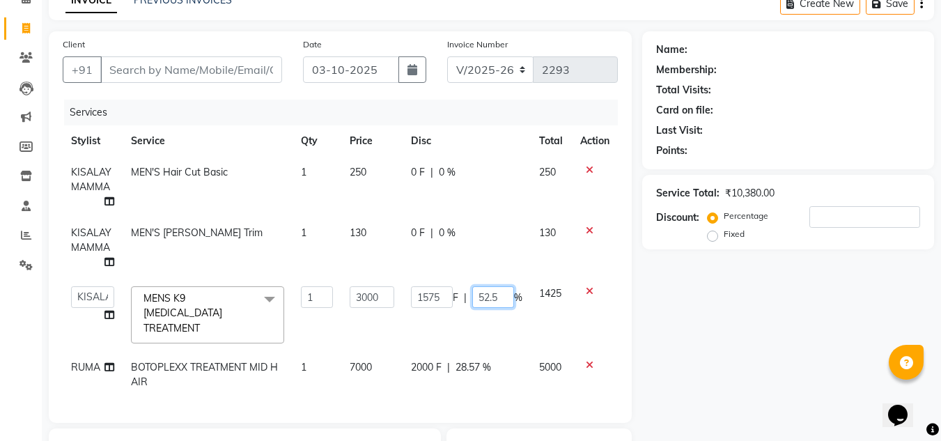
click at [503, 302] on input "52.5" at bounding box center [493, 297] width 42 height 22
type input "5"
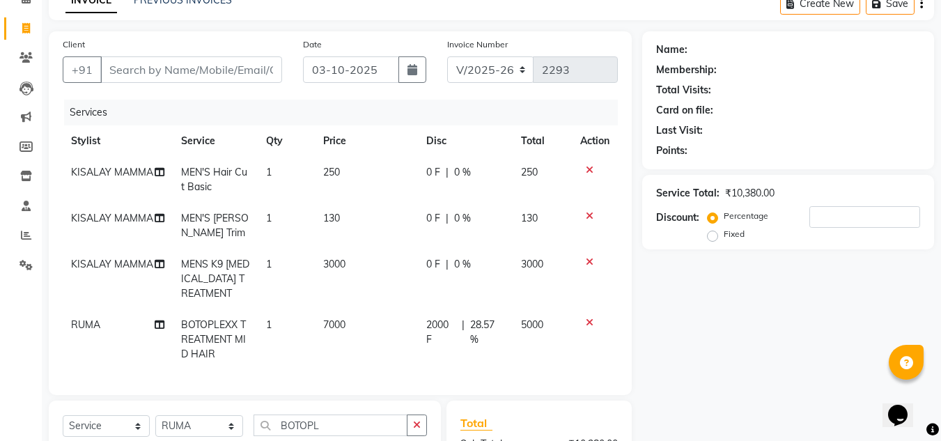
click at [807, 364] on div "Name: Membership: Total Visits: Card on file: Last Visit: Points: Service Total…" at bounding box center [793, 318] width 302 height 574
click at [432, 264] on span "0 F" at bounding box center [433, 264] width 14 height 15
select select "88660"
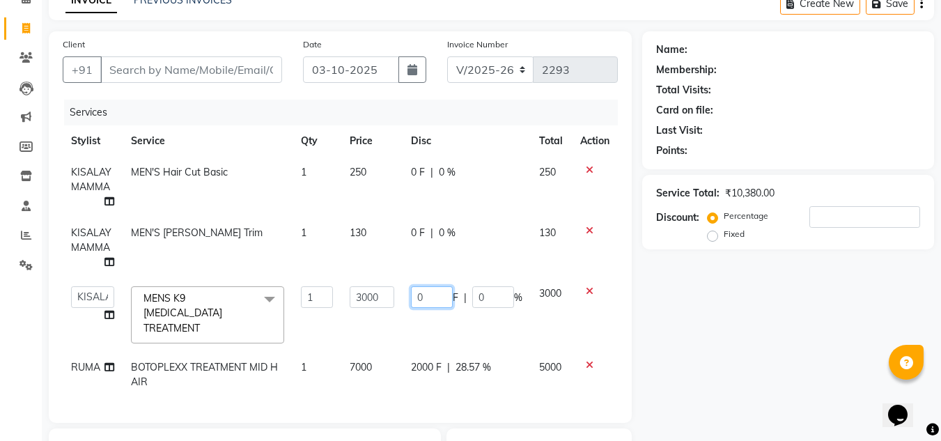
click at [433, 302] on input "0" at bounding box center [432, 297] width 42 height 22
click at [421, 297] on input "01200" at bounding box center [432, 297] width 42 height 22
type input "1200"
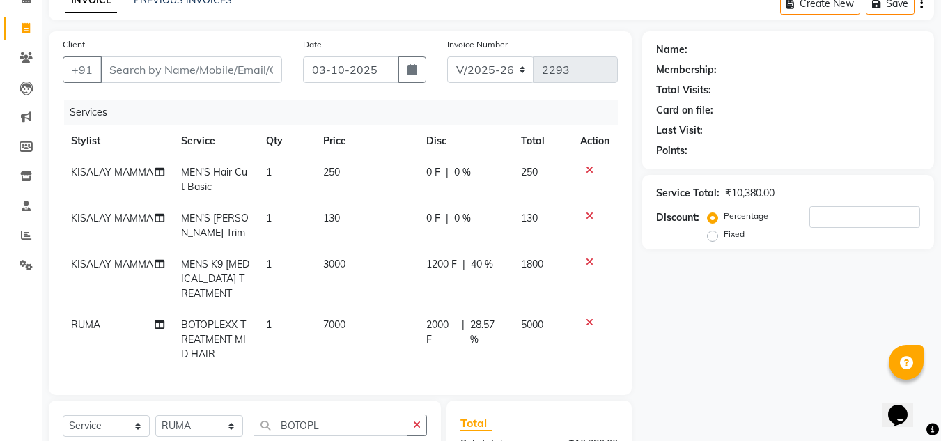
click at [737, 339] on div "Name: Membership: Total Visits: Card on file: Last Visit: Points: Service Total…" at bounding box center [793, 318] width 302 height 574
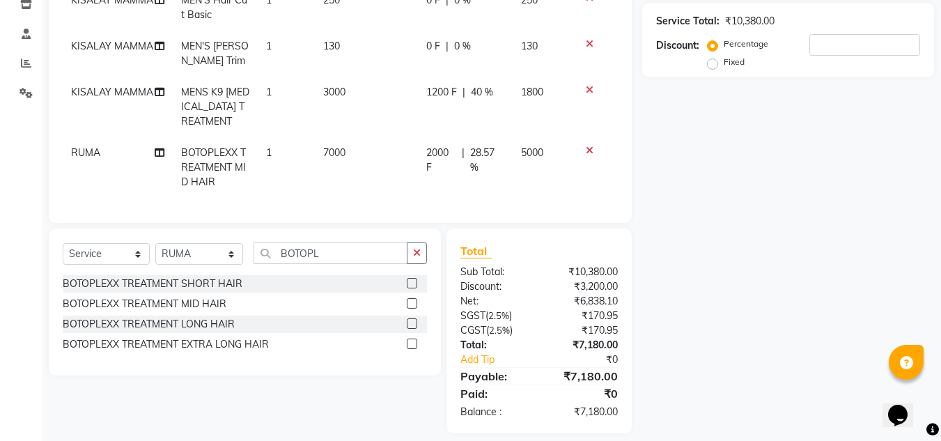
scroll to position [269, 0]
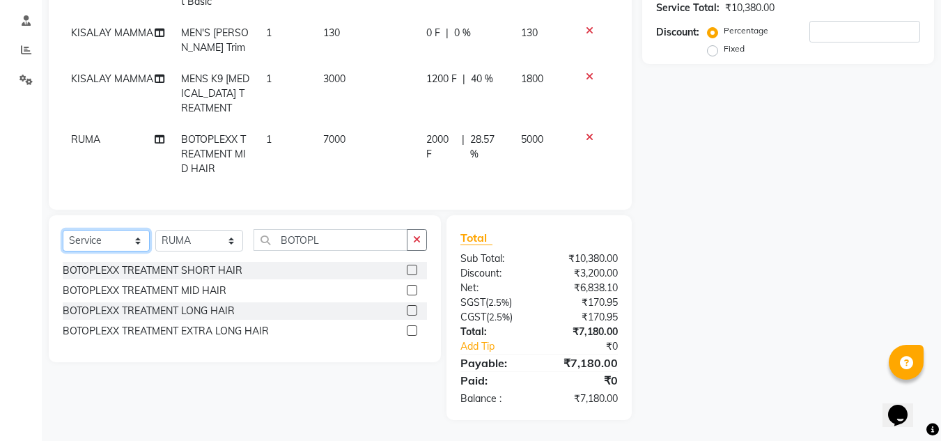
click at [137, 242] on select "Select Service Product Membership Package Voucher Prepaid Gift Card" at bounding box center [106, 241] width 87 height 22
select select "product"
click at [63, 230] on select "Select Service Product Membership Package Voucher Prepaid Gift Card" at bounding box center [106, 241] width 87 height 22
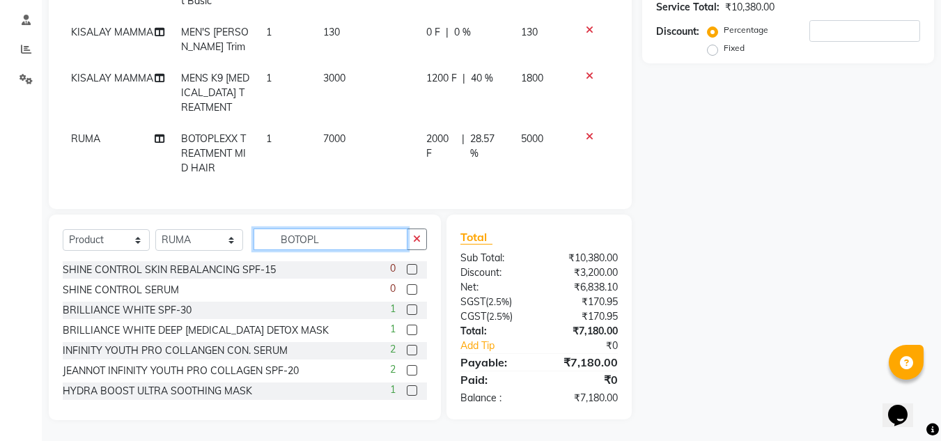
click at [361, 244] on input "BOTOPL" at bounding box center [330, 239] width 154 height 22
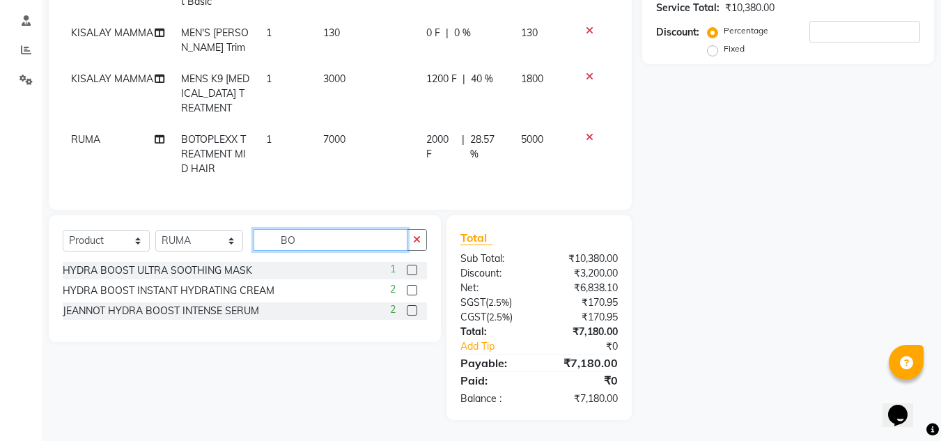
type input "B"
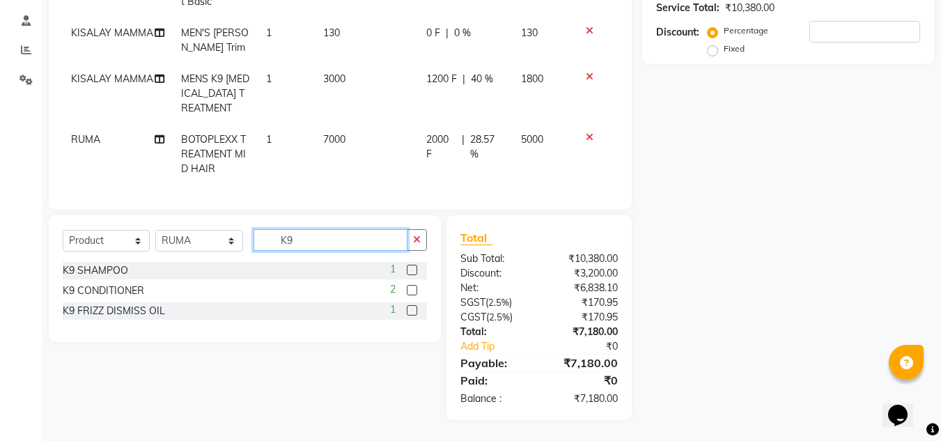
type input "K9"
click at [413, 269] on label at bounding box center [412, 270] width 10 height 10
click at [413, 269] on input "checkbox" at bounding box center [411, 270] width 9 height 9
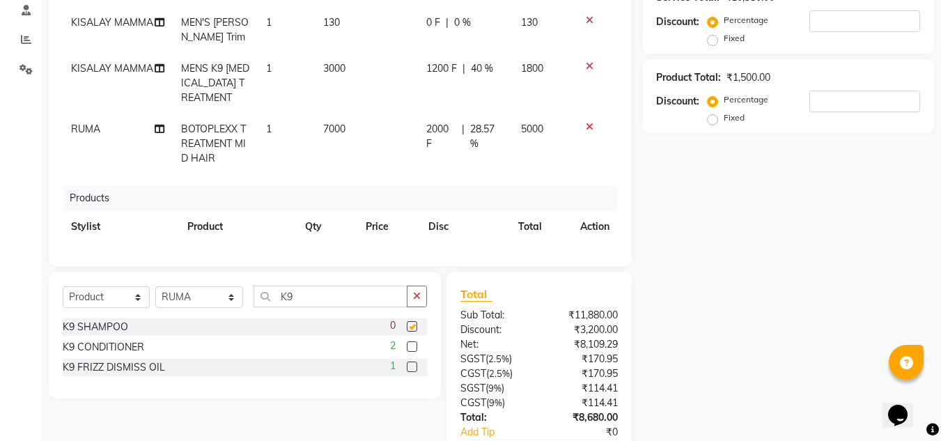
checkbox input "false"
click at [413, 349] on label at bounding box center [412, 346] width 10 height 10
click at [413, 349] on input "checkbox" at bounding box center [411, 347] width 9 height 9
checkbox input "false"
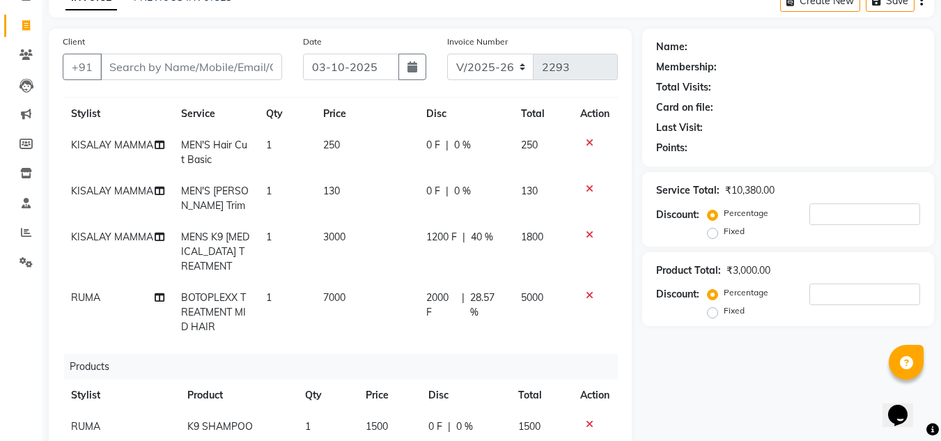
scroll to position [0, 0]
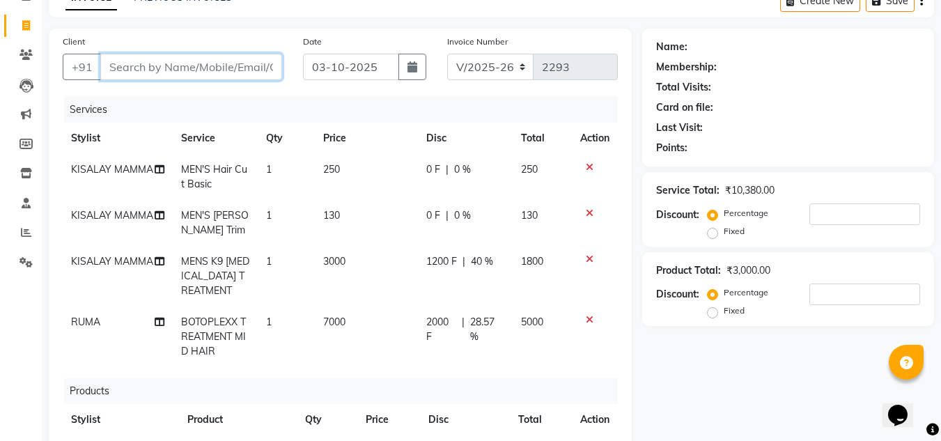
click at [193, 69] on input "Client" at bounding box center [191, 67] width 182 height 26
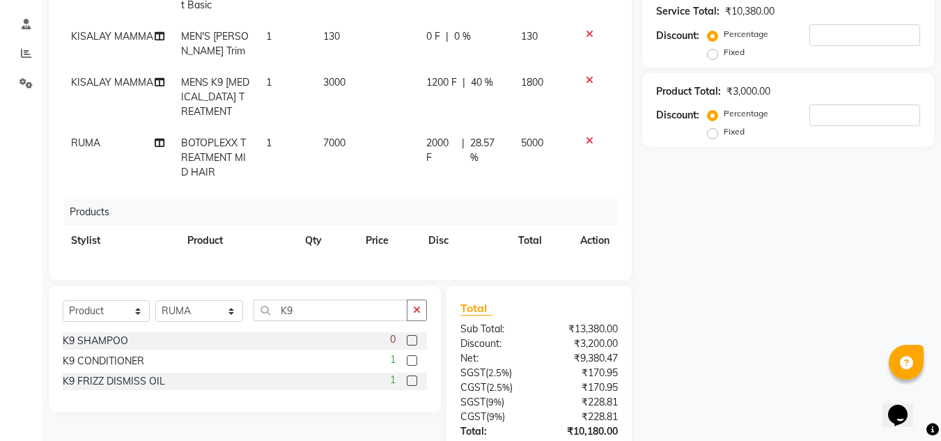
scroll to position [354, 0]
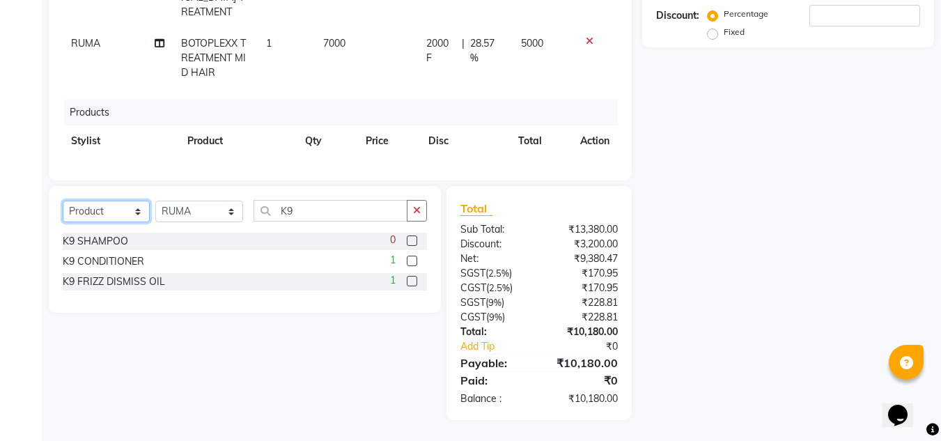
click at [139, 212] on select "Select Service Product Membership Package Voucher Prepaid Gift Card" at bounding box center [106, 212] width 87 height 22
select select "service"
click at [63, 201] on select "Select Service Product Membership Package Voucher Prepaid Gift Card" at bounding box center [106, 212] width 87 height 22
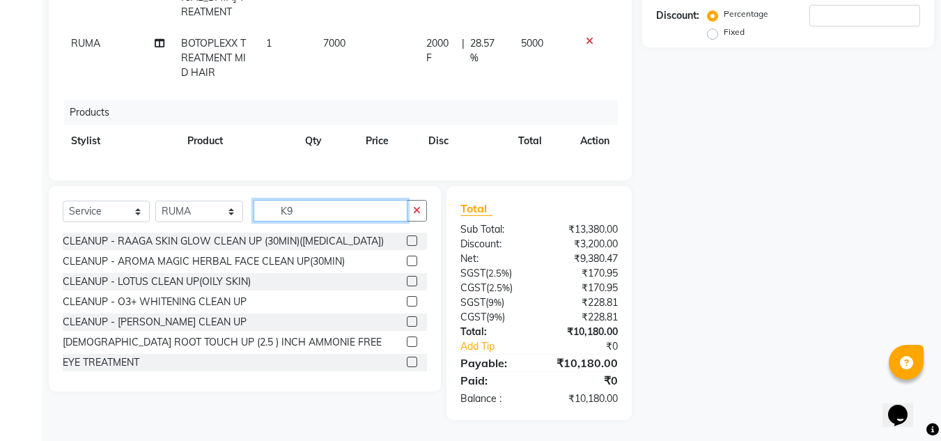
click at [313, 213] on input "K9" at bounding box center [330, 211] width 154 height 22
type input "K"
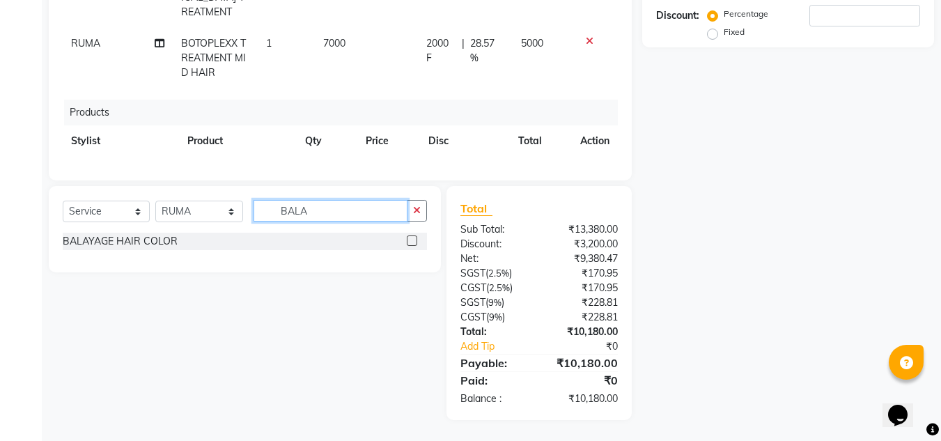
type input "BALA"
click at [414, 239] on label at bounding box center [412, 240] width 10 height 10
click at [414, 239] on input "checkbox" at bounding box center [411, 241] width 9 height 9
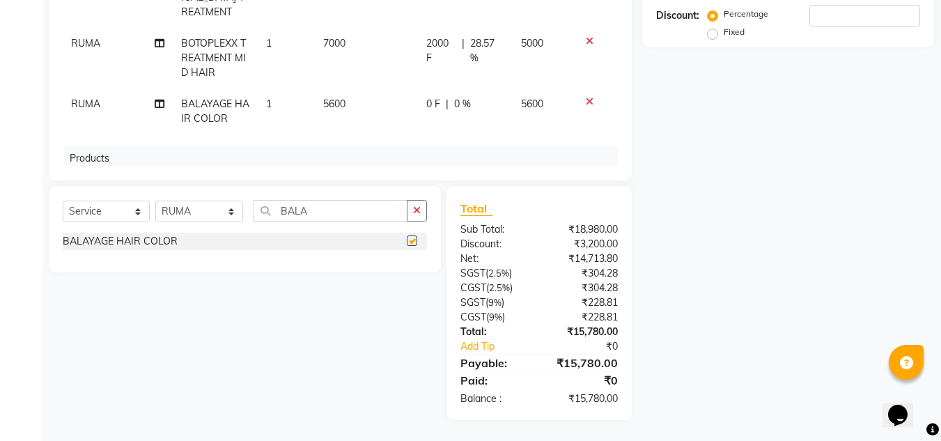
checkbox input "false"
click at [586, 102] on icon at bounding box center [590, 102] width 8 height 10
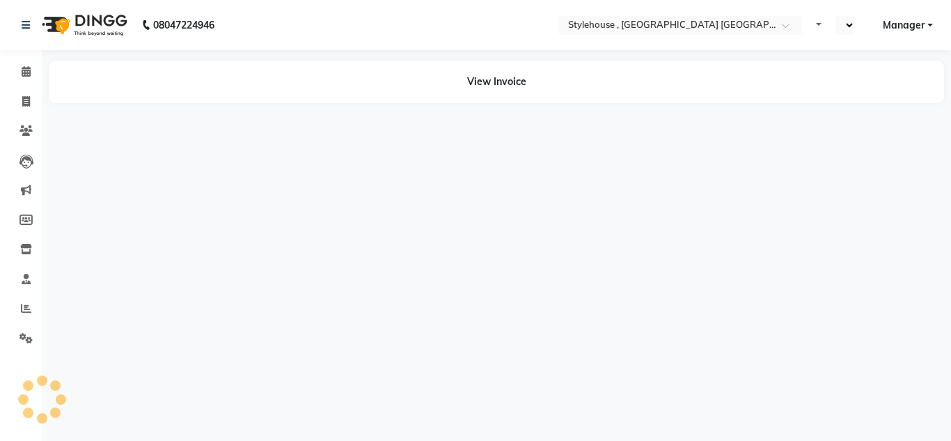
select select "en"
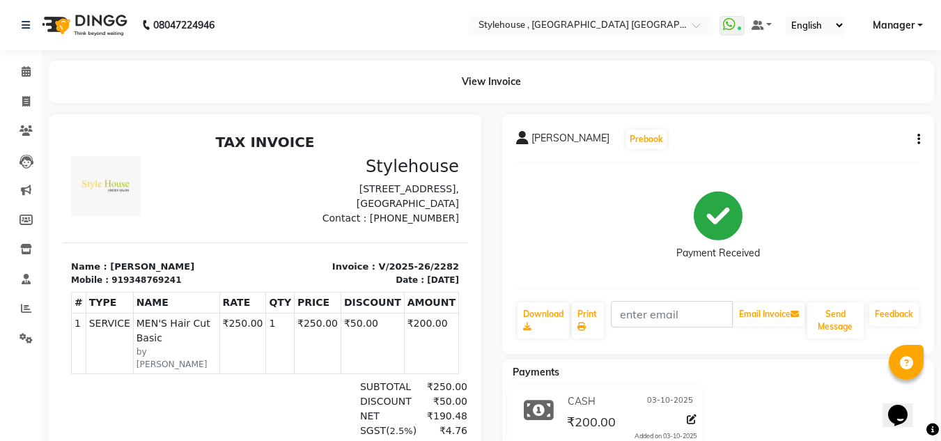
scroll to position [11, 0]
drag, startPoint x: 102, startPoint y: 271, endPoint x: 196, endPoint y: 267, distance: 94.1
click at [196, 267] on p "Name : Preeti Mohanty" at bounding box center [164, 267] width 186 height 14
copy p "Preeti Mohanty"
drag, startPoint x: 117, startPoint y: 288, endPoint x: 191, endPoint y: 280, distance: 74.2
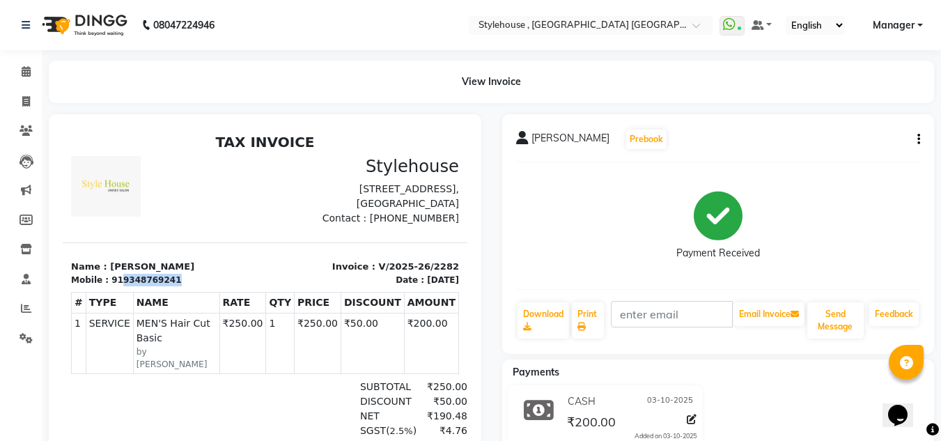
click at [191, 280] on div "Mobile : 919348769241" at bounding box center [164, 280] width 186 height 13
copy div "9348769241"
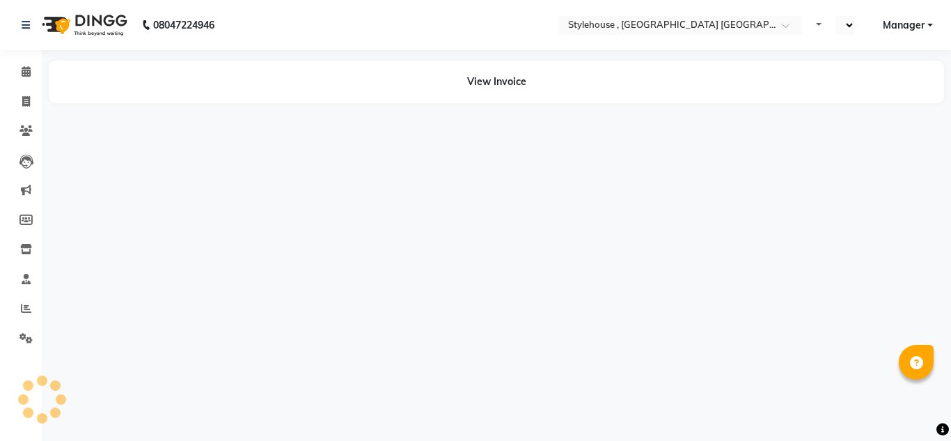
select select "en"
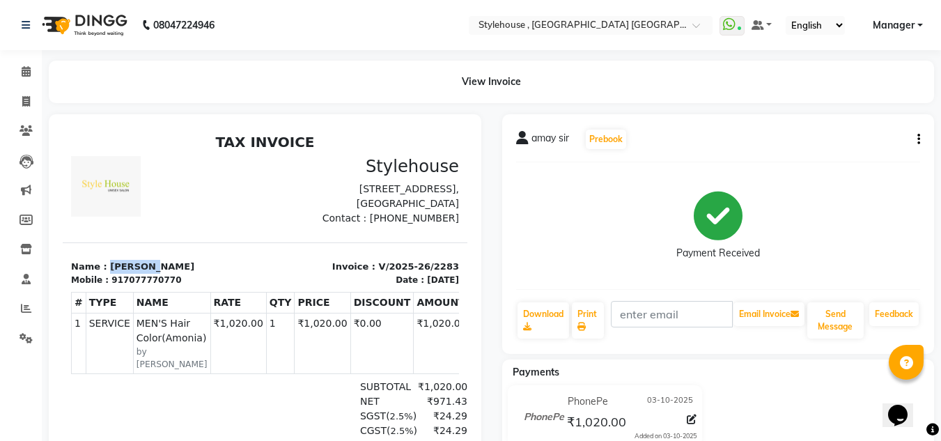
drag, startPoint x: 104, startPoint y: 281, endPoint x: 163, endPoint y: 285, distance: 59.4
click at [163, 274] on p "Name : amay sir" at bounding box center [164, 267] width 186 height 14
copy p "amay sir"
drag, startPoint x: 115, startPoint y: 299, endPoint x: 187, endPoint y: 295, distance: 71.8
click at [187, 286] on div "Mobile : 917077770770" at bounding box center [164, 280] width 186 height 13
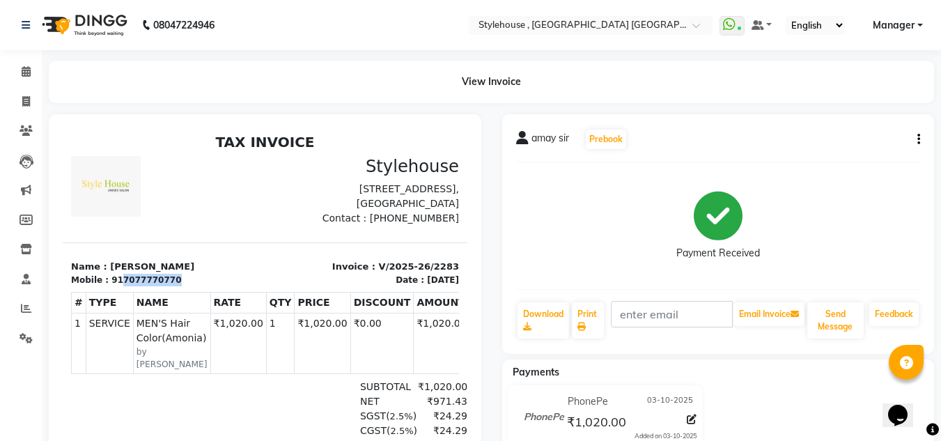
copy div "7077770770"
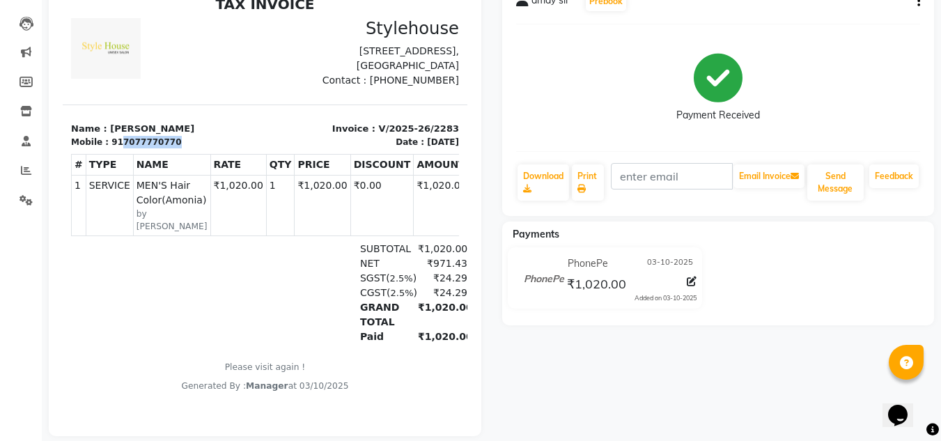
scroll to position [139, 0]
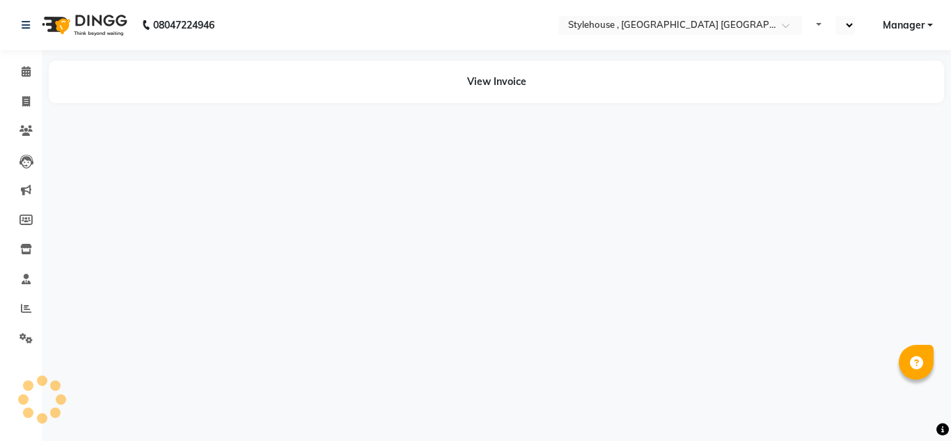
select select "en"
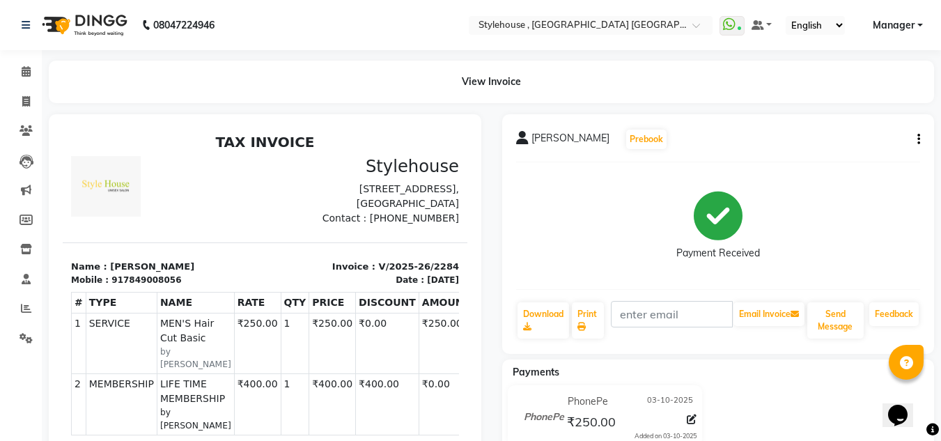
drag, startPoint x: 104, startPoint y: 278, endPoint x: 224, endPoint y: 278, distance: 119.8
click at [224, 274] on p "Name : DEBASHIS MOHAPATRA" at bounding box center [164, 267] width 186 height 14
copy p "DEBASHIS MOHAPATRA"
drag, startPoint x: 116, startPoint y: 294, endPoint x: 182, endPoint y: 297, distance: 66.2
click at [182, 286] on div "Mobile : 917849008056" at bounding box center [164, 280] width 186 height 13
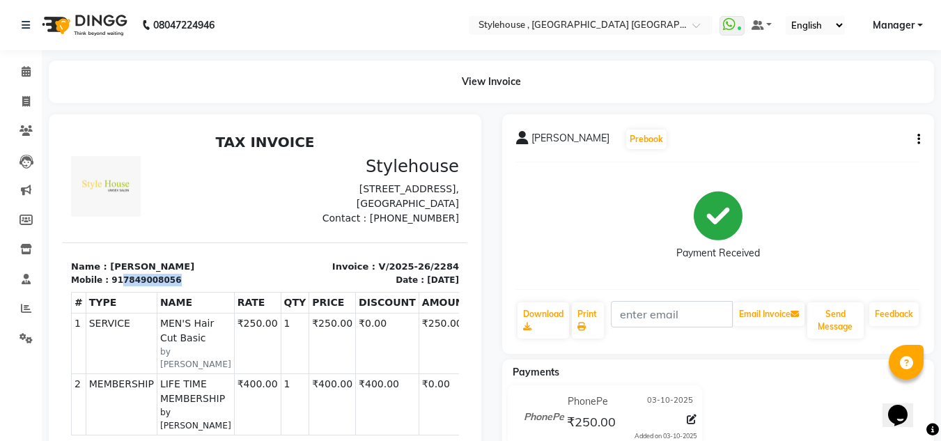
copy div "7849008056"
click at [293, 331] on tr "1 SERVICE SERVICE MEN'S Hair Cut Basic by KISALAY MAMMA ₹250.00" at bounding box center [273, 343] width 402 height 61
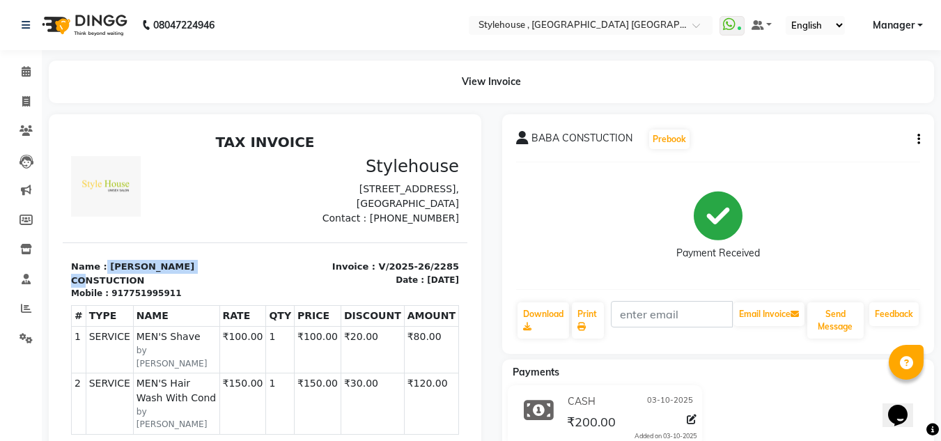
drag, startPoint x: 101, startPoint y: 277, endPoint x: 222, endPoint y: 273, distance: 121.2
click at [222, 273] on section "Name : [PERSON_NAME] CONSTUCTION Mobile : 917751995911 Invoice : V/2025-26/2285…" at bounding box center [265, 270] width 405 height 57
copy p "BABA CONSTUCTION"
drag, startPoint x: 116, startPoint y: 297, endPoint x: 181, endPoint y: 299, distance: 65.5
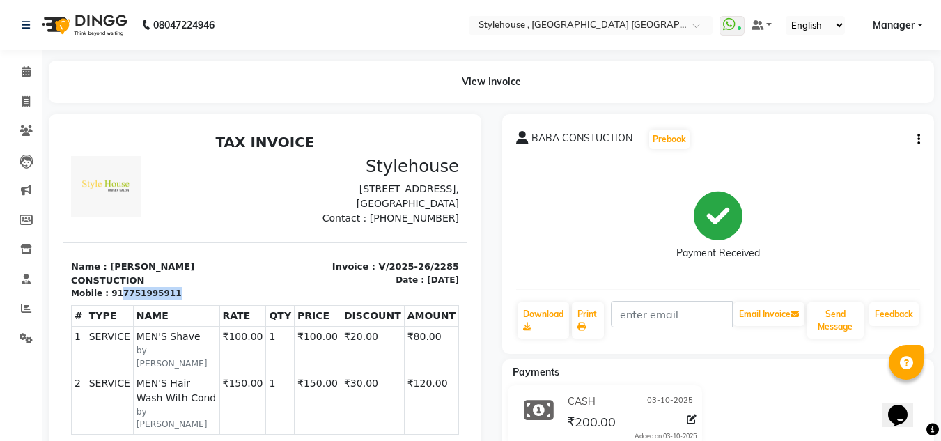
click at [181, 299] on div "Mobile : 917751995911" at bounding box center [164, 293] width 186 height 13
copy div "7751995911"
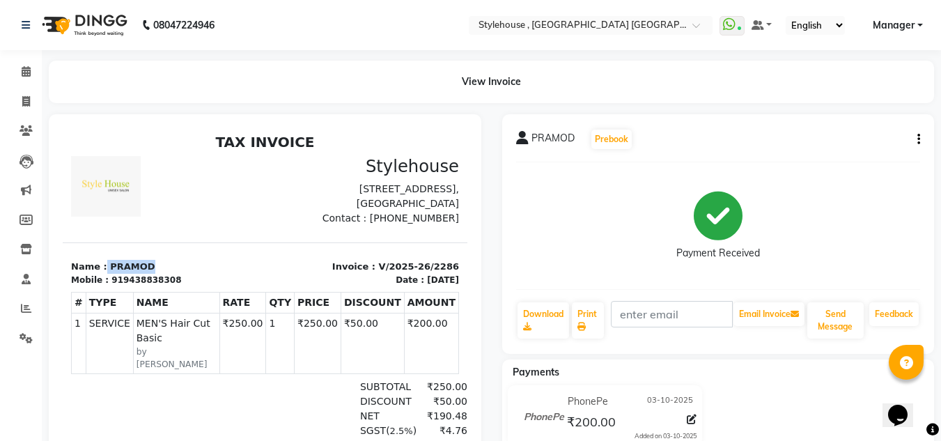
drag, startPoint x: 102, startPoint y: 278, endPoint x: 163, endPoint y: 281, distance: 61.3
click at [163, 274] on p "Name : PRAMOD" at bounding box center [164, 267] width 186 height 14
copy p "PRAMOD"
drag, startPoint x: 115, startPoint y: 295, endPoint x: 187, endPoint y: 299, distance: 71.9
click at [187, 286] on div "Mobile : 919438838308" at bounding box center [164, 280] width 186 height 13
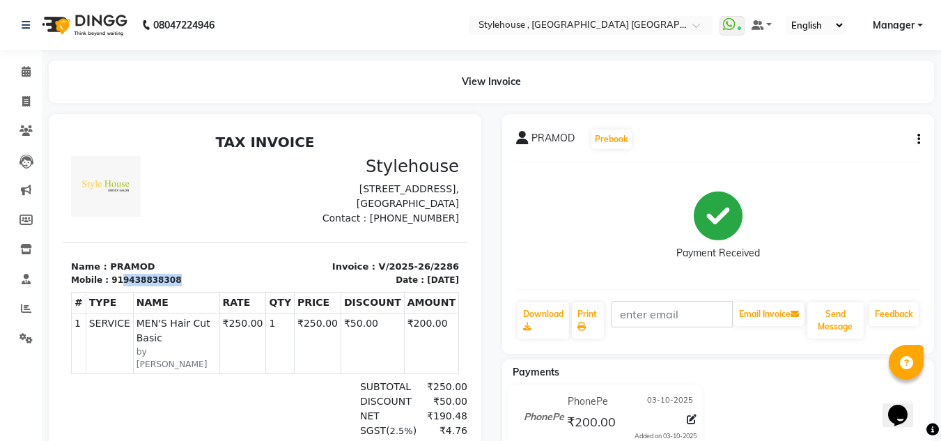
copy div "9438838308"
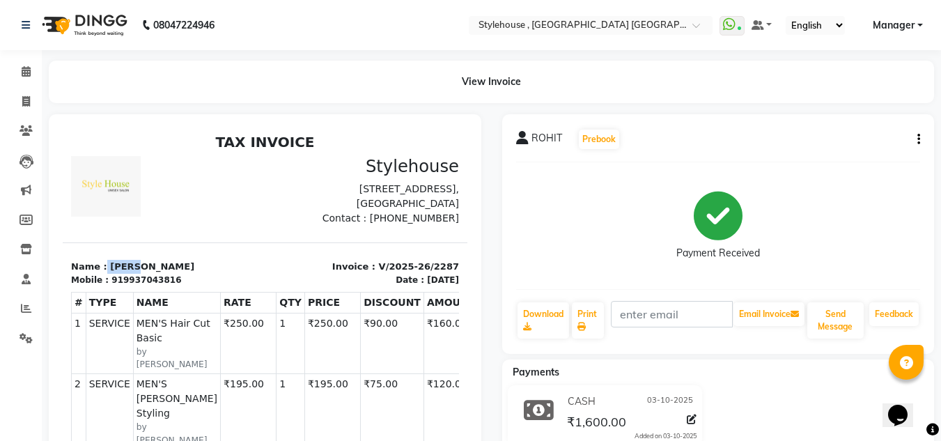
drag, startPoint x: 102, startPoint y: 279, endPoint x: 156, endPoint y: 273, distance: 54.7
click at [156, 273] on section "Name : ROHIT Mobile : 919937043816 Invoice : V/2025-26/2287 Date : 03/10/2025" at bounding box center [265, 264] width 405 height 44
copy p "ROHIT"
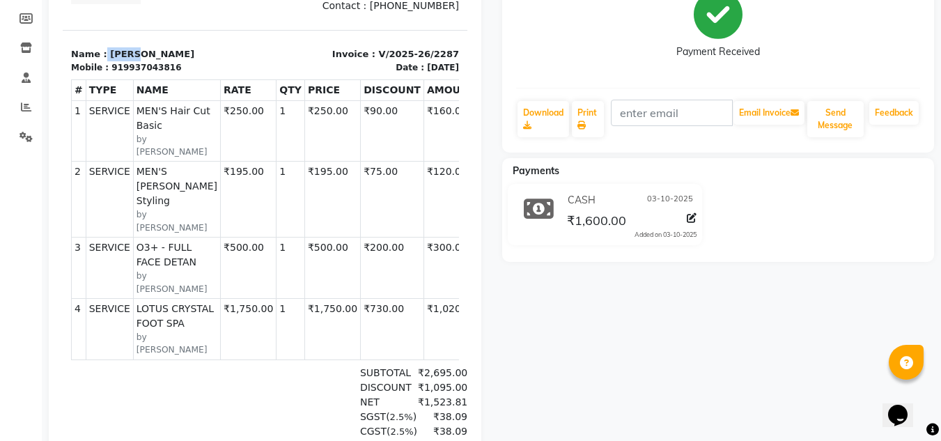
scroll to position [209, 0]
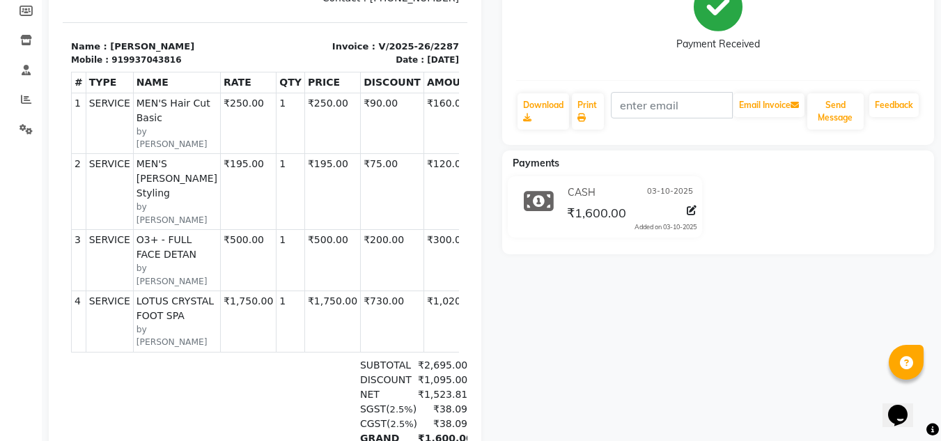
click at [113, 66] on div "919937043816" at bounding box center [146, 60] width 70 height 13
click at [121, 66] on div "919937043816" at bounding box center [146, 60] width 70 height 13
click at [220, 54] on p "Name : ROHIT" at bounding box center [164, 47] width 186 height 14
drag, startPoint x: 115, startPoint y: 77, endPoint x: 201, endPoint y: 78, distance: 86.3
click at [201, 66] on div "Mobile : 919937043816" at bounding box center [164, 60] width 186 height 13
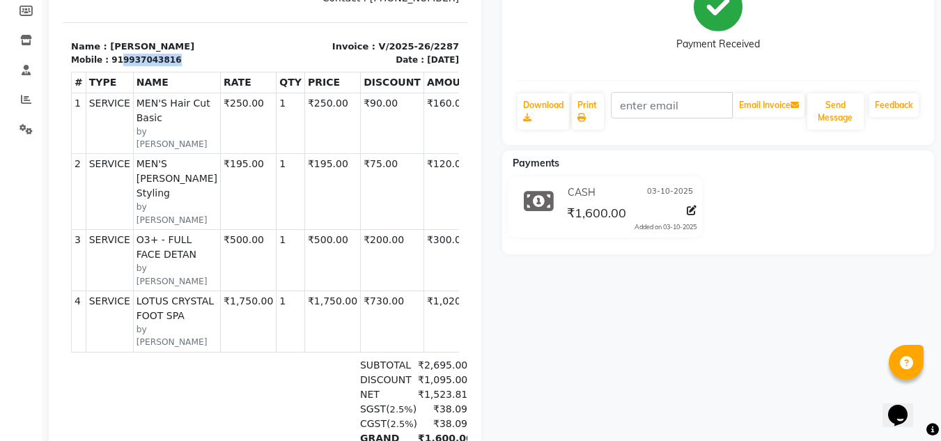
copy div "9937043816"
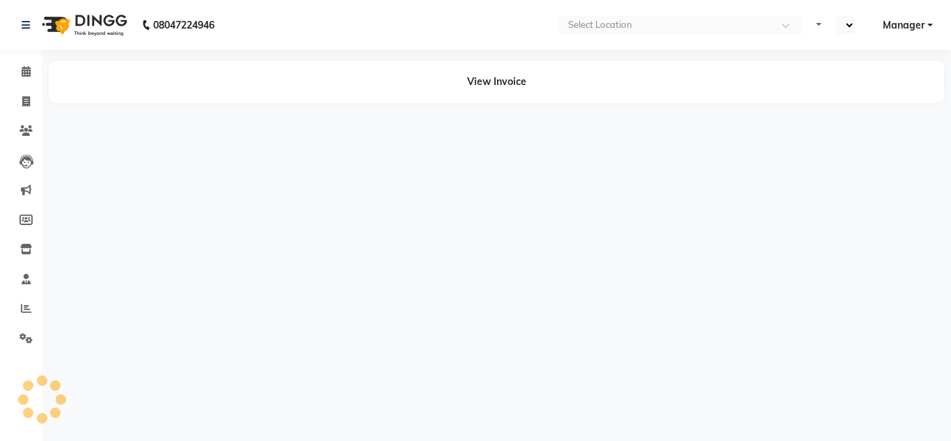
select select "en"
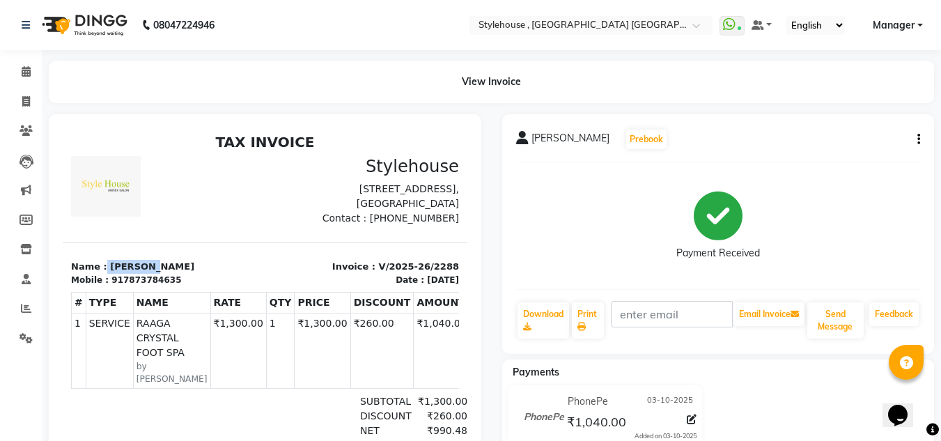
drag, startPoint x: 102, startPoint y: 278, endPoint x: 191, endPoint y: 281, distance: 88.4
click at [191, 274] on p "Name : [PERSON_NAME]" at bounding box center [164, 267] width 186 height 14
copy p "[PERSON_NAME]"
drag, startPoint x: 115, startPoint y: 295, endPoint x: 198, endPoint y: 295, distance: 82.9
click at [198, 286] on div "Mobile : 917873784635" at bounding box center [164, 280] width 186 height 13
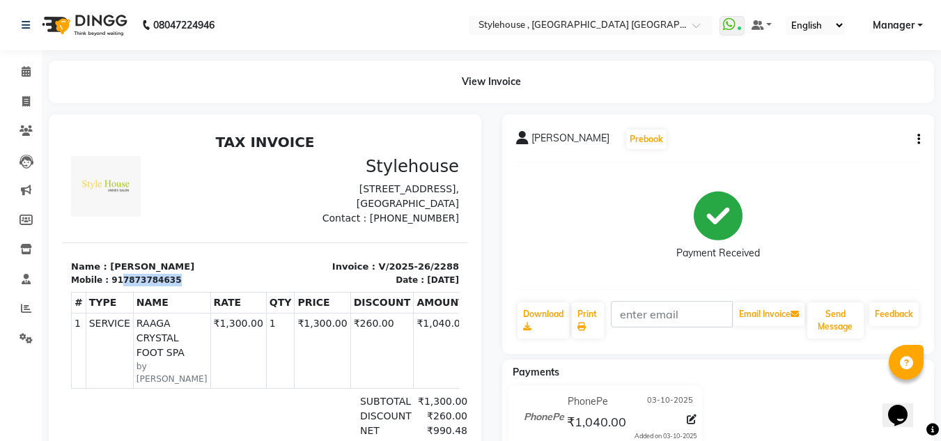
copy div "7873784635"
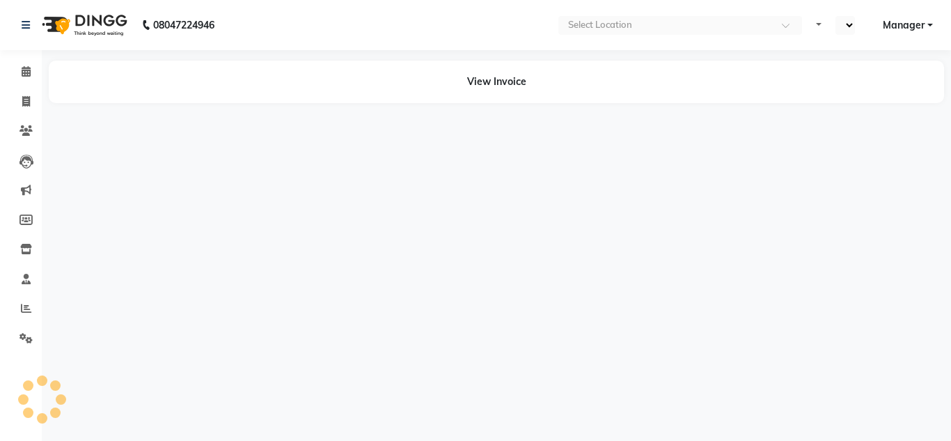
select select "en"
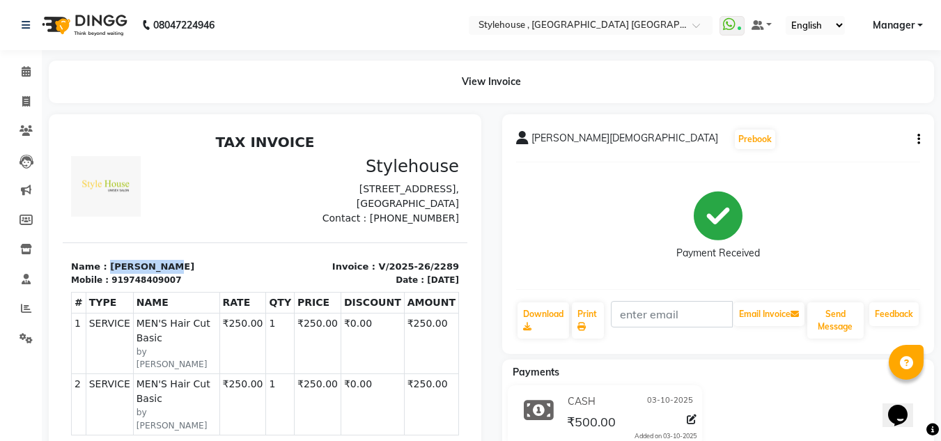
drag, startPoint x: 109, startPoint y: 275, endPoint x: 179, endPoint y: 278, distance: 69.7
click at [179, 274] on p "Name : PANKAJ JAIN" at bounding box center [164, 267] width 186 height 14
copy p "PANKAJ JAIN"
click at [118, 286] on div "919748409007" at bounding box center [146, 280] width 70 height 13
drag, startPoint x: 116, startPoint y: 292, endPoint x: 185, endPoint y: 291, distance: 68.2
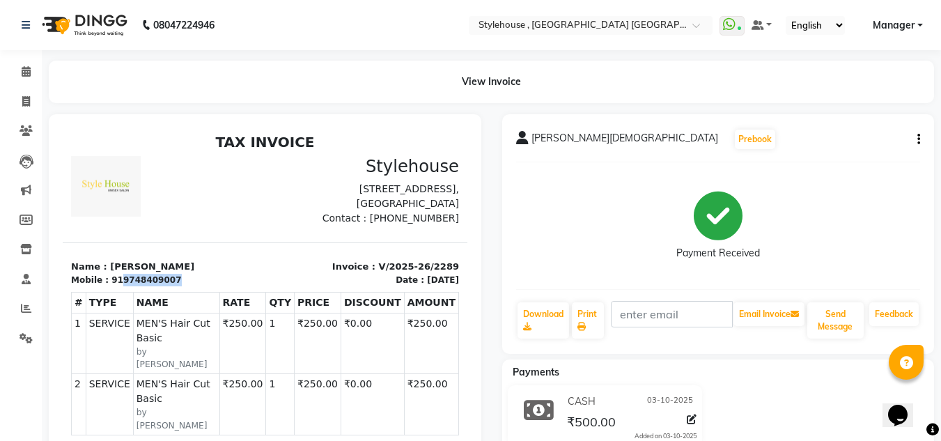
click at [185, 286] on div "Mobile : 919748409007" at bounding box center [164, 280] width 186 height 13
copy div "9748409007"
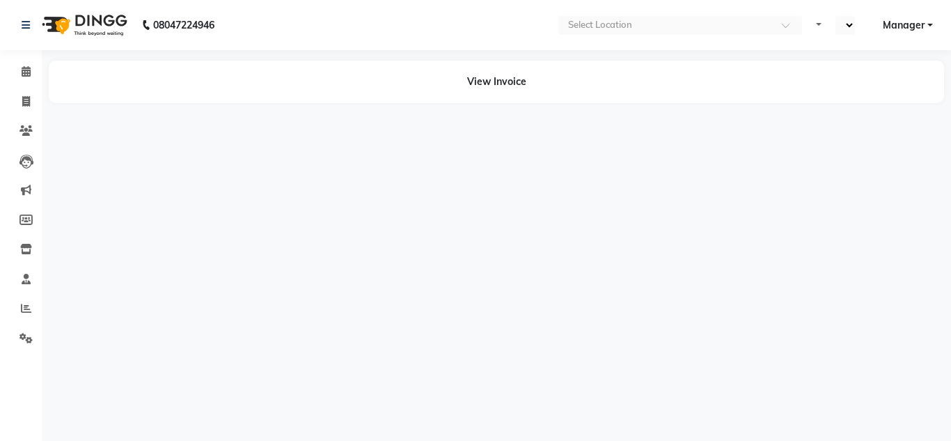
select select "en"
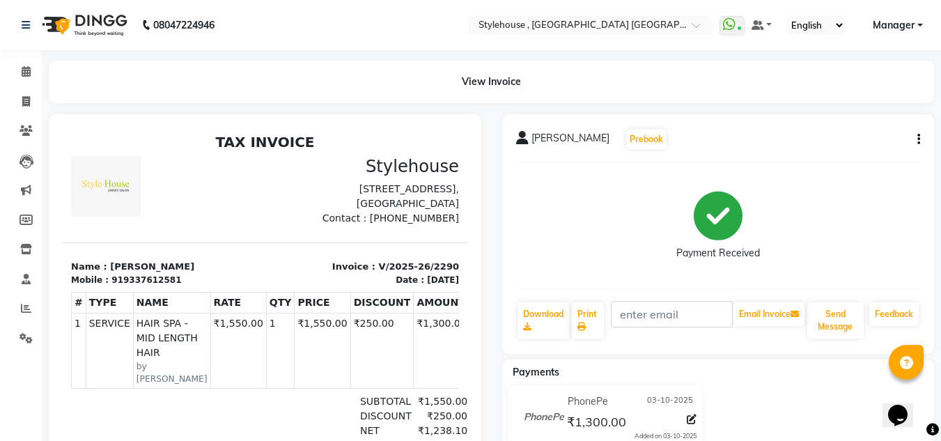
drag, startPoint x: 104, startPoint y: 278, endPoint x: 207, endPoint y: 275, distance: 103.8
click at [207, 274] on p "Name : SUCHISMITA PARIDA" at bounding box center [164, 267] width 186 height 14
copy p "SUCHISMITA PARIDA"
drag, startPoint x: 116, startPoint y: 295, endPoint x: 187, endPoint y: 290, distance: 71.9
click at [187, 286] on div "Mobile : 919337612581" at bounding box center [164, 280] width 186 height 13
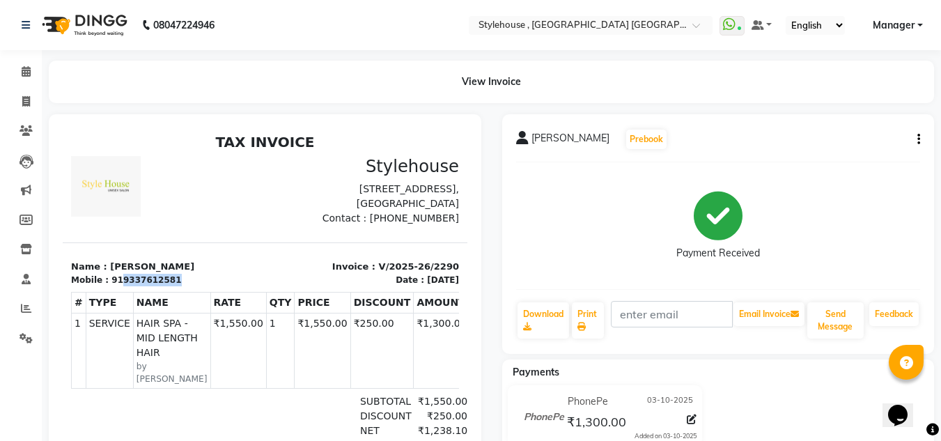
copy div "9337612581"
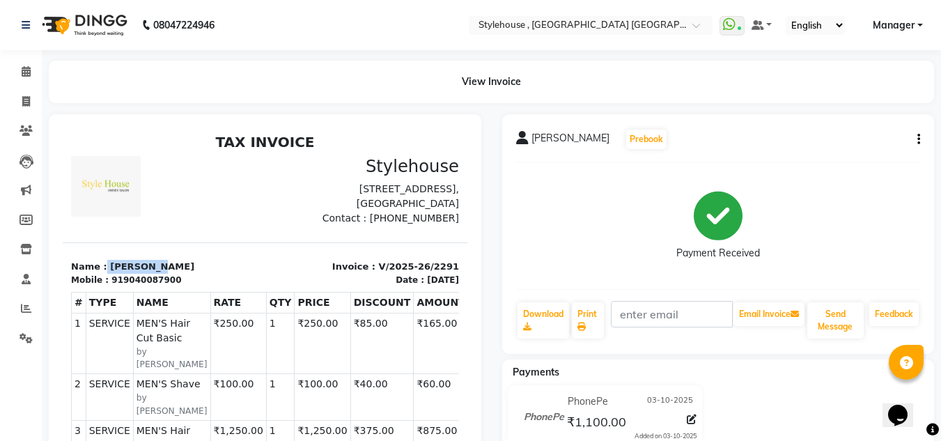
drag, startPoint x: 102, startPoint y: 276, endPoint x: 171, endPoint y: 276, distance: 68.2
click at [171, 274] on p "Name : CHINMAYEE" at bounding box center [164, 267] width 186 height 14
copy p "CHINMAYEE"
drag, startPoint x: 113, startPoint y: 297, endPoint x: 187, endPoint y: 289, distance: 74.2
click at [187, 286] on div "Mobile : 919040087900" at bounding box center [164, 280] width 186 height 13
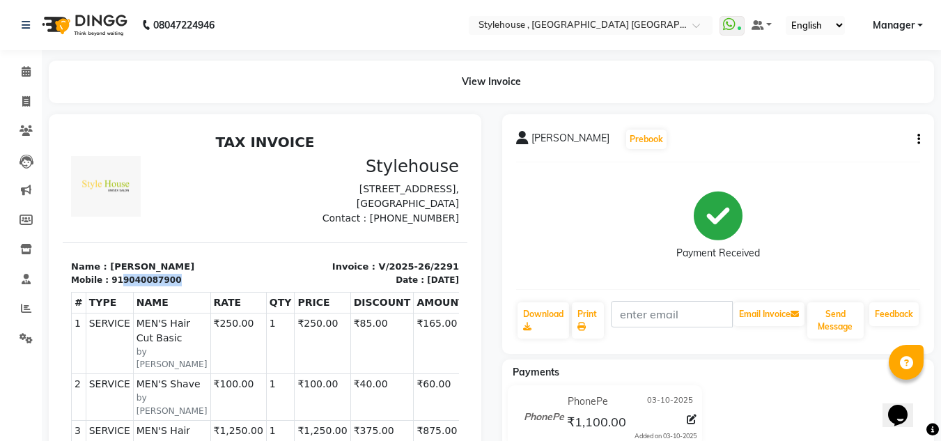
copy div "9040087900"
drag, startPoint x: 104, startPoint y: 277, endPoint x: 186, endPoint y: 276, distance: 81.5
click at [186, 274] on p "Name : [PERSON_NAME]" at bounding box center [164, 267] width 186 height 14
copy p "[PERSON_NAME]"
drag, startPoint x: 113, startPoint y: 292, endPoint x: 185, endPoint y: 292, distance: 71.0
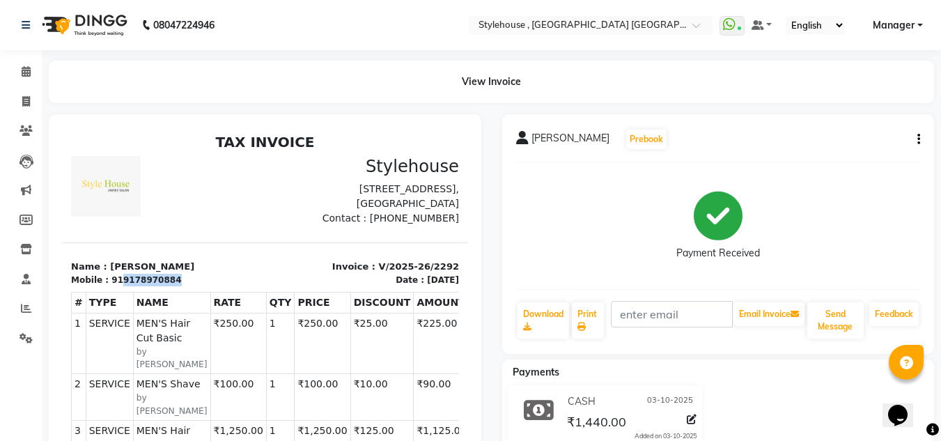
click at [185, 286] on div "Mobile : 919178970884" at bounding box center [164, 280] width 186 height 13
copy div "9178970884"
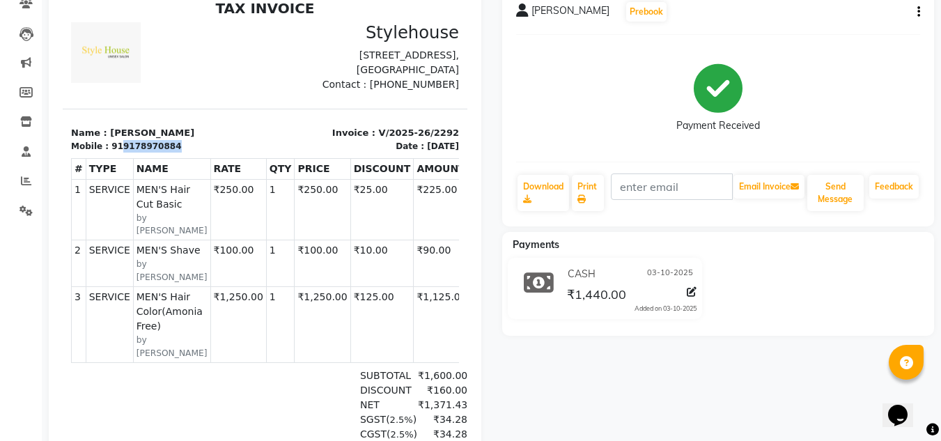
scroll to position [139, 0]
